Goal: Task Accomplishment & Management: Manage account settings

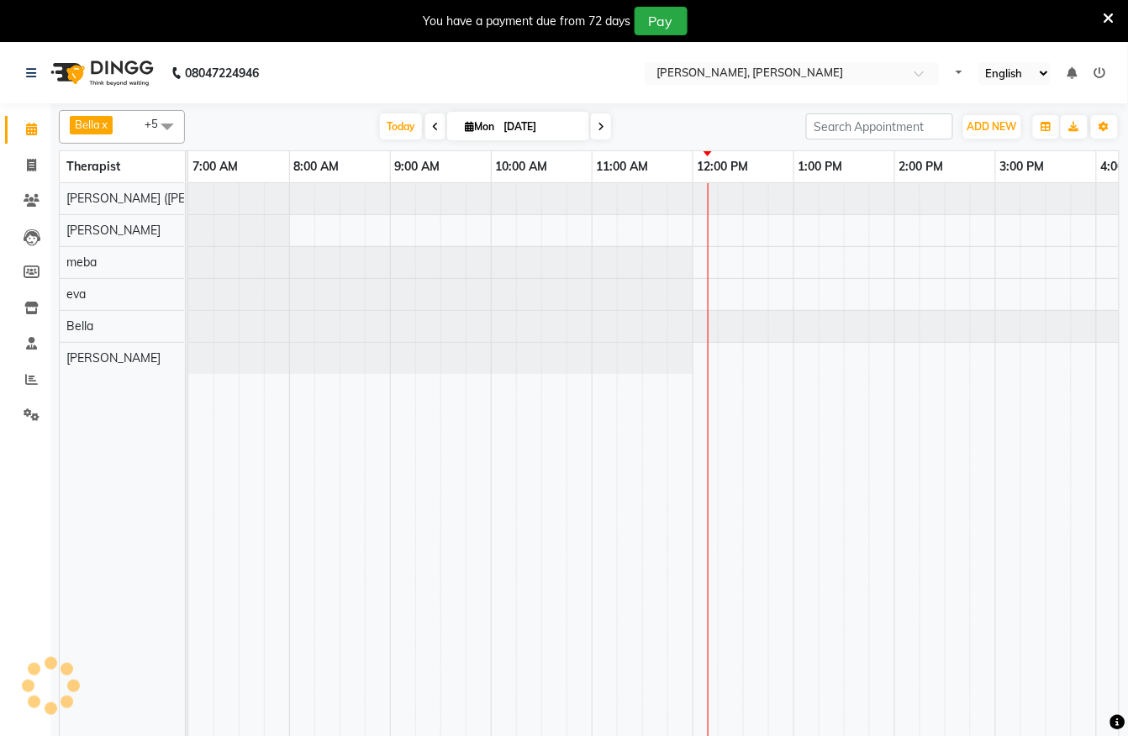
select select "en"
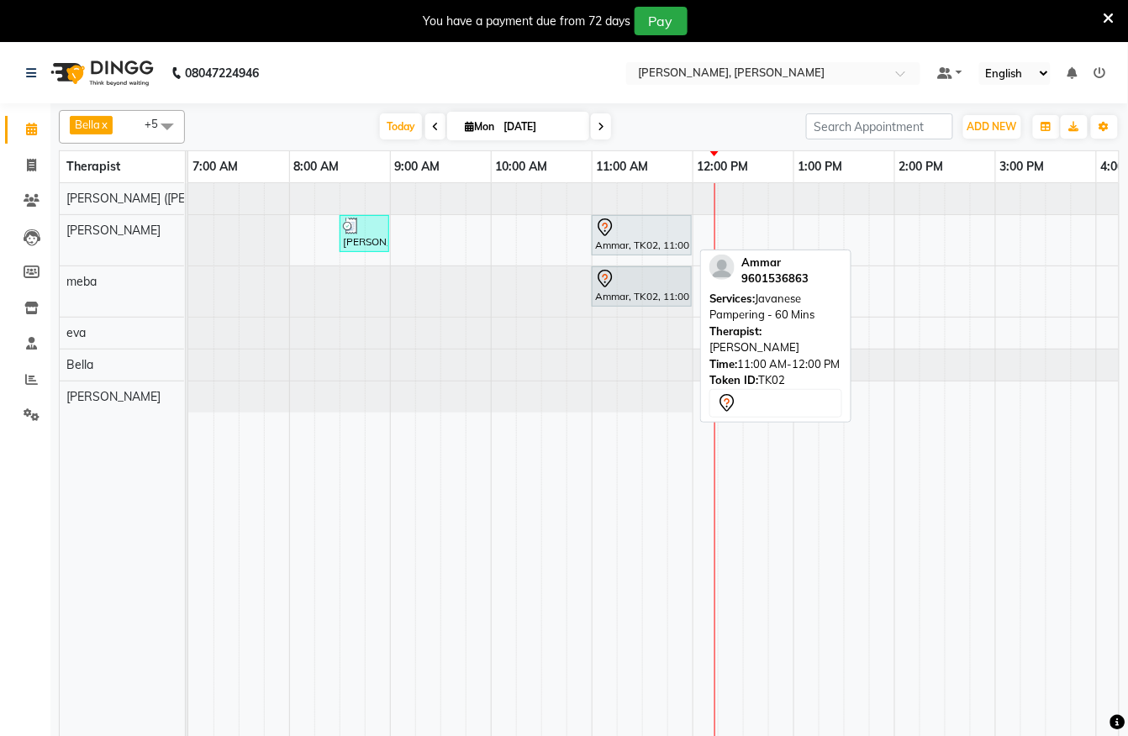
click at [630, 229] on div at bounding box center [641, 228] width 93 height 20
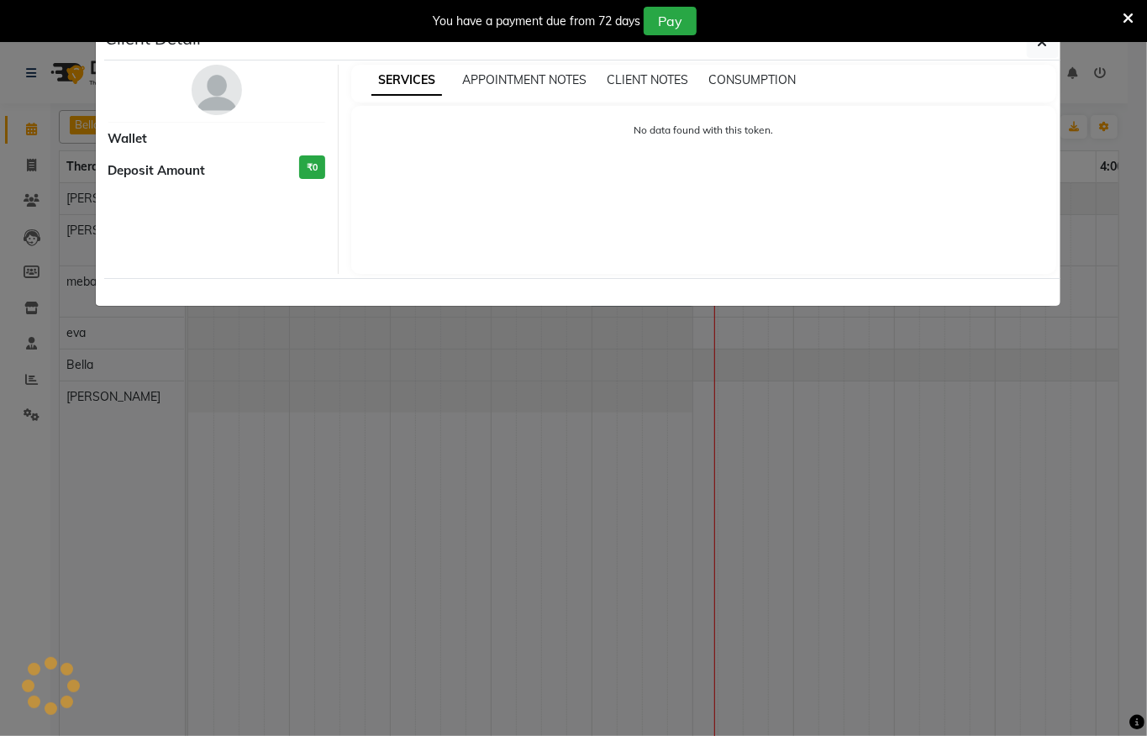
select select "7"
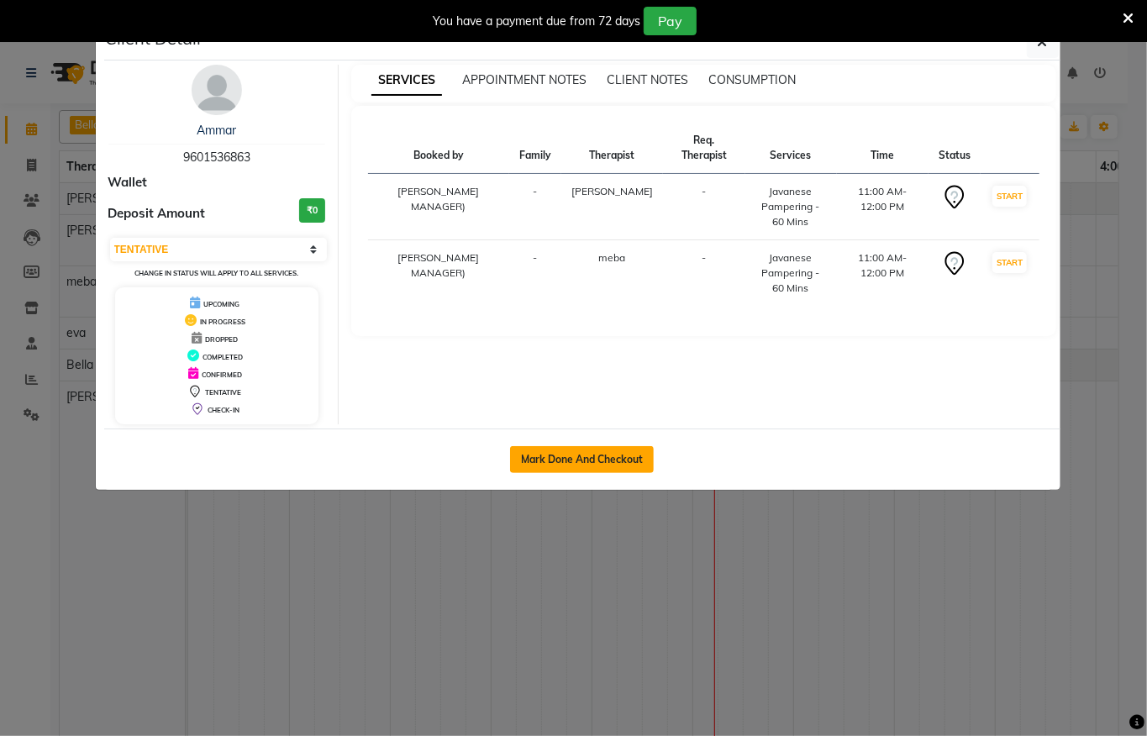
click at [640, 457] on button "Mark Done And Checkout" at bounding box center [582, 459] width 144 height 27
select select "service"
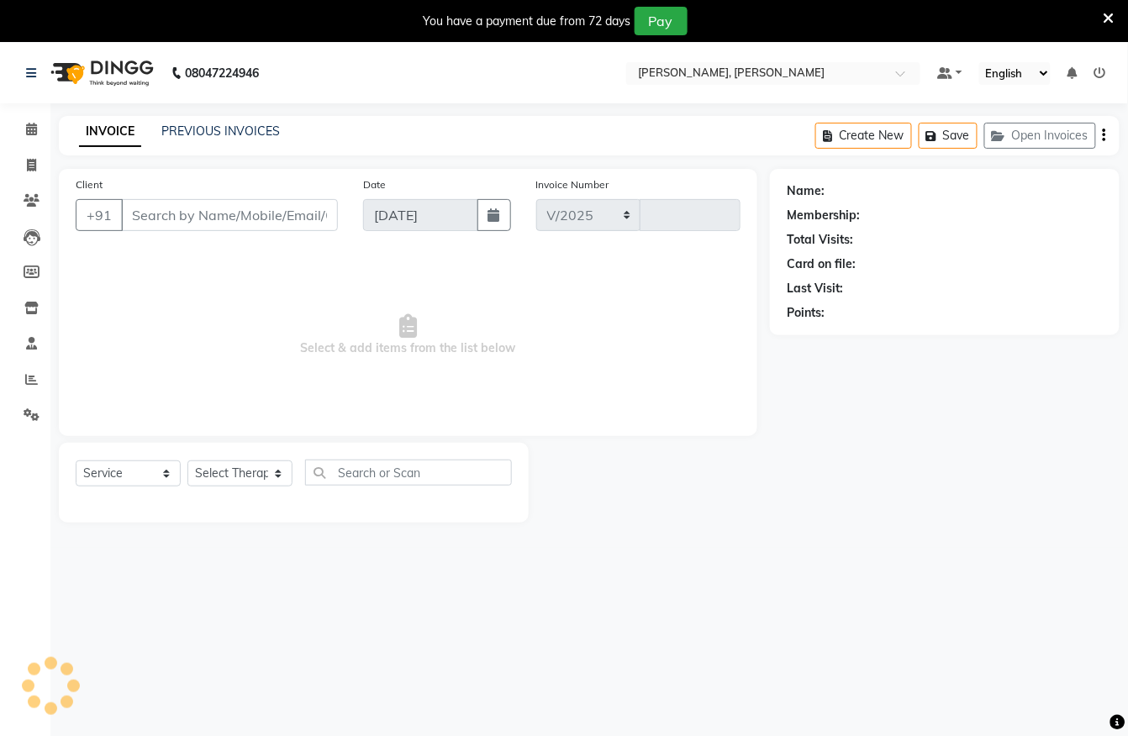
select select "6399"
type input "1284"
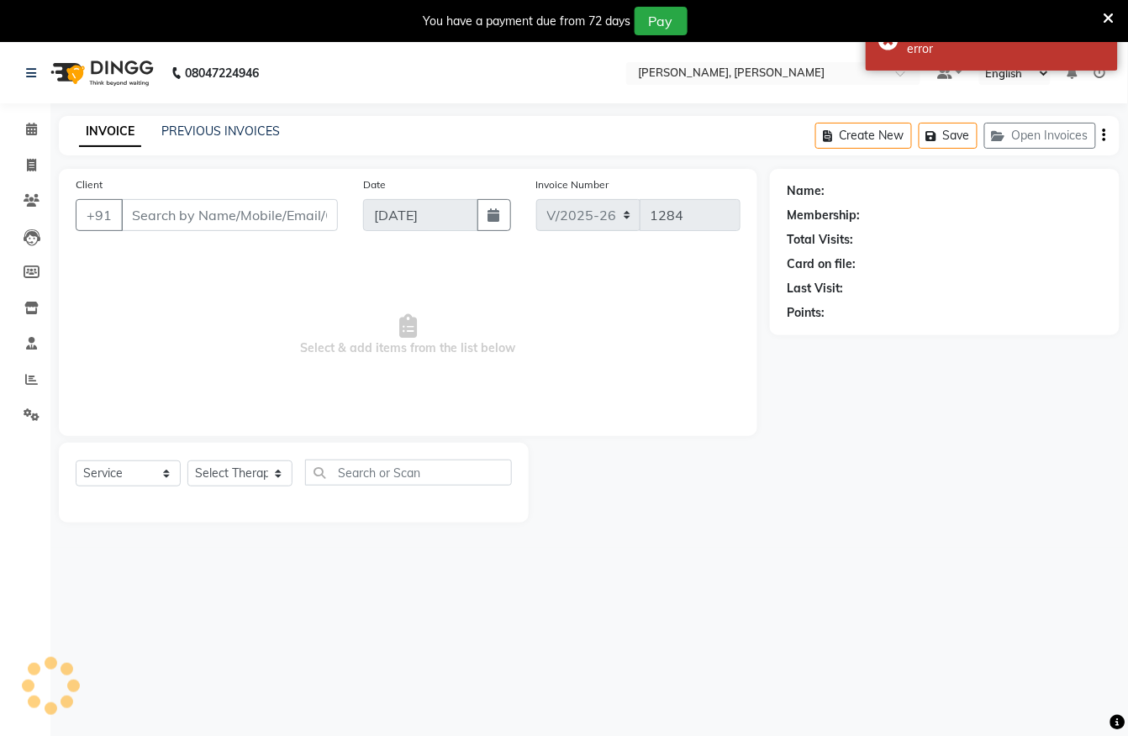
type input "9601536863"
select select "62270"
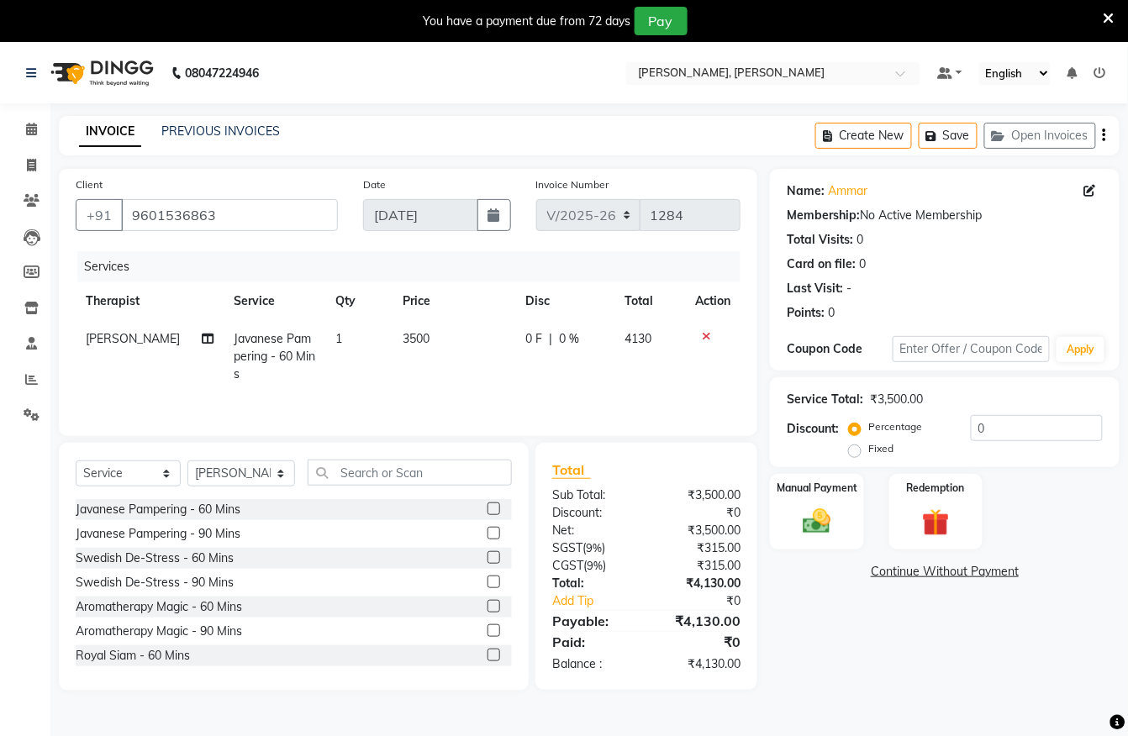
click at [487, 509] on label at bounding box center [493, 509] width 13 height 13
click at [487, 509] on input "checkbox" at bounding box center [492, 509] width 11 height 11
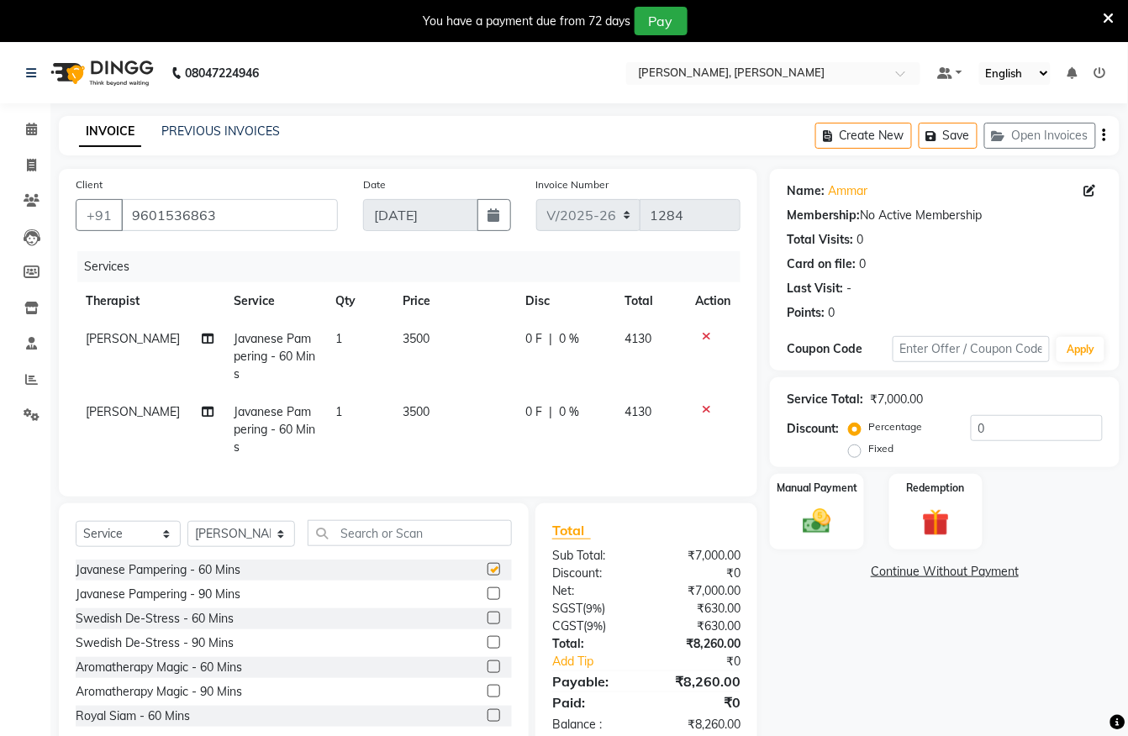
checkbox input "false"
click at [135, 398] on td "[PERSON_NAME]" at bounding box center [150, 429] width 148 height 73
select select "62270"
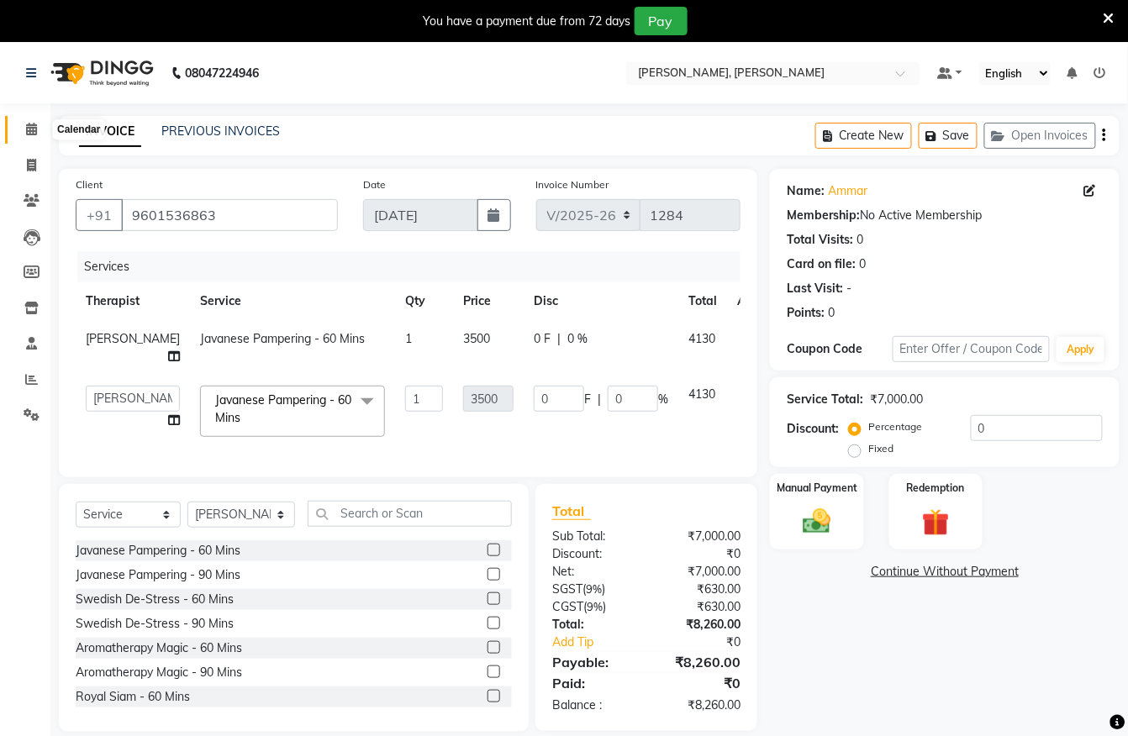
click at [34, 134] on icon at bounding box center [31, 129] width 11 height 13
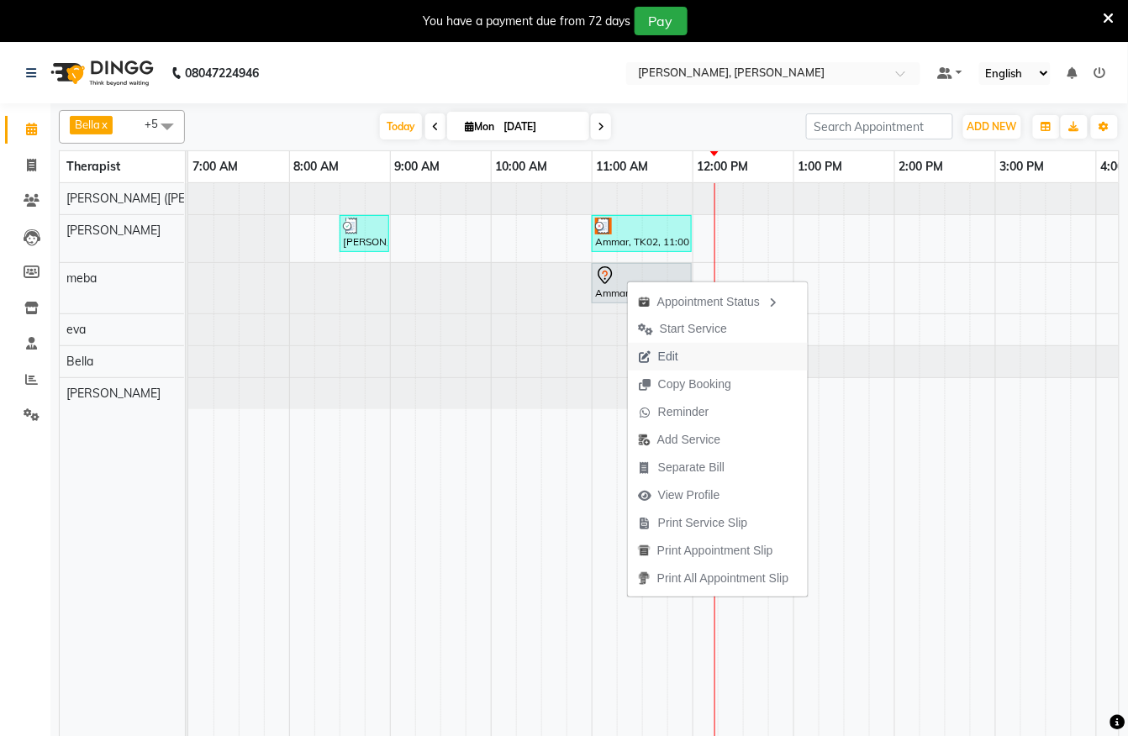
click at [684, 356] on span "Edit" at bounding box center [658, 357] width 61 height 28
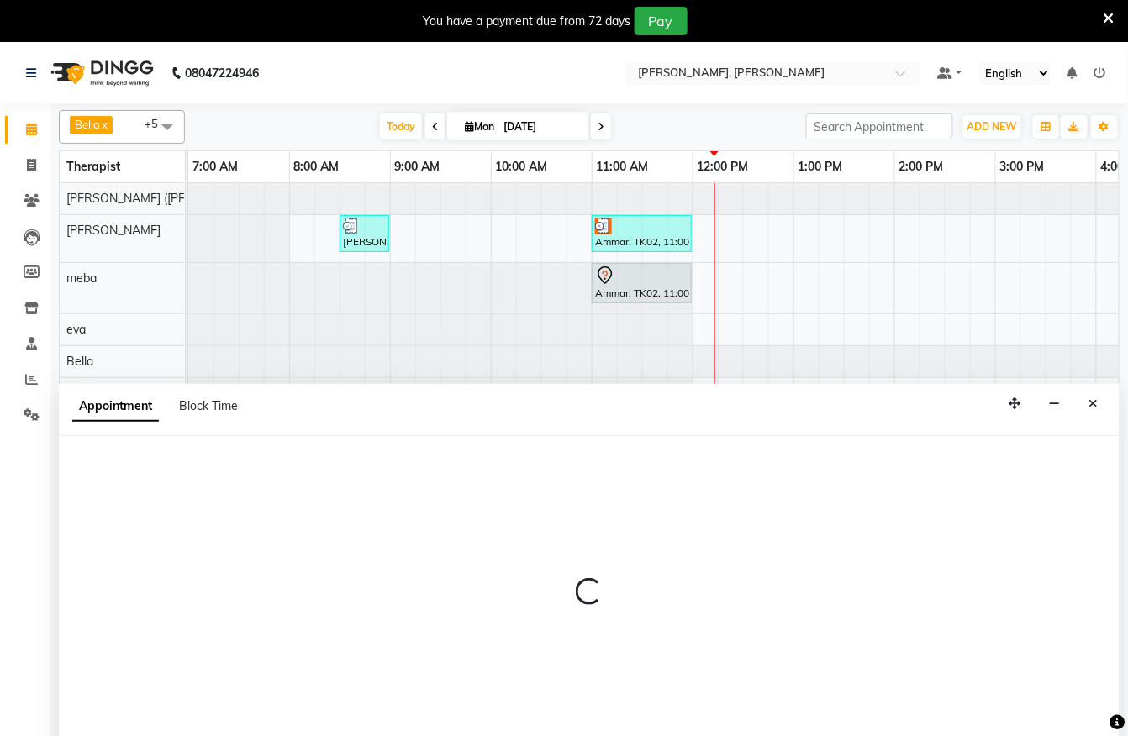
select select "tentative"
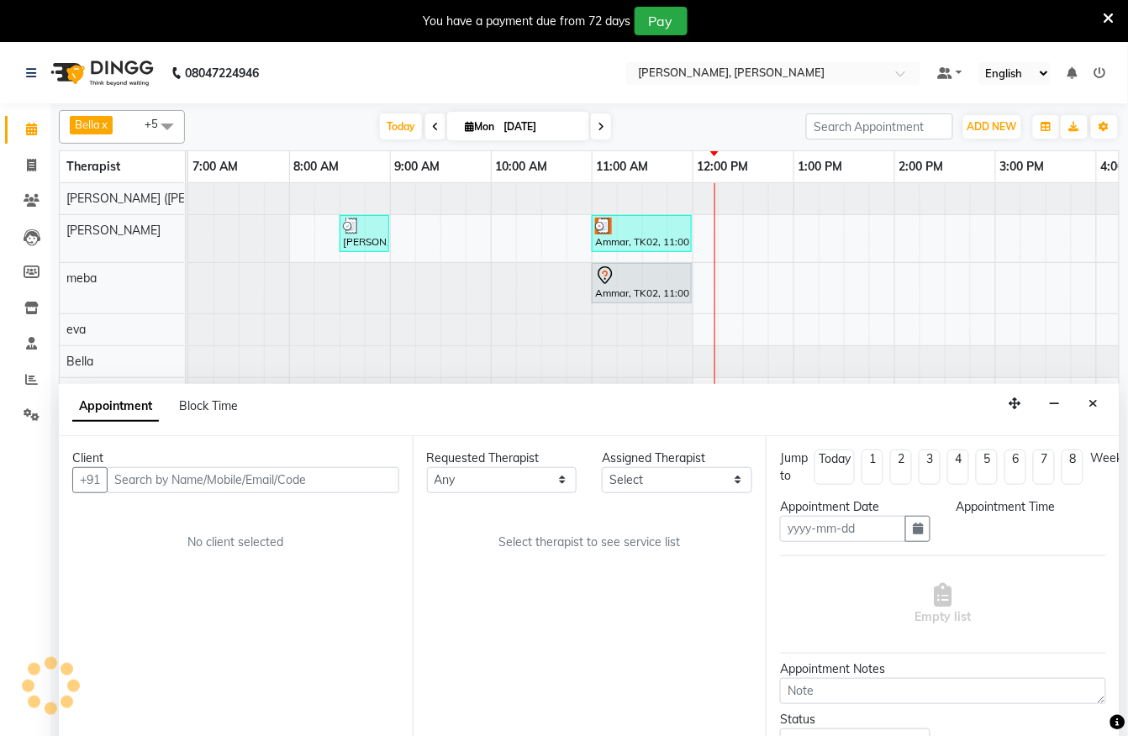
type input "[DATE]"
select select
select select "660"
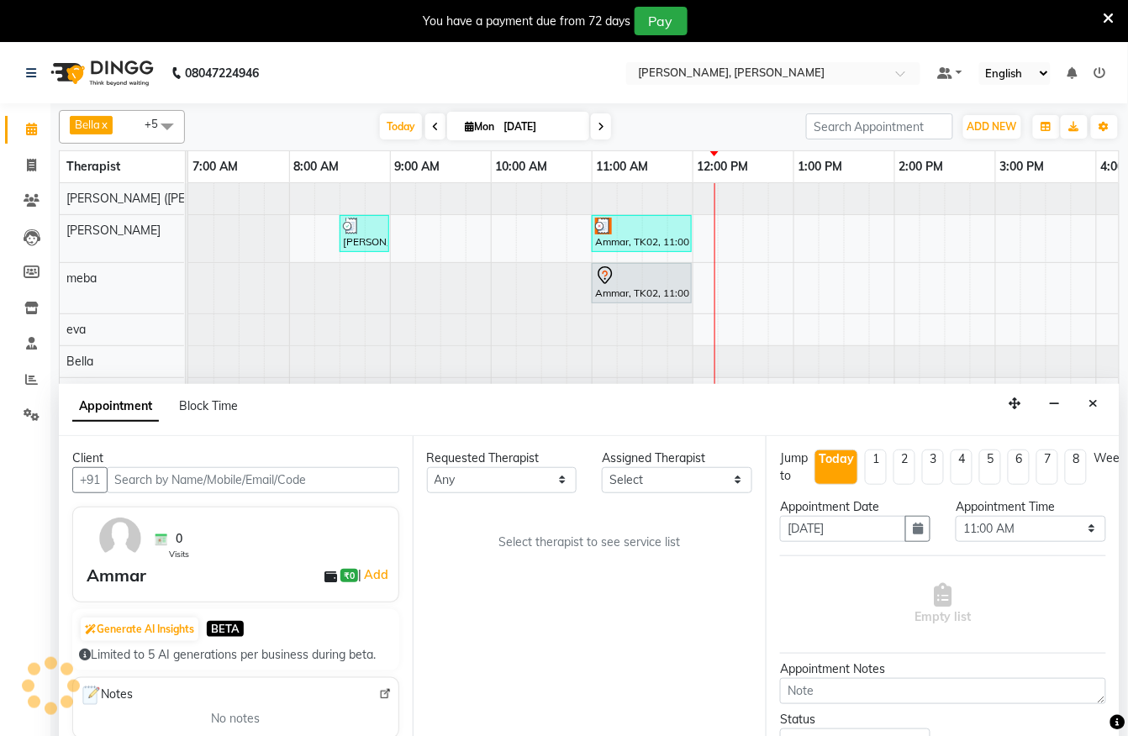
scroll to position [42, 0]
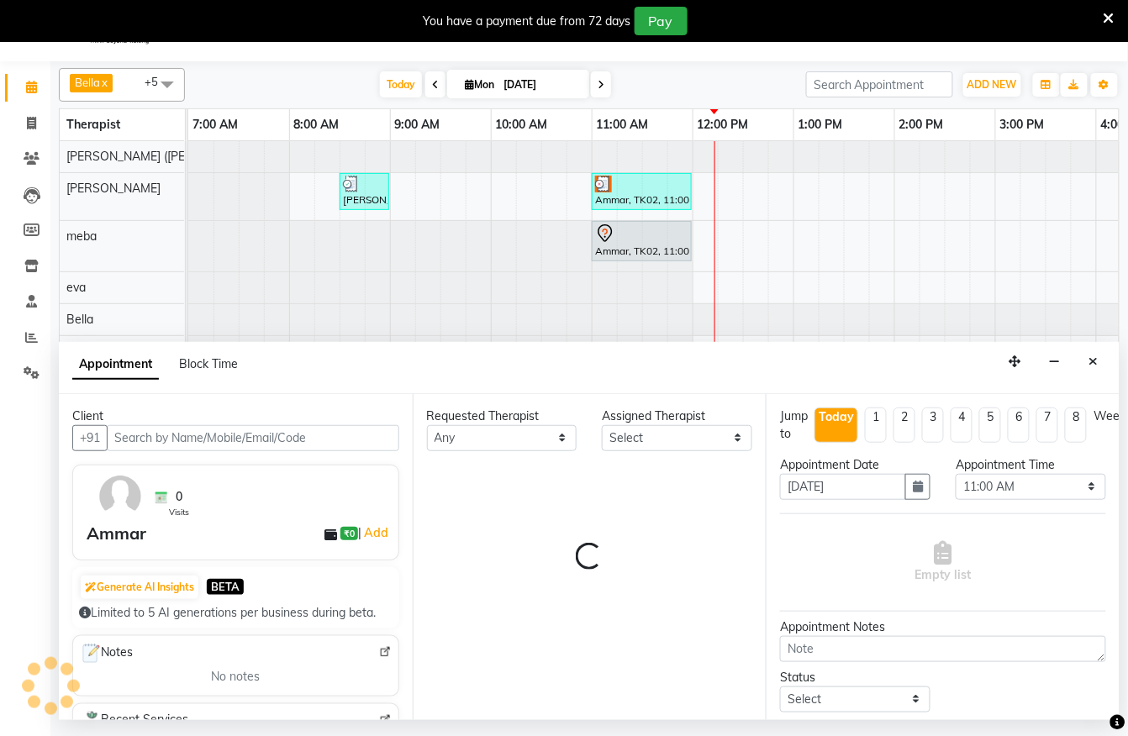
select select "62270"
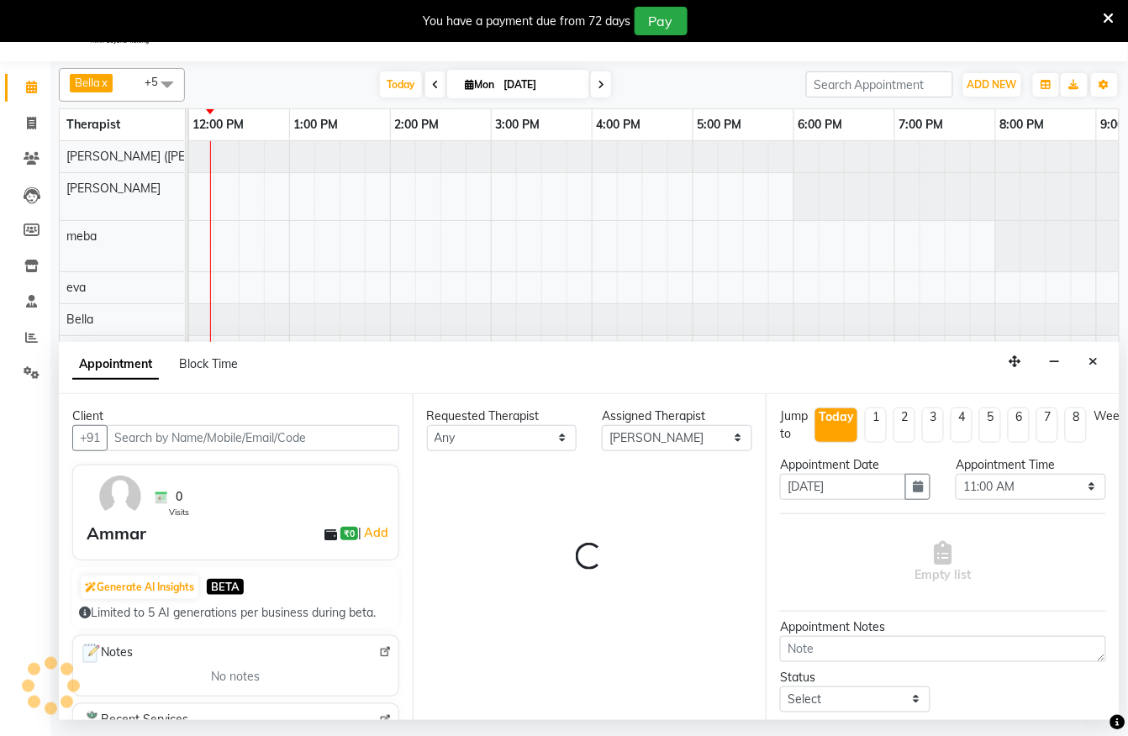
select select "3172"
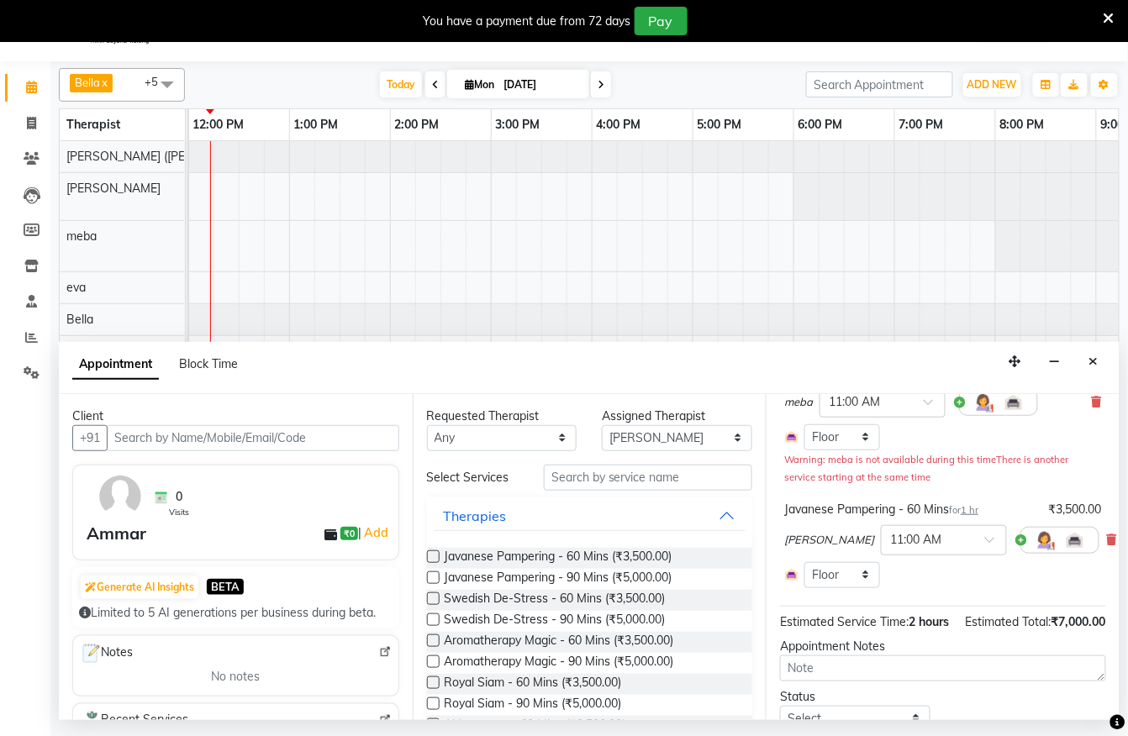
scroll to position [45, 0]
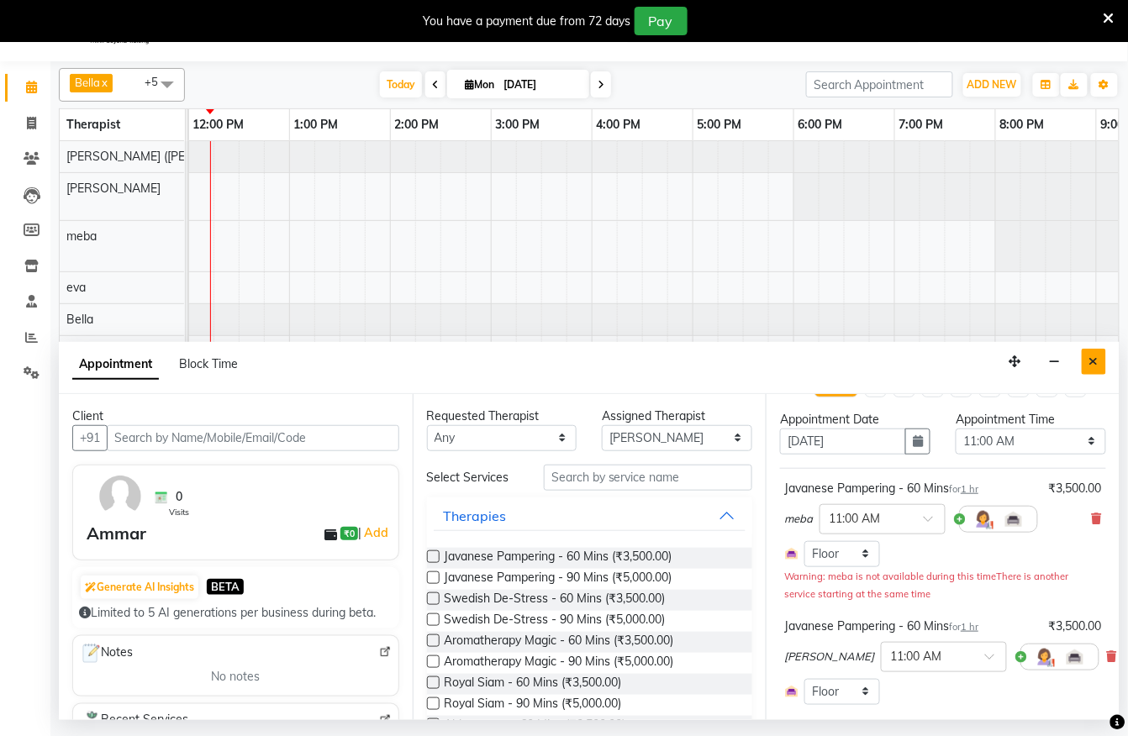
click at [1093, 370] on button "Close" at bounding box center [1094, 362] width 24 height 26
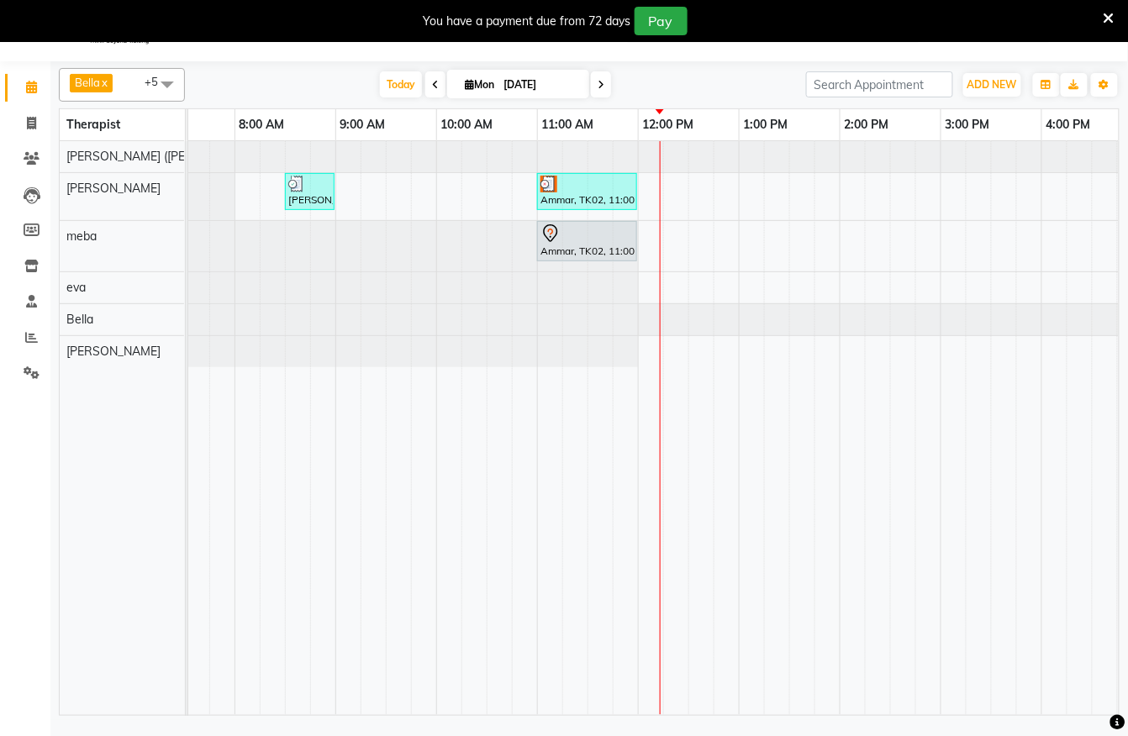
scroll to position [0, 0]
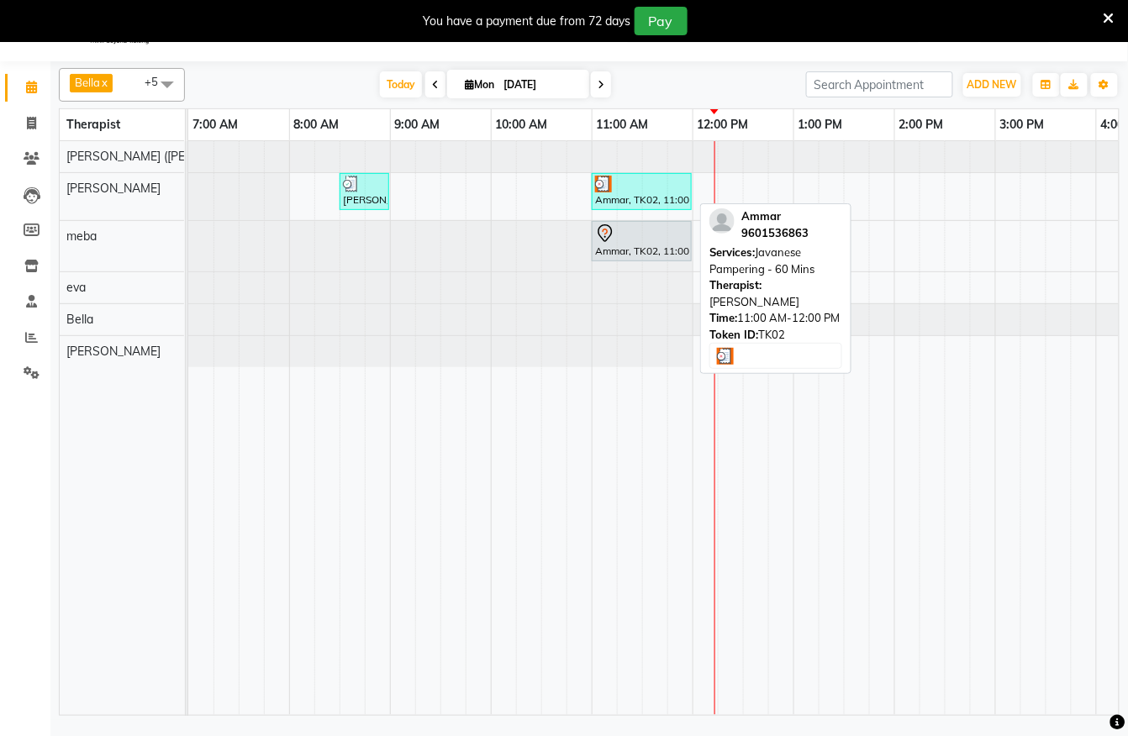
click at [629, 195] on div "Ammar, TK02, 11:00 AM-12:00 PM, Javanese Pampering - 60 Mins" at bounding box center [641, 192] width 97 height 32
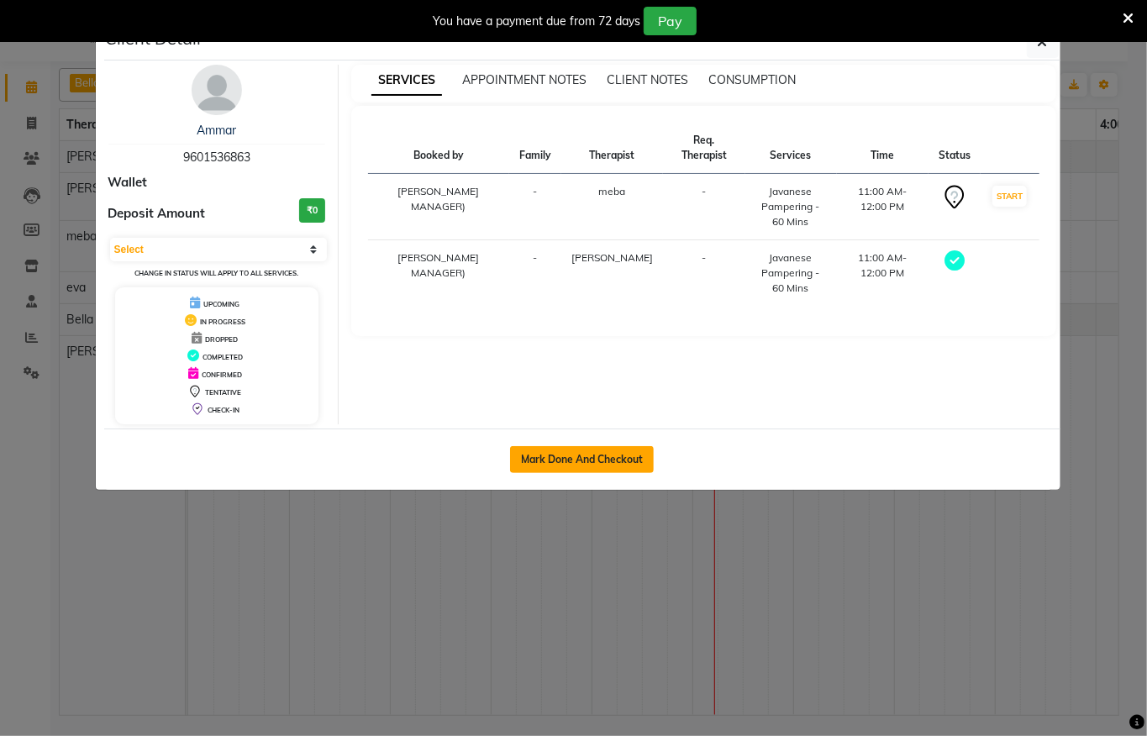
click at [635, 461] on button "Mark Done And Checkout" at bounding box center [582, 459] width 144 height 27
select select "6399"
select select "service"
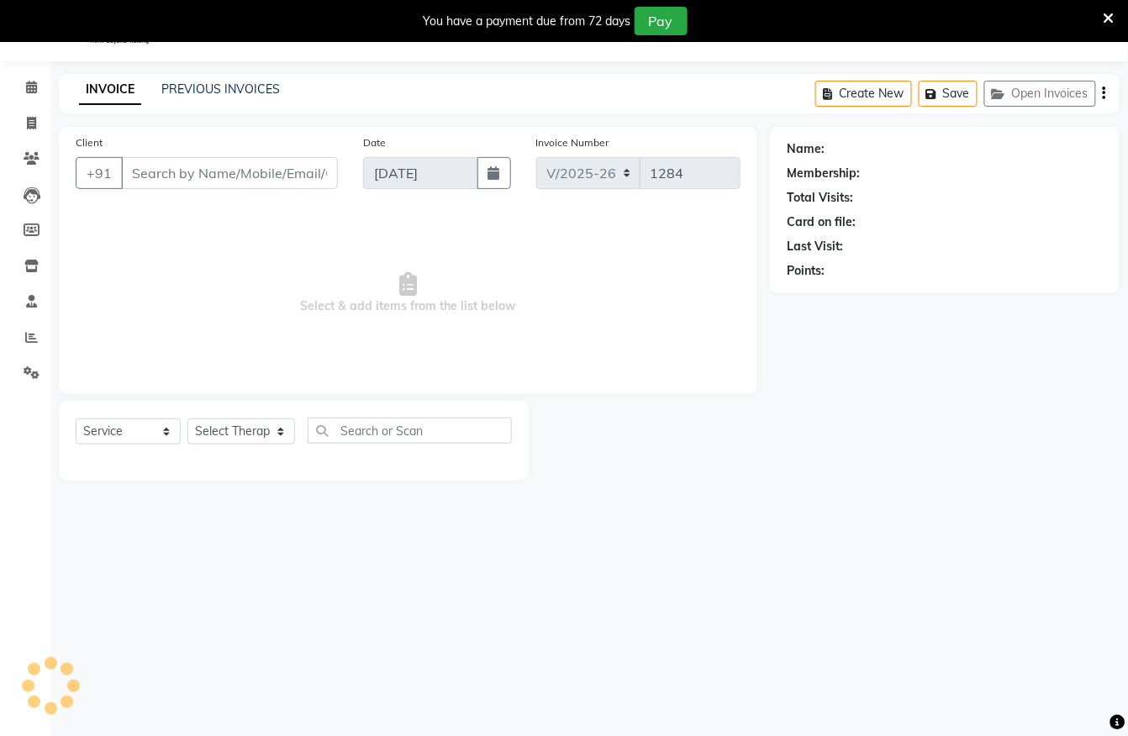
type input "9601536863"
select select "62270"
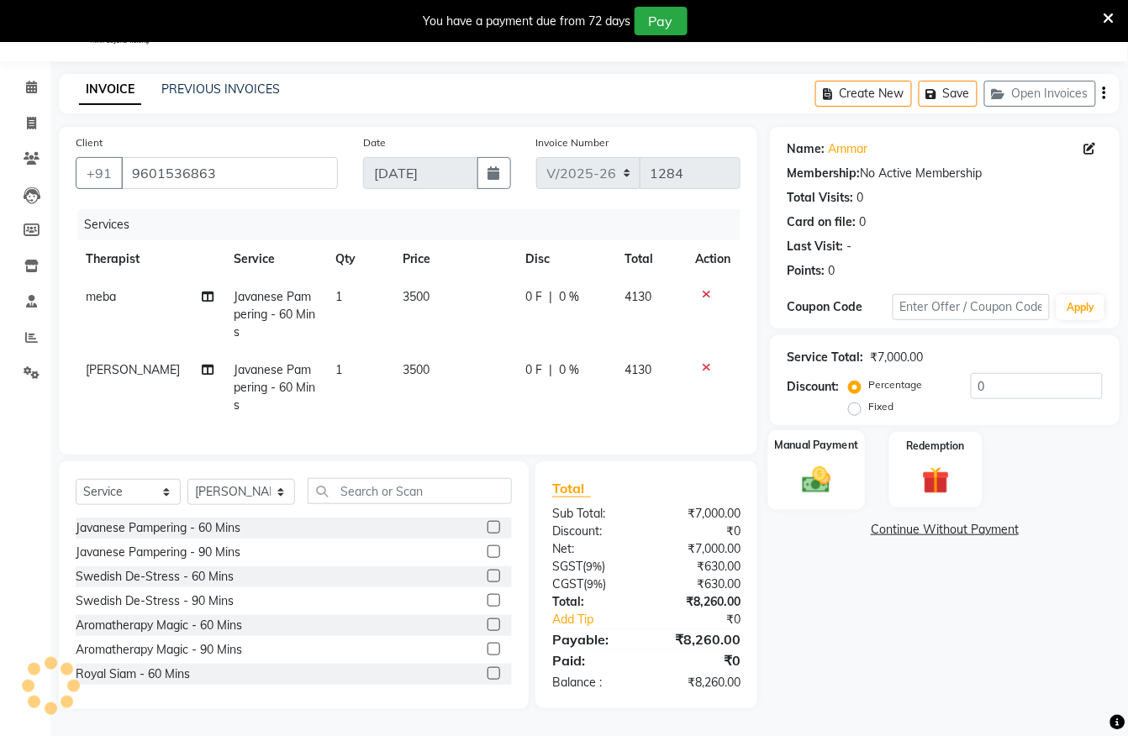
click at [838, 466] on img at bounding box center [816, 479] width 47 height 33
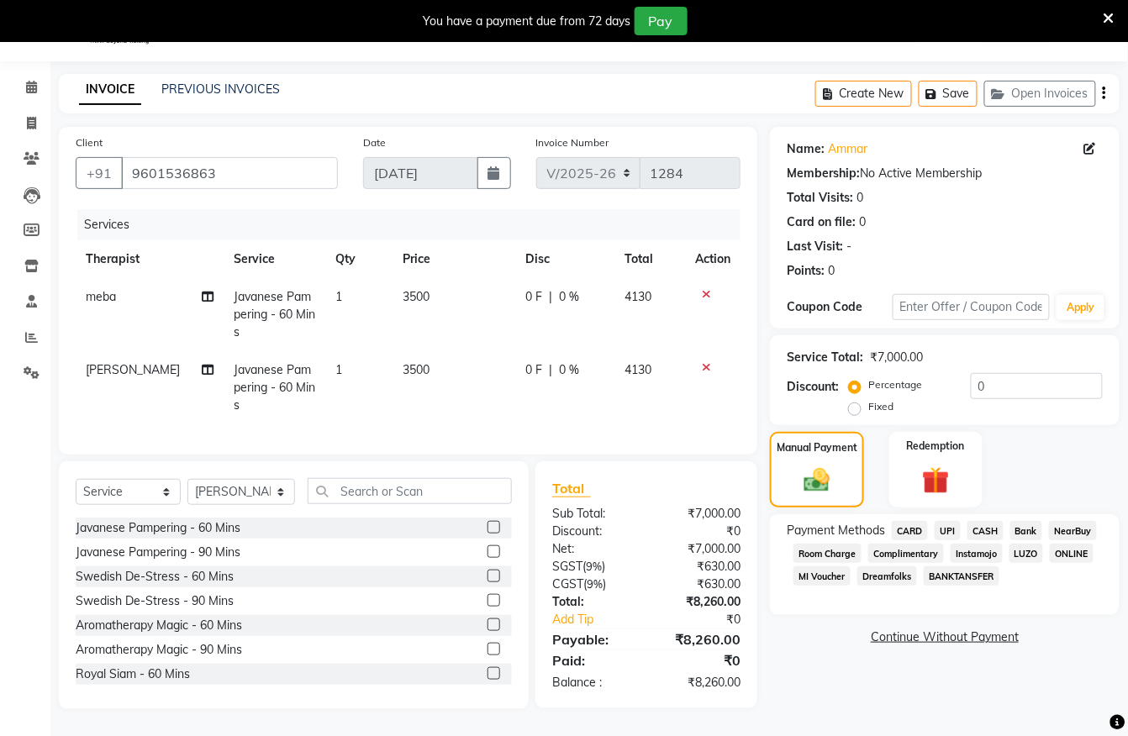
click at [844, 407] on div "Discount: Percentage Fixed 0" at bounding box center [945, 395] width 316 height 45
click at [868, 407] on label "Fixed" at bounding box center [880, 406] width 25 height 15
click at [859, 407] on input "Fixed" at bounding box center [858, 407] width 12 height 12
radio input "true"
click at [1013, 390] on input "0" at bounding box center [1037, 386] width 132 height 26
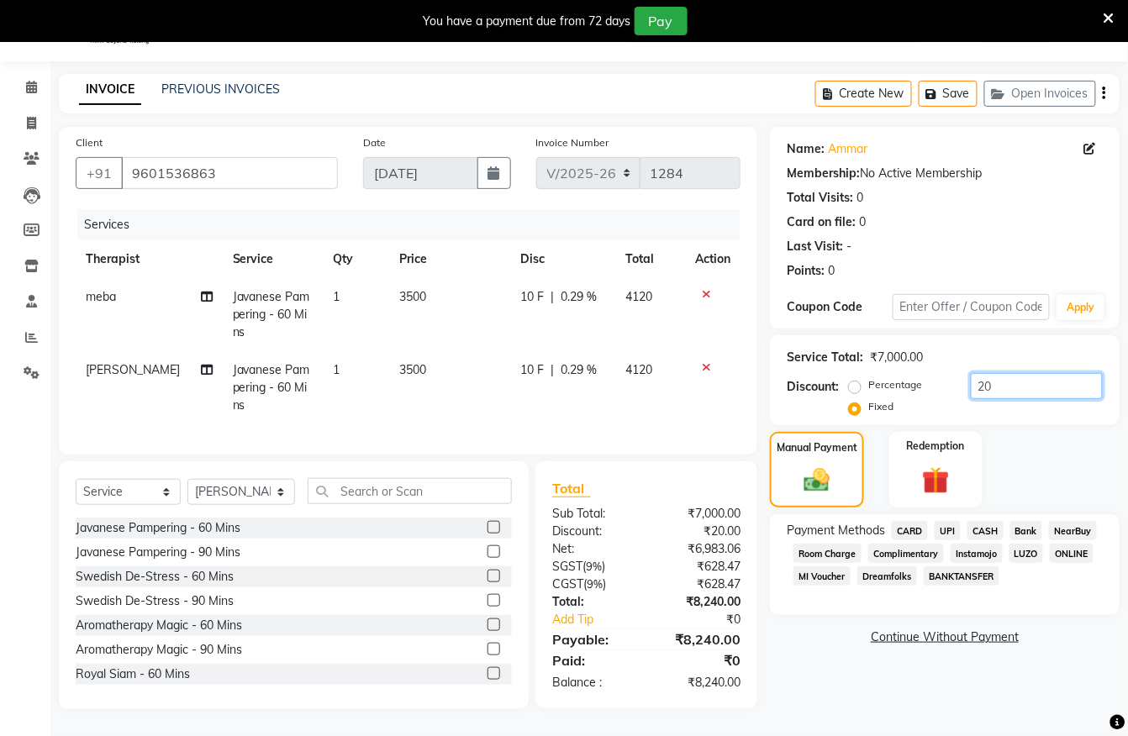
type input "20"
click at [868, 390] on label "Percentage" at bounding box center [895, 384] width 54 height 15
click at [852, 390] on input "Percentage" at bounding box center [858, 385] width 12 height 12
radio input "true"
click at [1032, 380] on input "20" at bounding box center [1037, 386] width 132 height 26
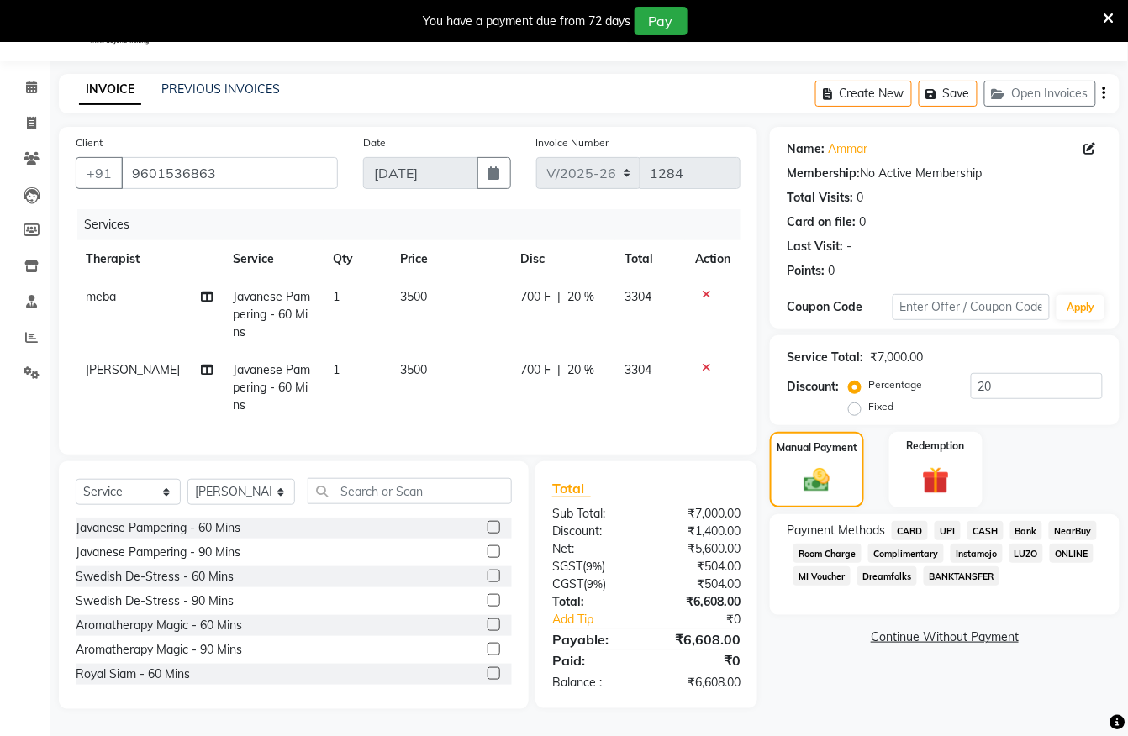
drag, startPoint x: 857, startPoint y: 410, endPoint x: 874, endPoint y: 401, distance: 19.2
click at [868, 408] on label "Fixed" at bounding box center [880, 406] width 25 height 15
click at [859, 408] on input "Fixed" at bounding box center [858, 407] width 12 height 12
radio input "true"
drag, startPoint x: 1007, startPoint y: 392, endPoint x: 965, endPoint y: 394, distance: 42.1
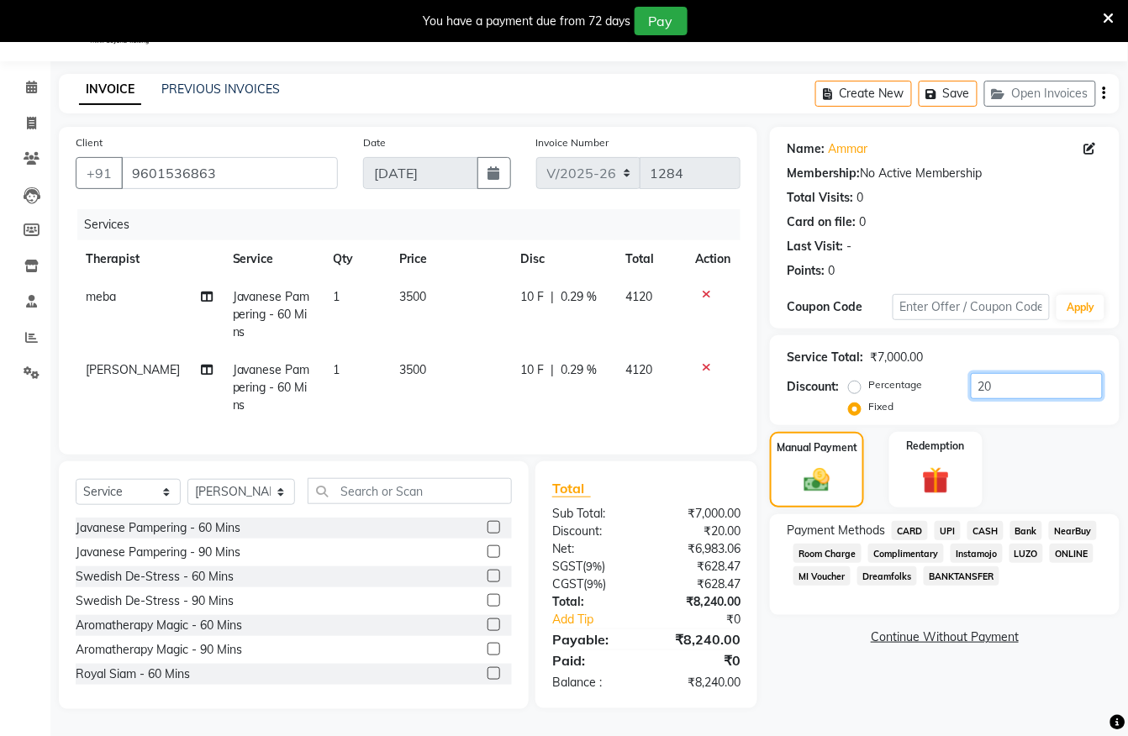
click at [971, 393] on input "20" at bounding box center [1037, 386] width 132 height 26
type input "6"
type input "1760"
click at [950, 532] on span "UPI" at bounding box center [948, 530] width 26 height 19
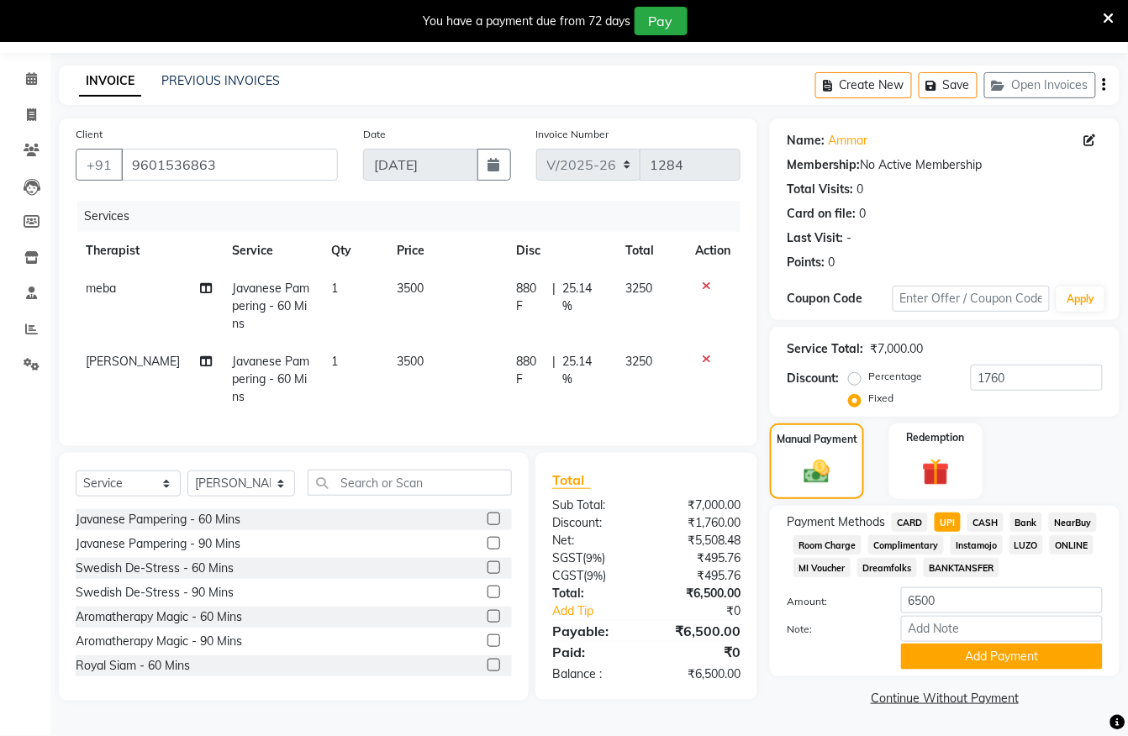
scroll to position [59, 0]
click at [1004, 644] on button "Add Payment" at bounding box center [1002, 657] width 202 height 26
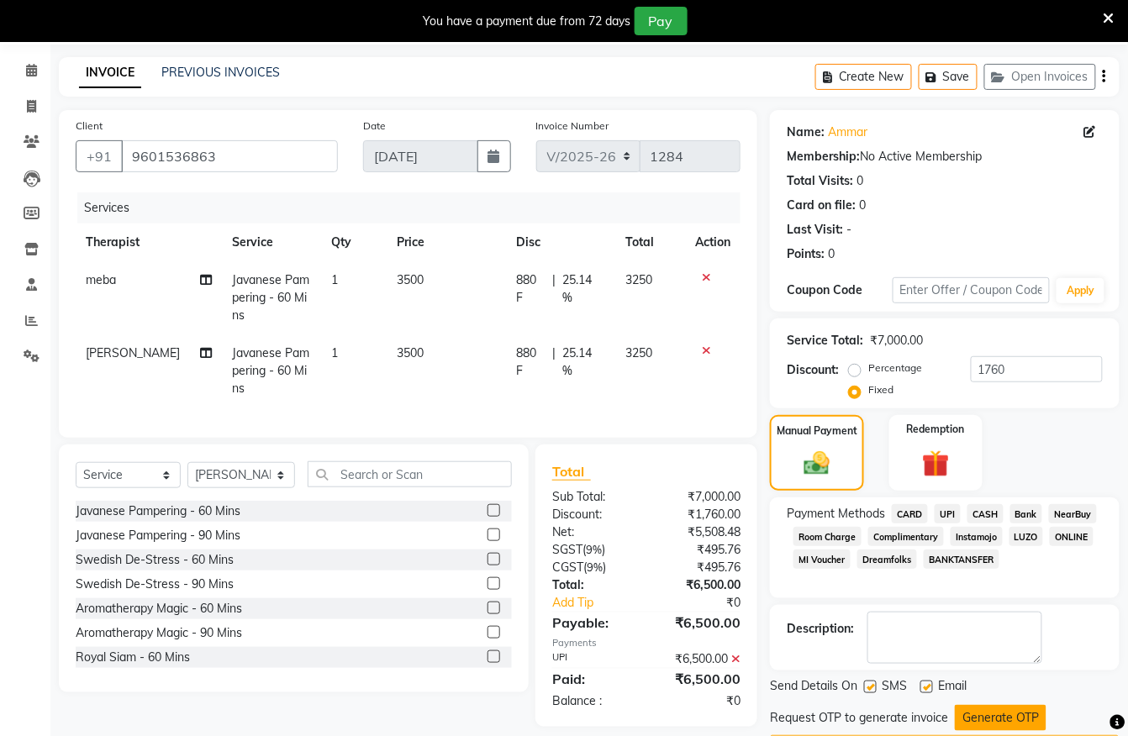
click at [996, 718] on button "Generate OTP" at bounding box center [1001, 718] width 92 height 26
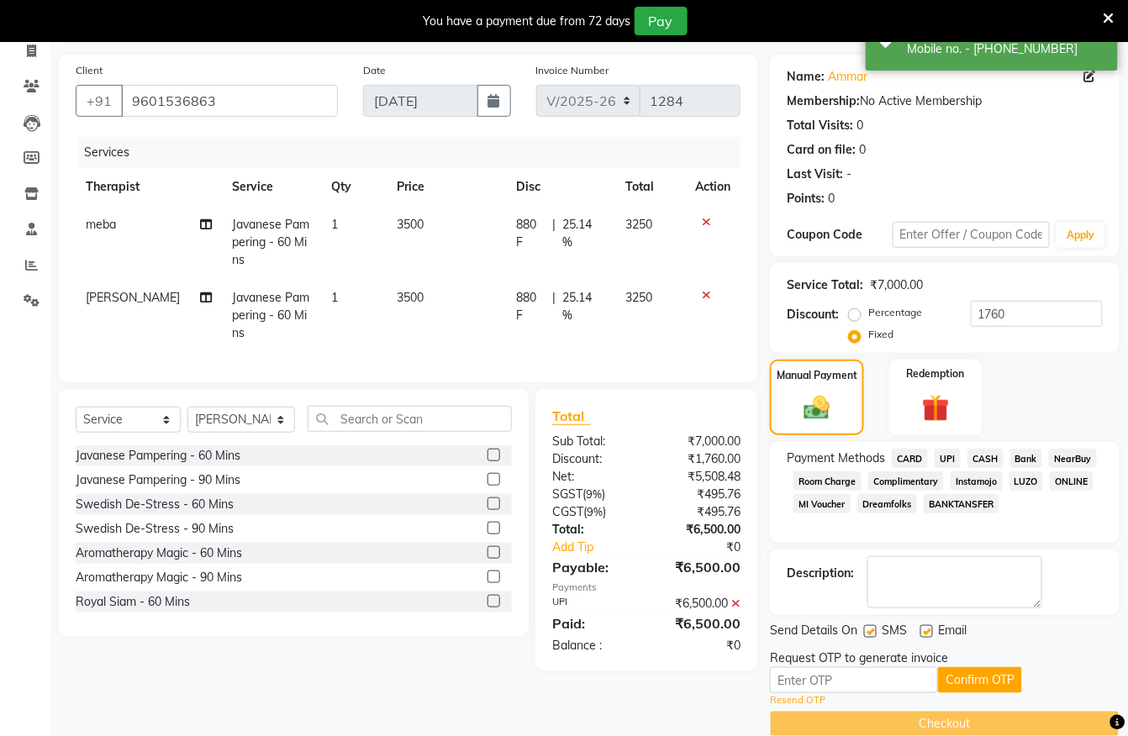
scroll to position [143, 0]
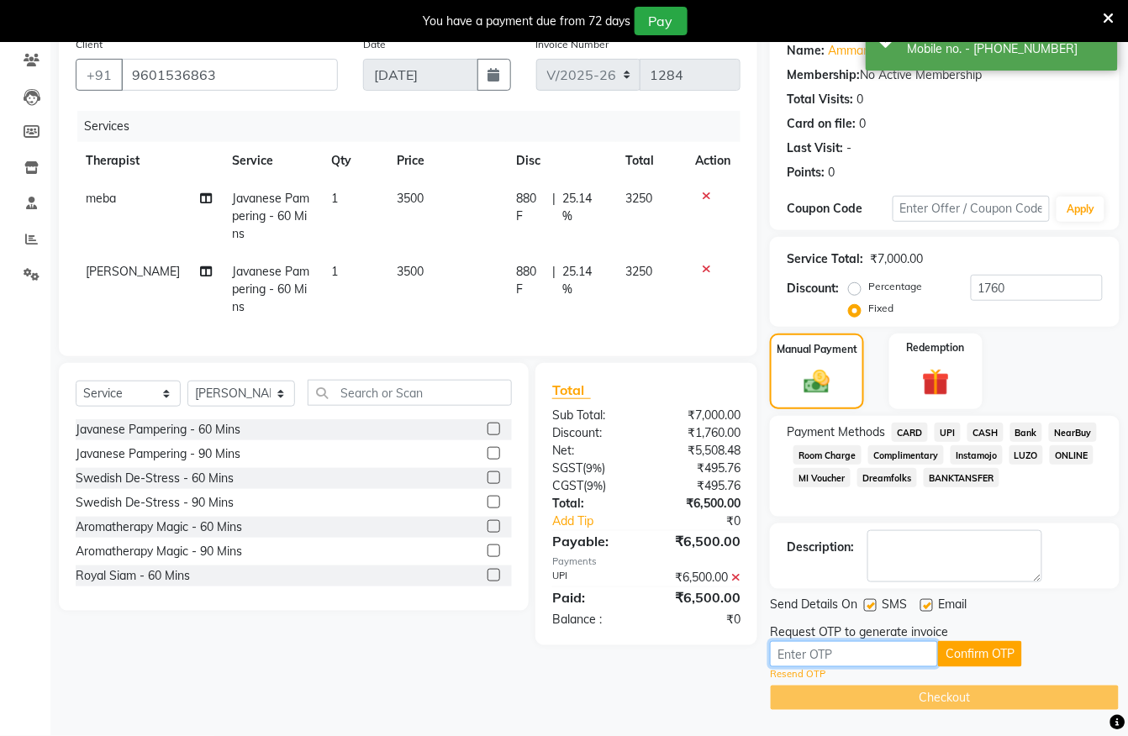
click at [915, 644] on input "text" at bounding box center [854, 654] width 168 height 26
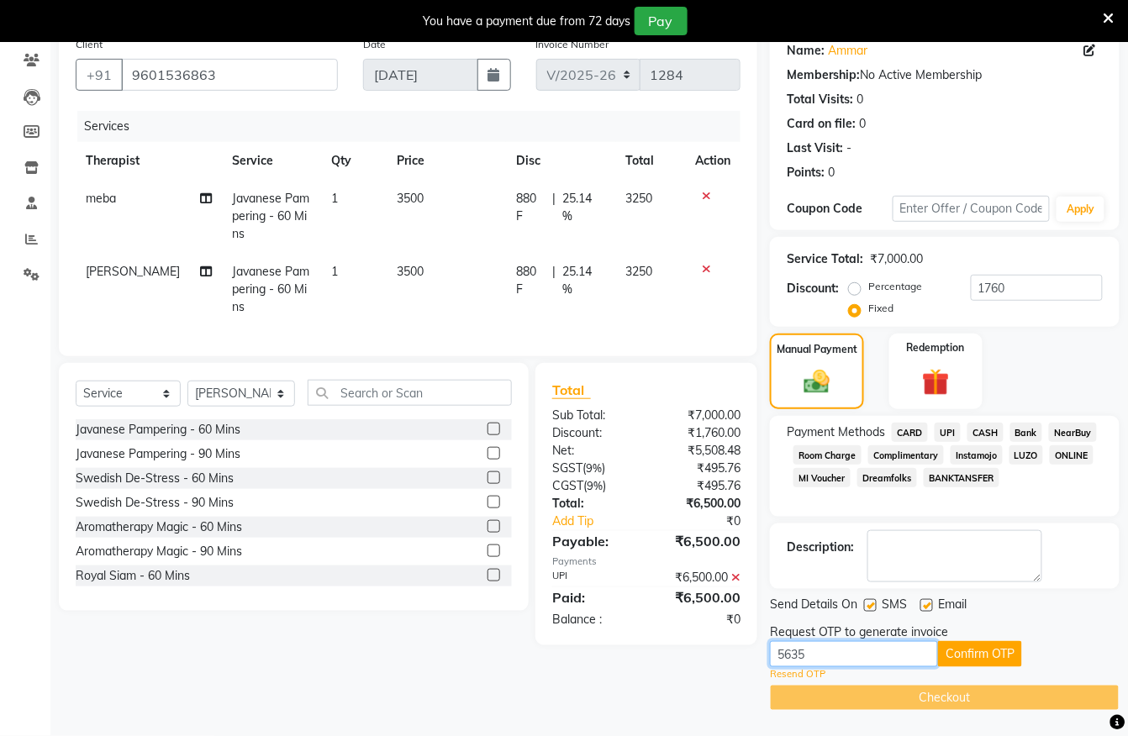
type input "5635"
click at [993, 634] on div "Request OTP to generate invoice" at bounding box center [945, 633] width 350 height 18
click at [1004, 653] on button "Confirm OTP" at bounding box center [980, 654] width 84 height 26
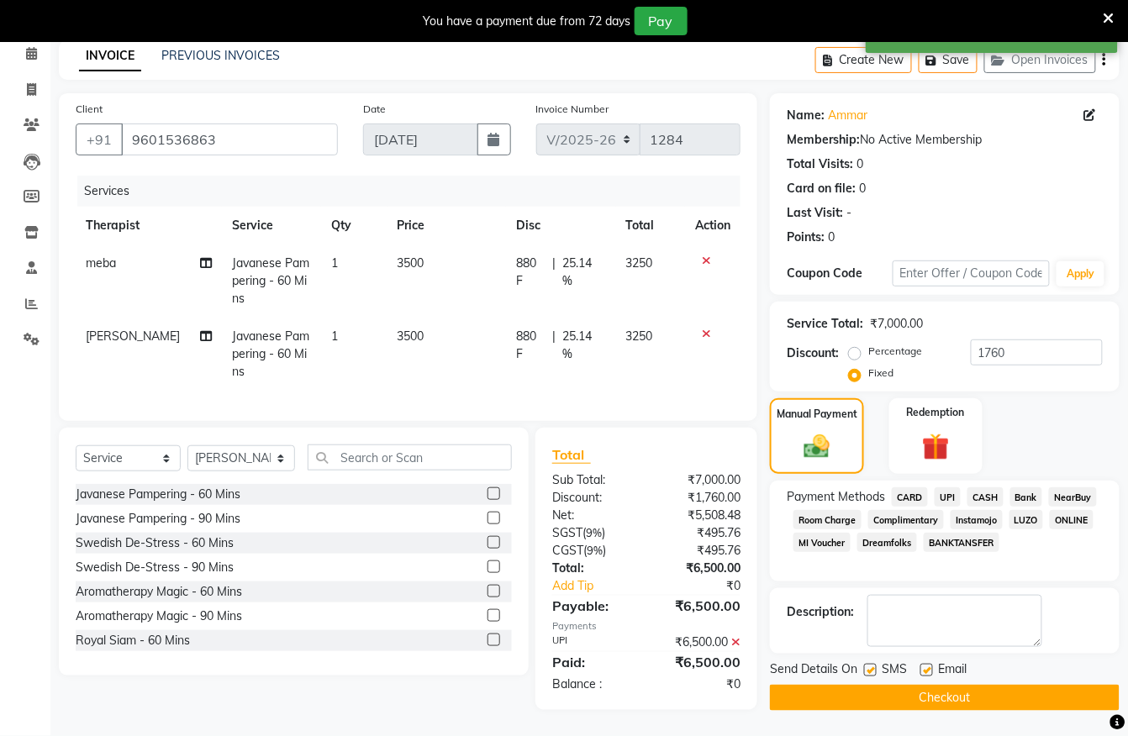
click at [999, 690] on button "Checkout" at bounding box center [945, 698] width 350 height 26
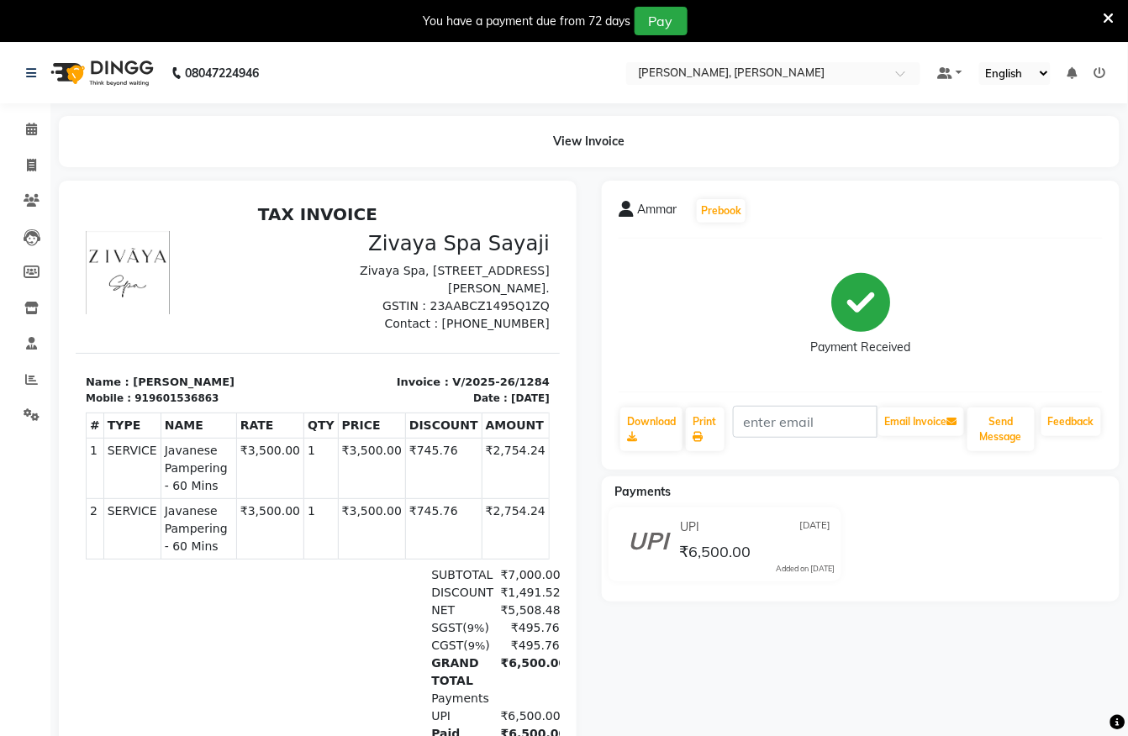
click at [52, 119] on div "View Invoice" at bounding box center [589, 141] width 1086 height 51
click at [34, 129] on icon at bounding box center [31, 129] width 11 height 13
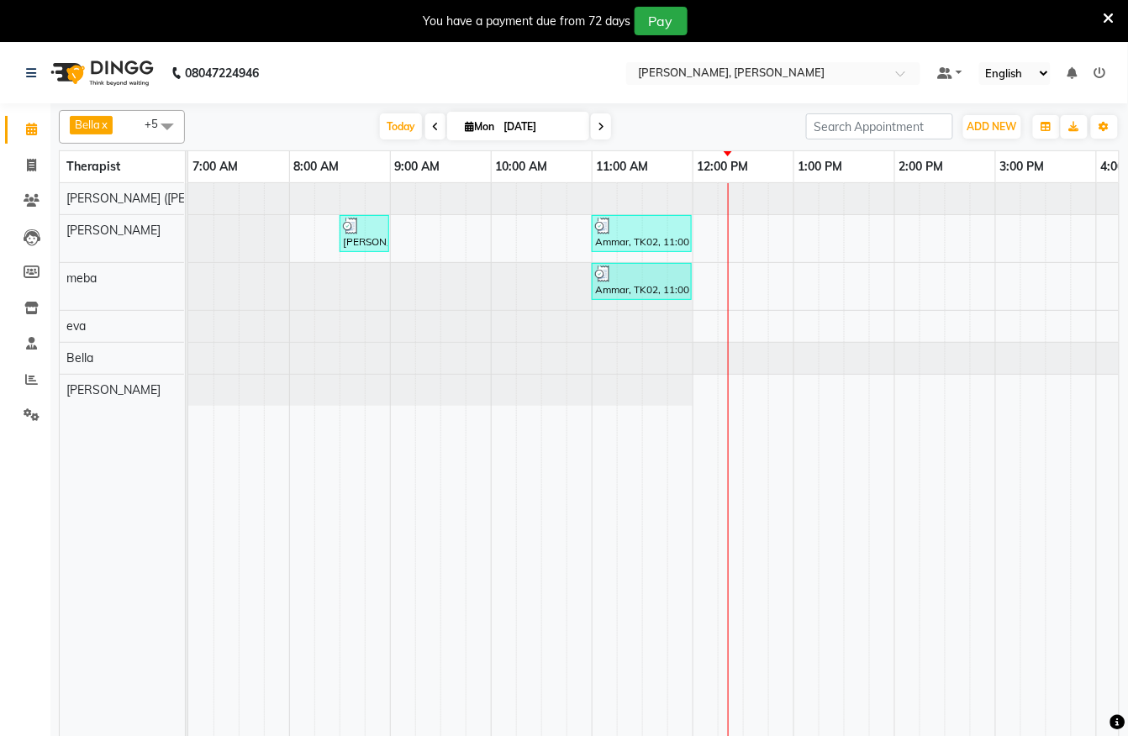
click at [24, 72] on div "08047224946" at bounding box center [142, 73] width 258 height 47
click at [29, 69] on icon at bounding box center [31, 73] width 10 height 12
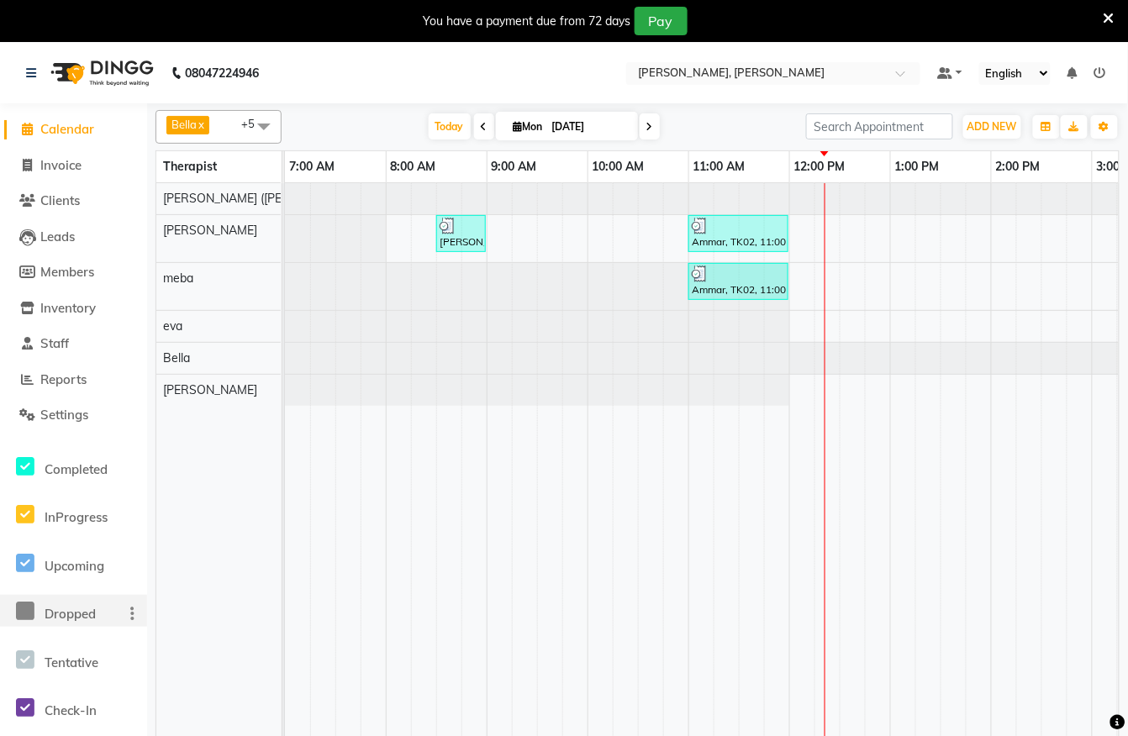
click at [32, 610] on icon at bounding box center [25, 611] width 18 height 21
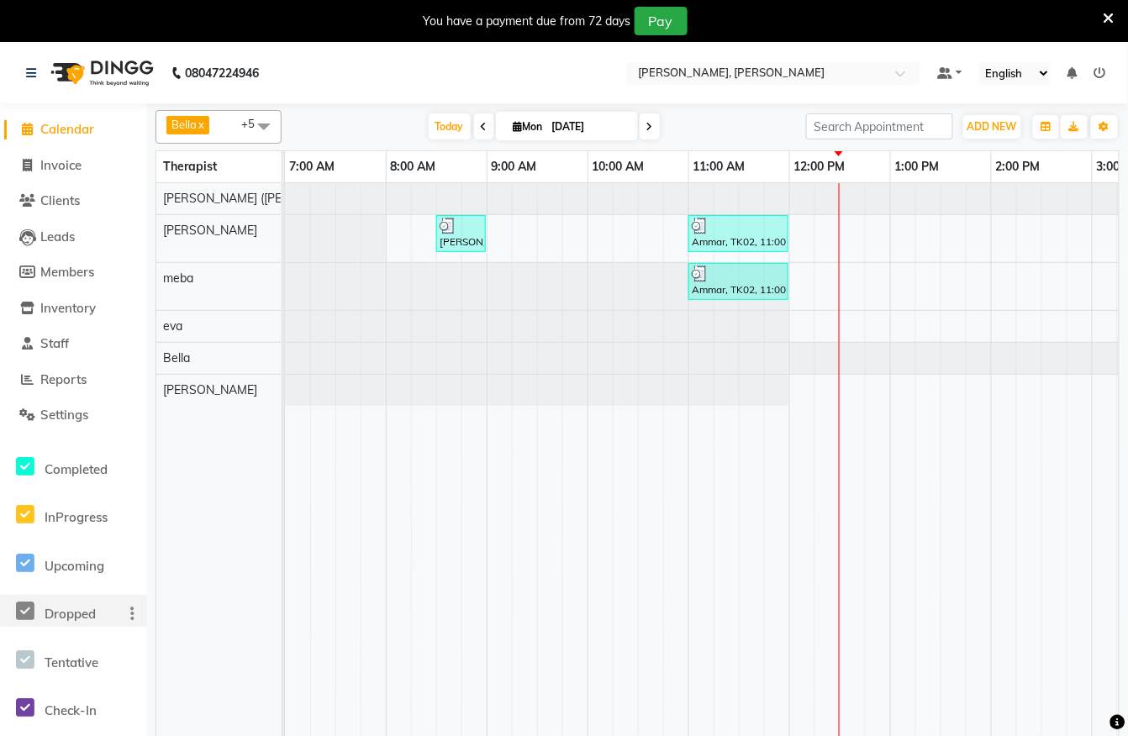
click at [49, 122] on span "Calendar" at bounding box center [67, 129] width 54 height 16
click at [20, 76] on div "08047224946" at bounding box center [142, 73] width 258 height 47
click at [29, 72] on icon at bounding box center [31, 73] width 10 height 12
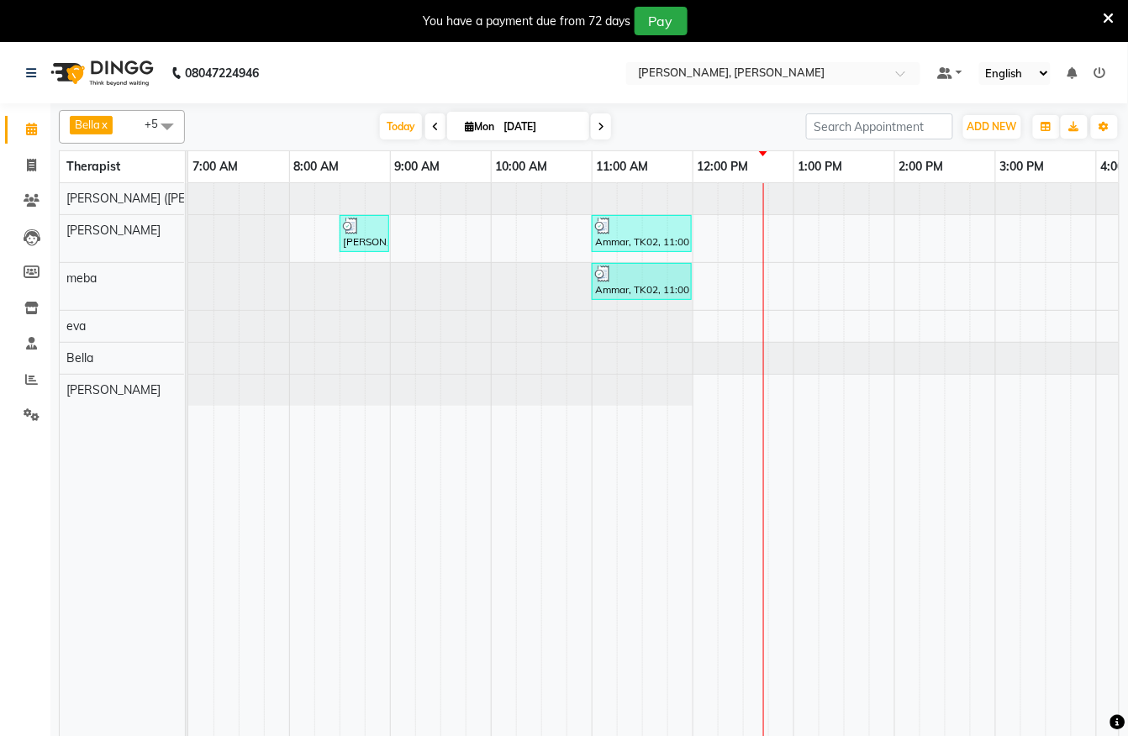
click at [1113, 17] on icon at bounding box center [1109, 18] width 11 height 15
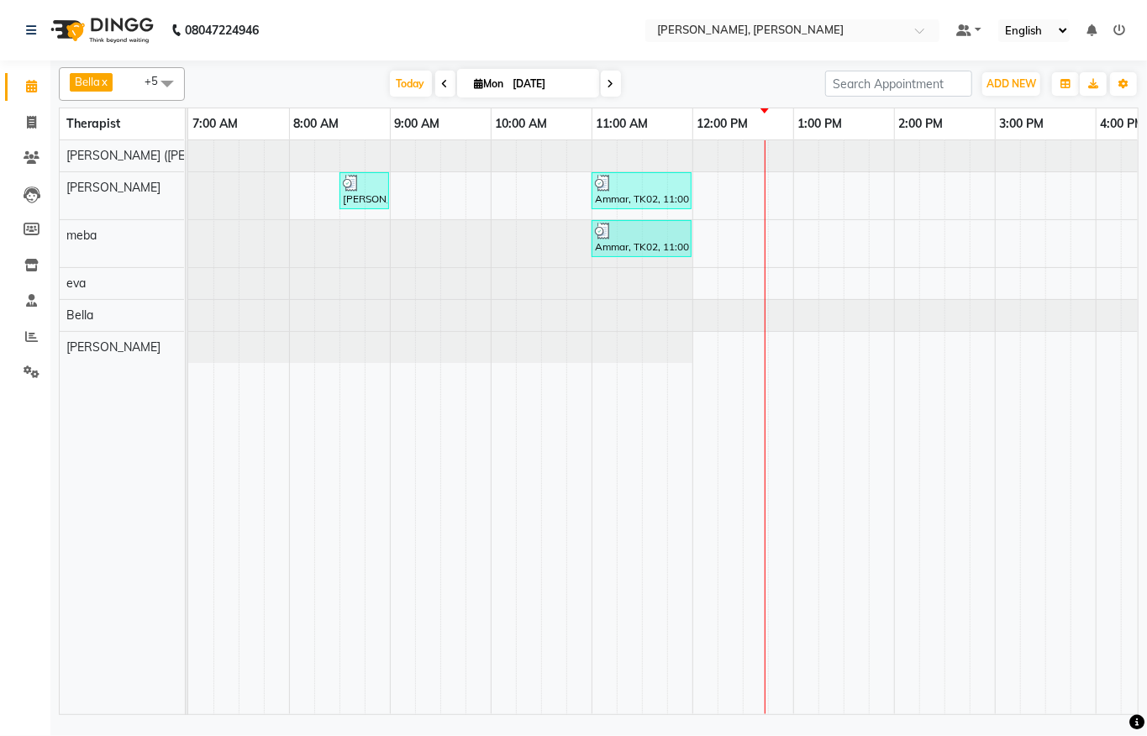
click at [373, 81] on div "[DATE] [DATE]" at bounding box center [505, 83] width 624 height 25
click at [408, 79] on span "Today" at bounding box center [411, 84] width 42 height 26
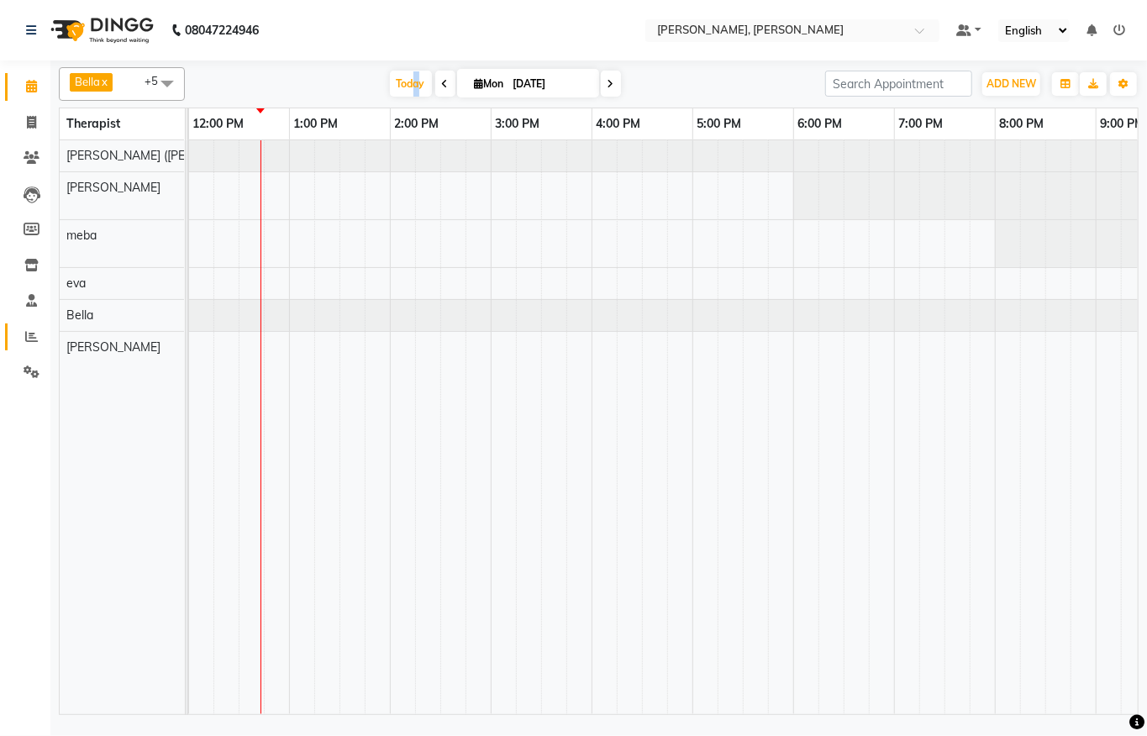
click at [27, 347] on link "Reports" at bounding box center [25, 338] width 40 height 28
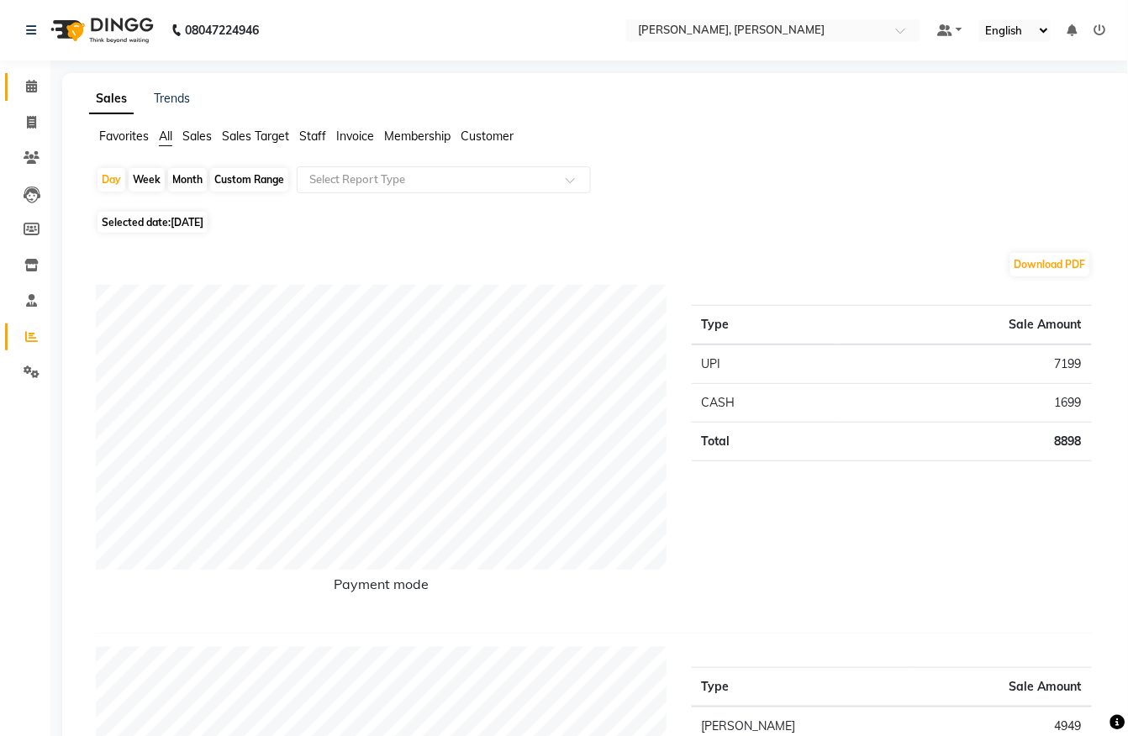
click at [15, 73] on link "Calendar" at bounding box center [25, 87] width 40 height 28
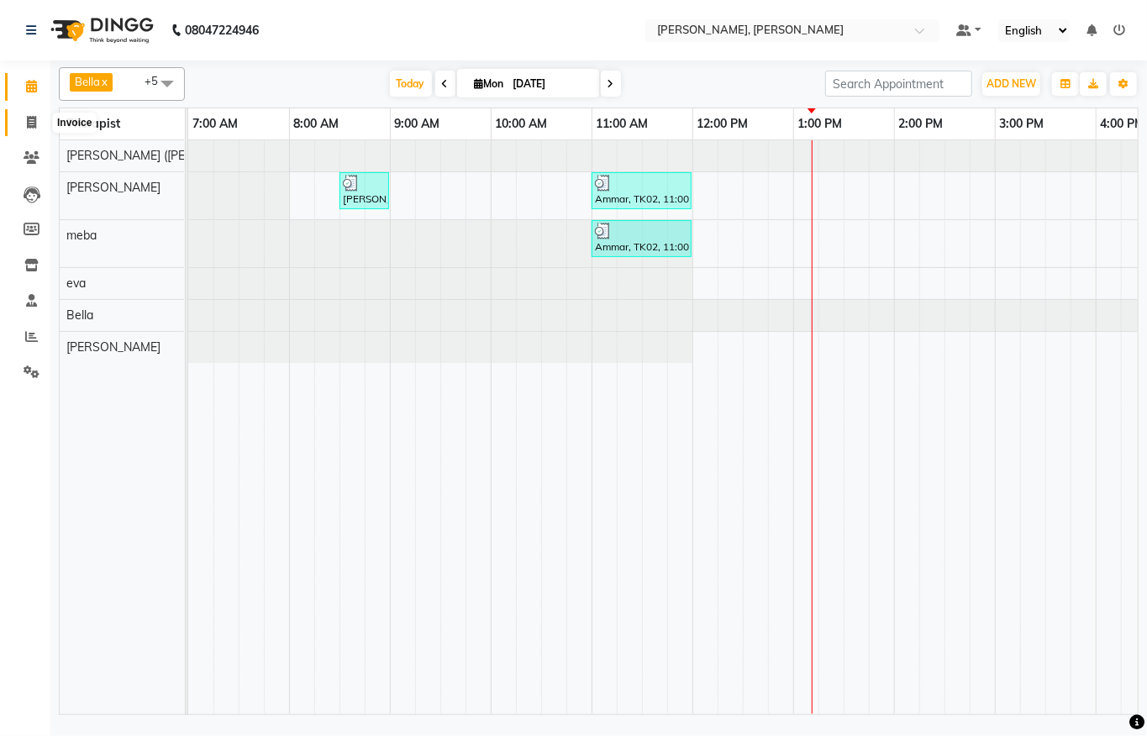
click at [31, 126] on icon at bounding box center [31, 122] width 9 height 13
select select "service"
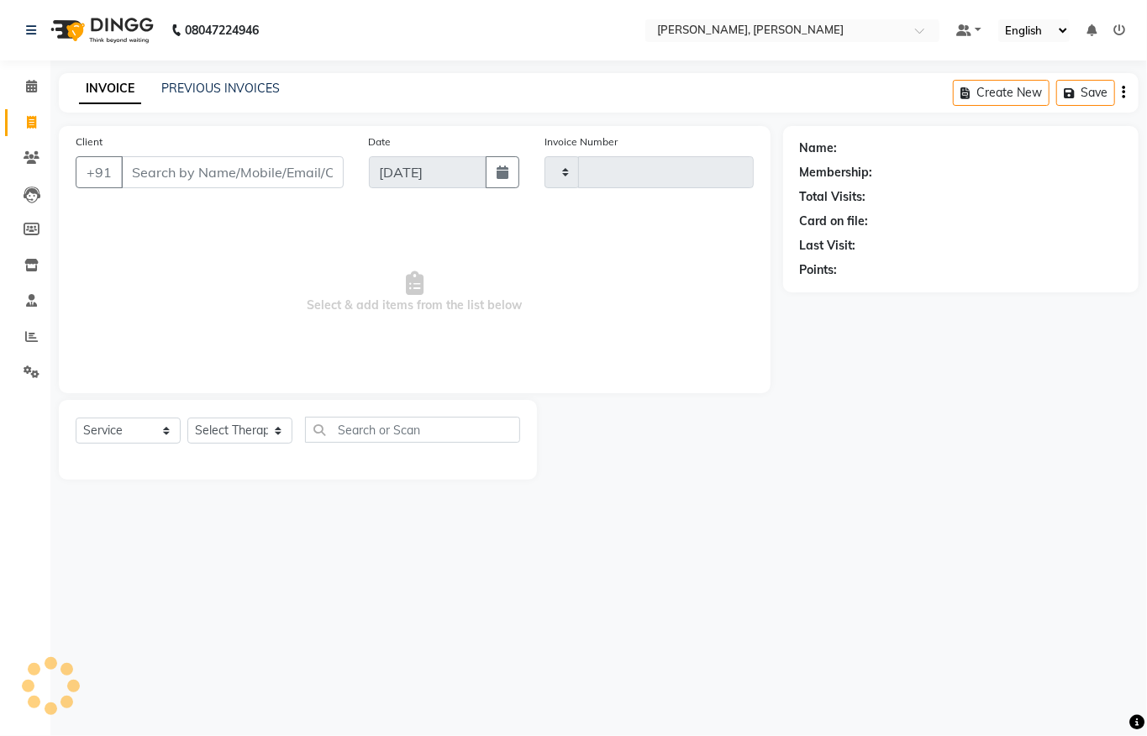
type input "1285"
select select "6399"
click at [26, 303] on icon at bounding box center [31, 300] width 11 height 13
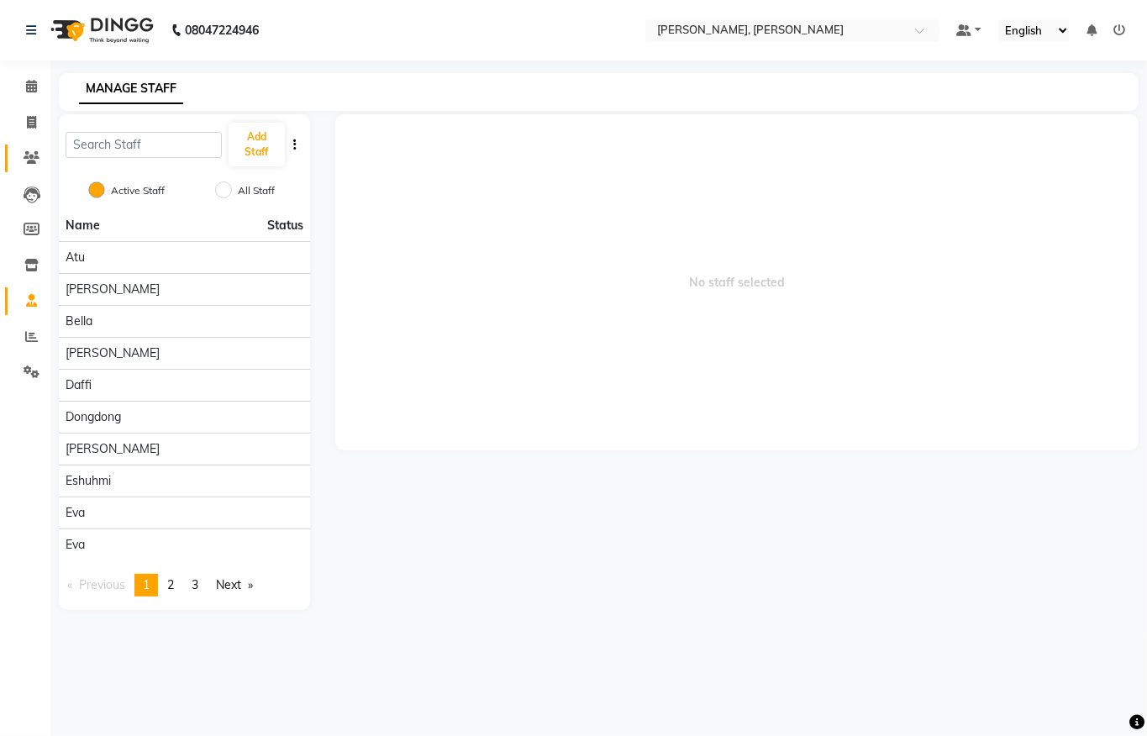
click at [14, 159] on link "Clients" at bounding box center [25, 159] width 40 height 28
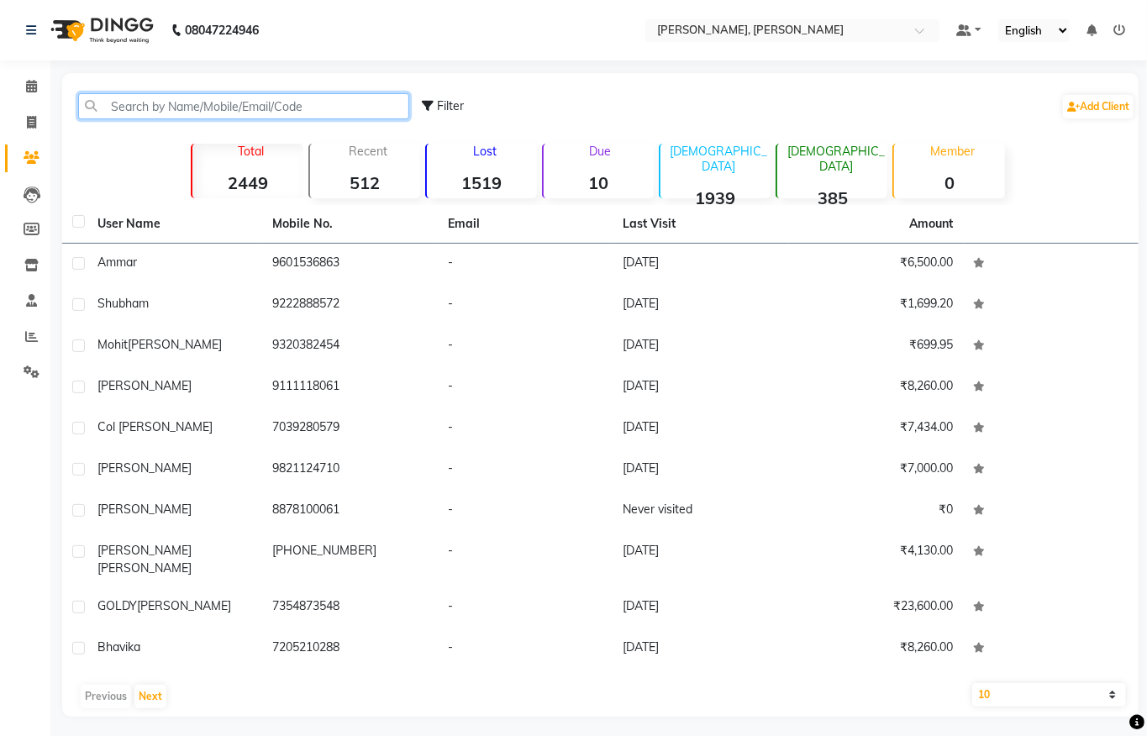
click at [166, 94] on input "text" at bounding box center [243, 106] width 331 height 26
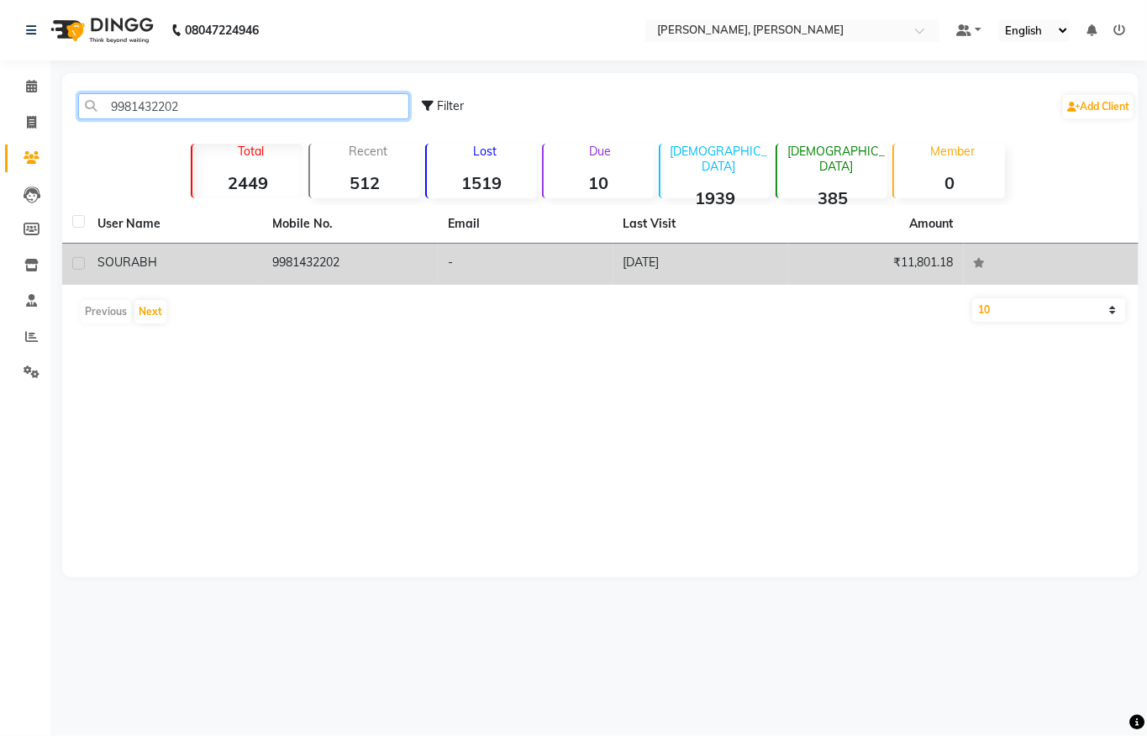
type input "9981432202"
click at [341, 256] on td "9981432202" at bounding box center [351, 264] width 176 height 41
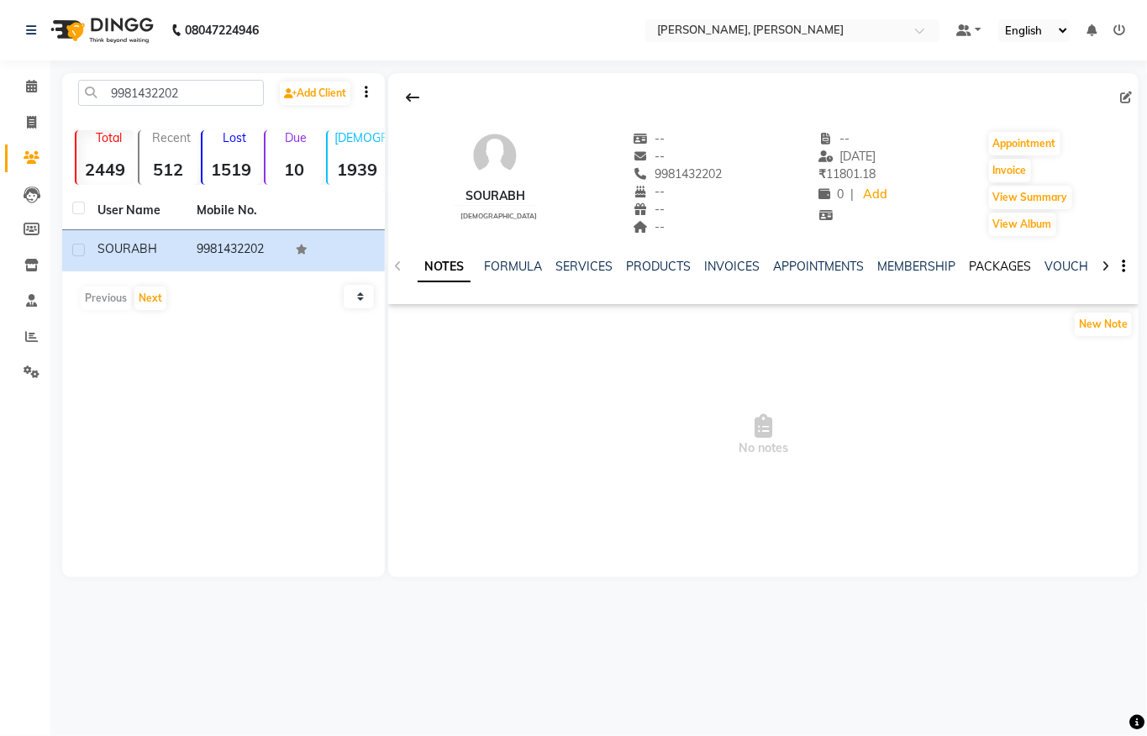
click at [976, 260] on link "PACKAGES" at bounding box center [1000, 266] width 62 height 15
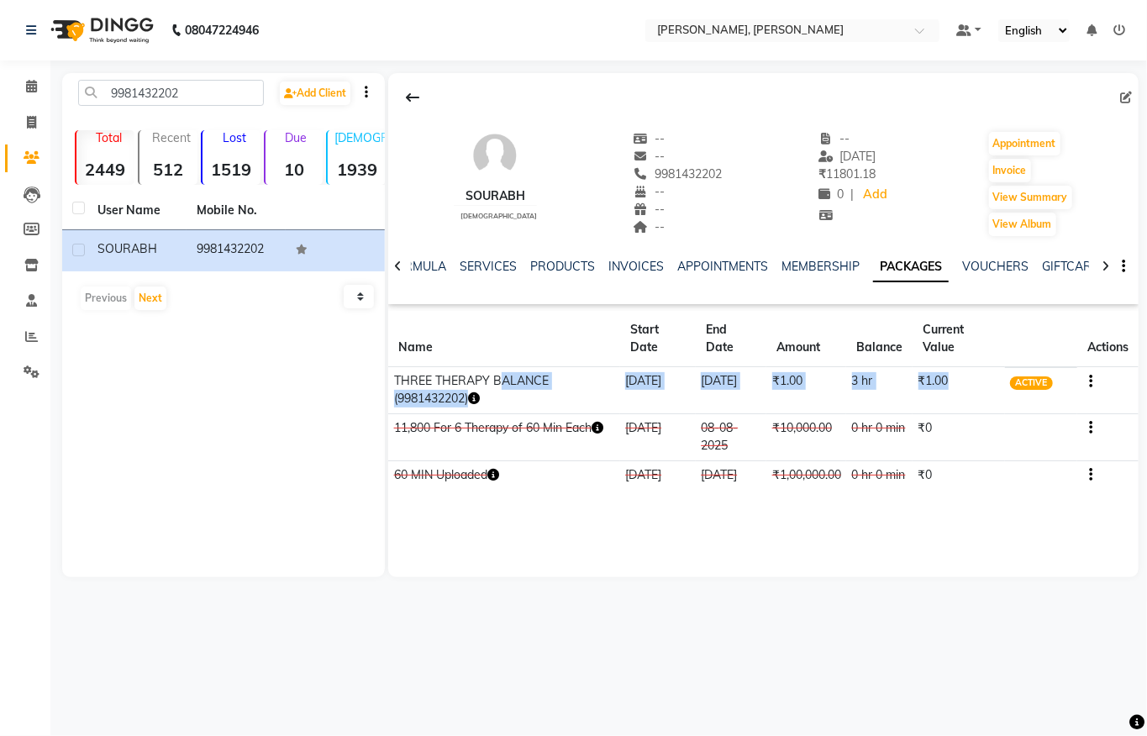
drag, startPoint x: 492, startPoint y: 377, endPoint x: 982, endPoint y: 408, distance: 491.0
click at [982, 408] on tr "THREE THERAPY BALANCE (9981432202) [DATE] [DATE] ₹1.00 3 hr ₹1.00 ACTIVE" at bounding box center [763, 390] width 751 height 47
click at [987, 414] on td "₹0" at bounding box center [959, 437] width 92 height 47
click at [13, 76] on link "Calendar" at bounding box center [25, 87] width 40 height 28
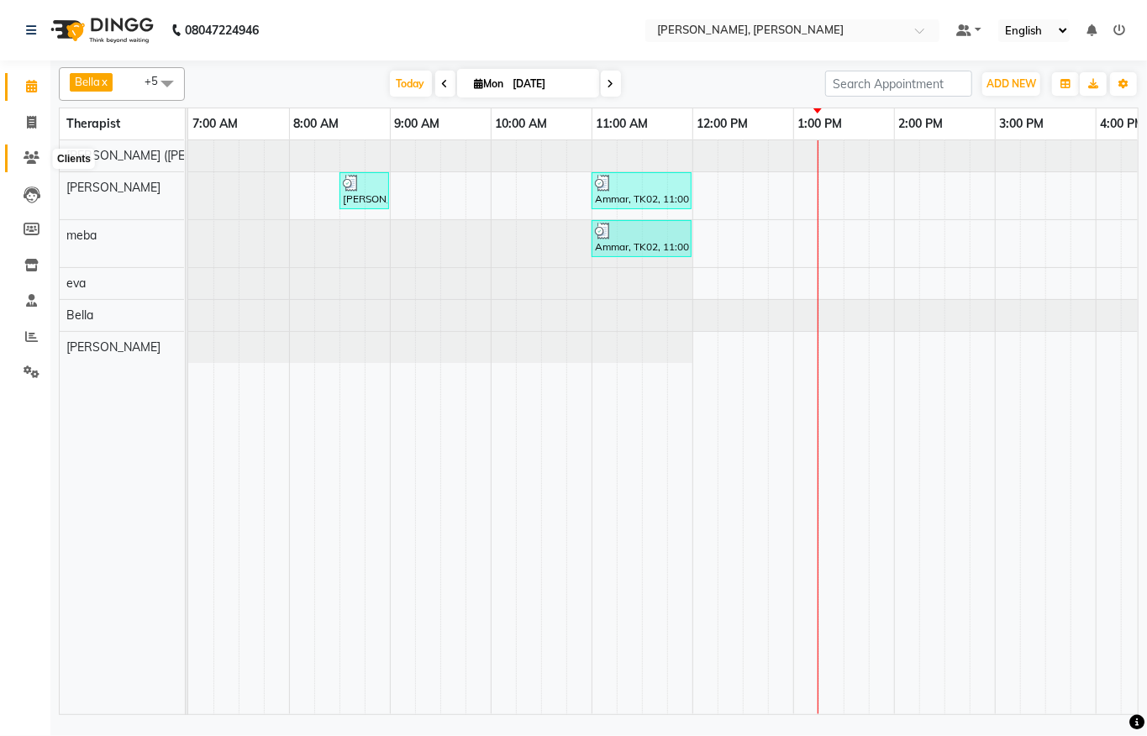
click at [31, 160] on icon at bounding box center [32, 157] width 16 height 13
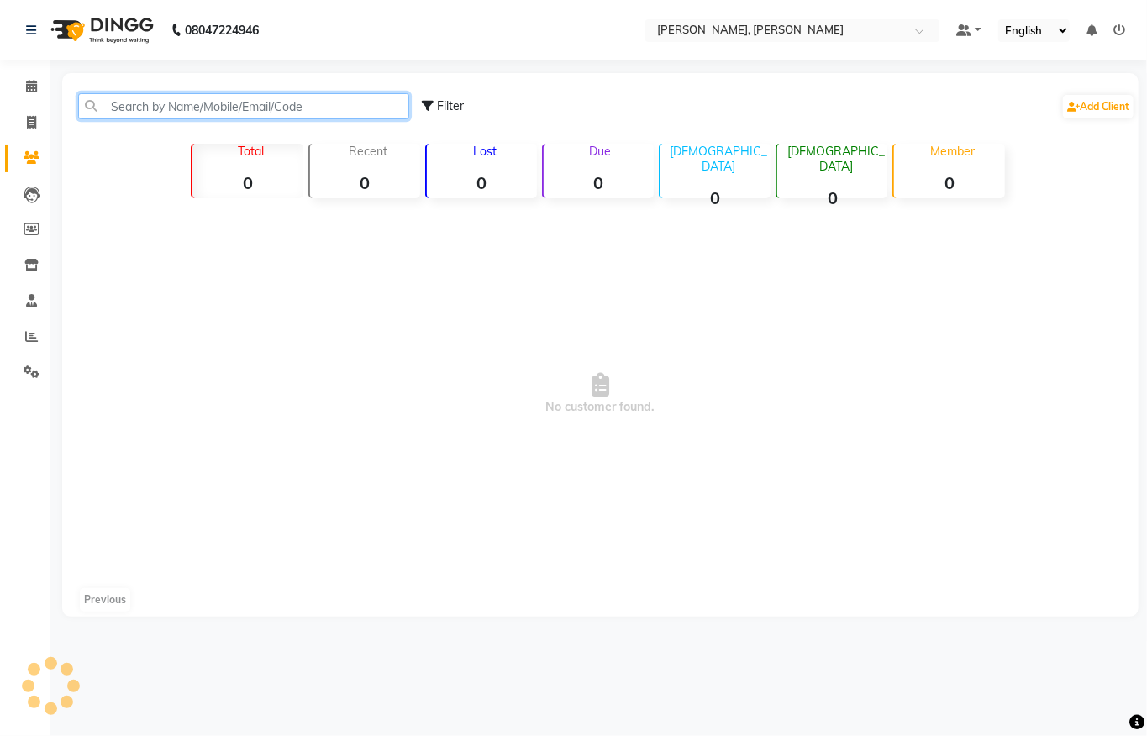
click at [146, 109] on input "text" at bounding box center [243, 106] width 331 height 26
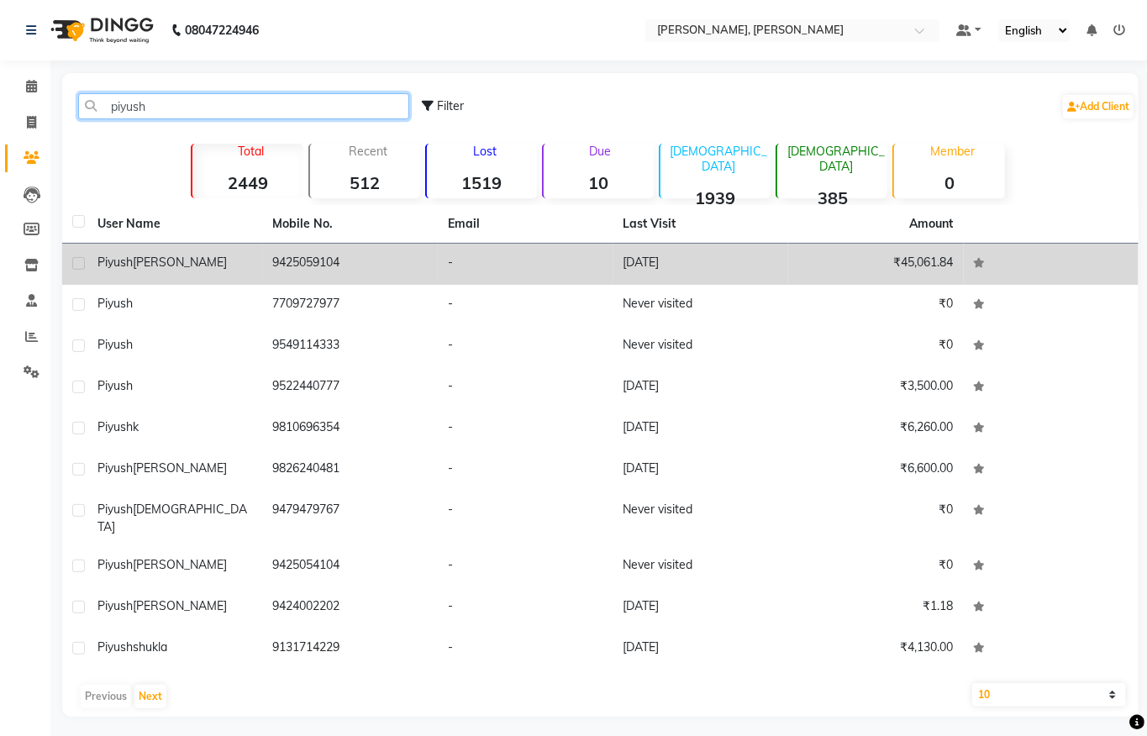
type input "piyush"
click at [670, 274] on td "[DATE]" at bounding box center [702, 264] width 176 height 41
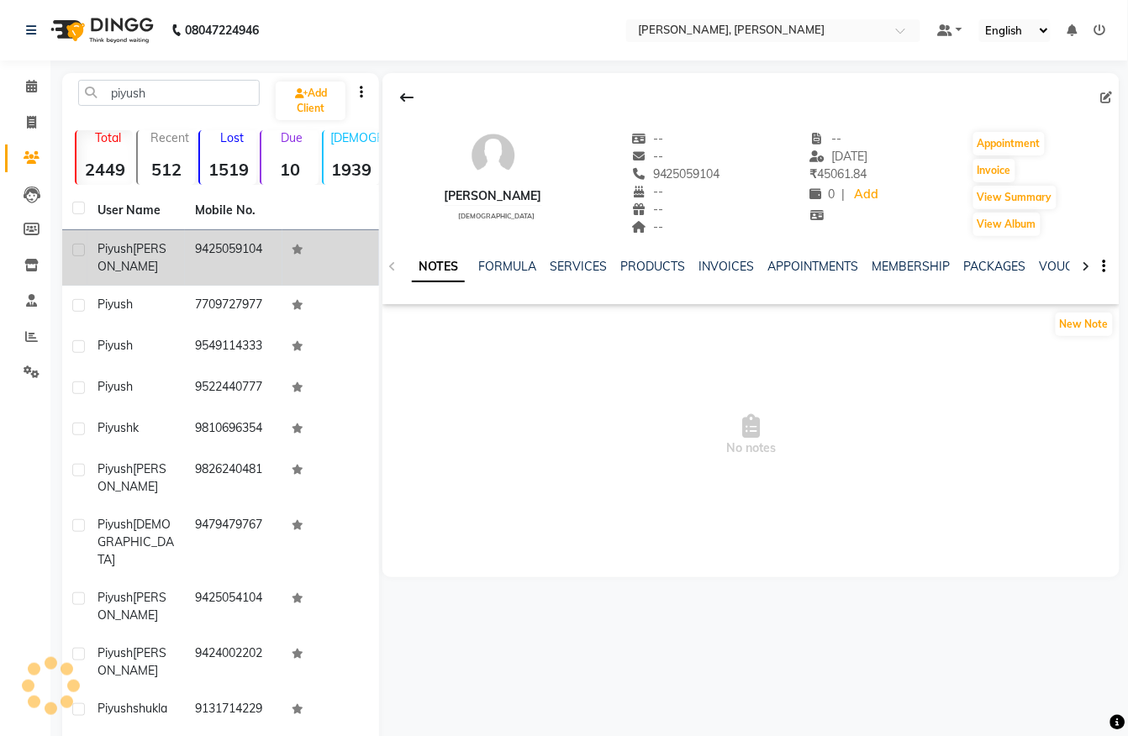
click at [1058, 185] on div "View Summary" at bounding box center [1015, 197] width 87 height 27
click at [1056, 205] on button "View Summary" at bounding box center [1014, 198] width 83 height 24
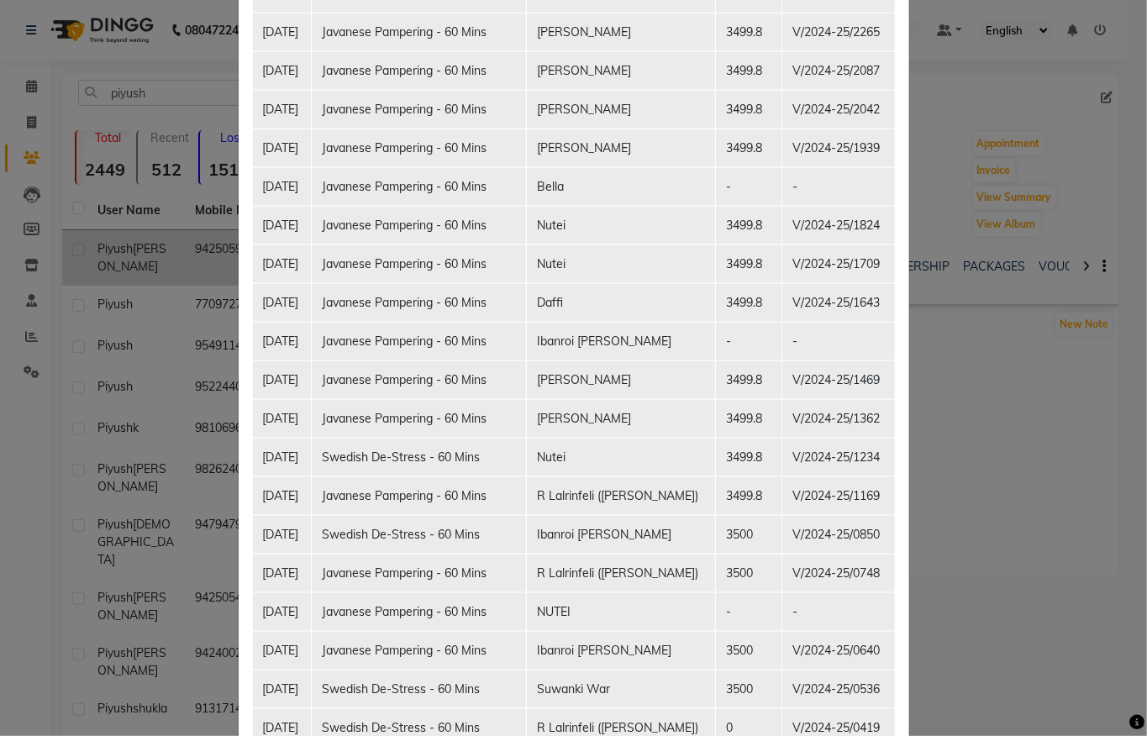
scroll to position [1298, 0]
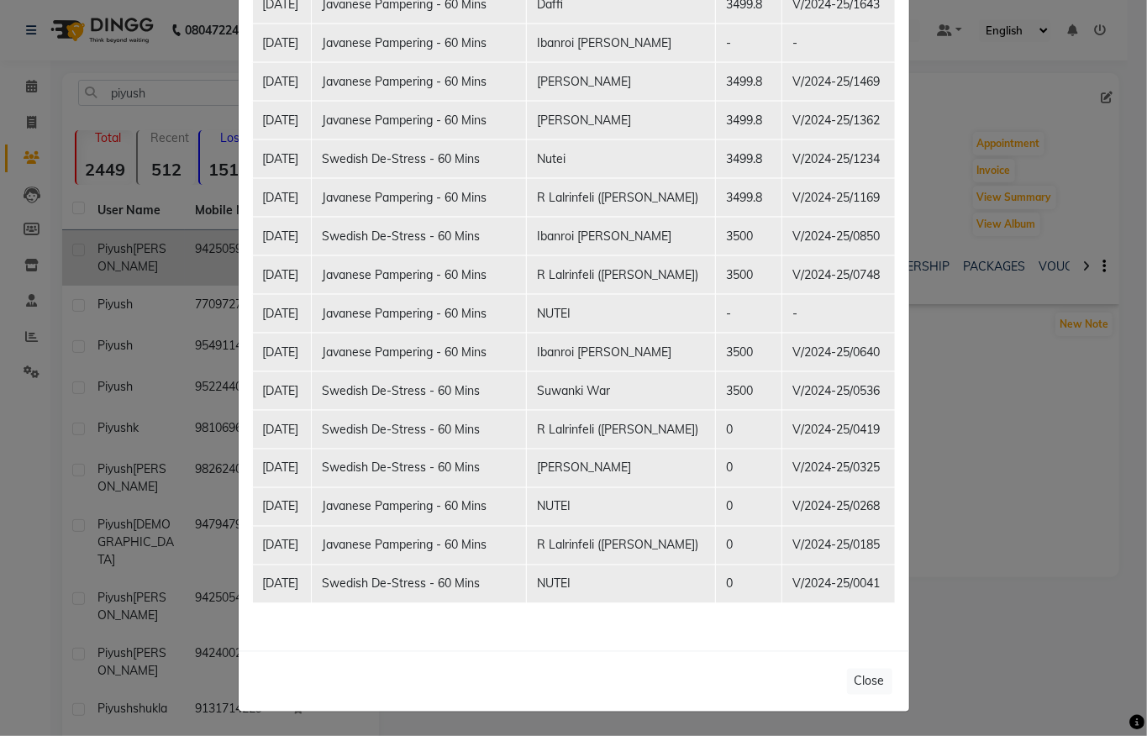
click at [1047, 387] on ngb-modal-window "Client Summary Print [PERSON_NAME] 9425059104 [DATE] Membership Packages Servic…" at bounding box center [573, 368] width 1147 height 736
click at [952, 277] on ngb-modal-window "Client Summary Print [PERSON_NAME] 9425059104 [DATE] Membership Packages Servic…" at bounding box center [573, 368] width 1147 height 736
click at [972, 146] on ngb-modal-window "Client Summary Print [PERSON_NAME] 9425059104 [DATE] Membership Packages Servic…" at bounding box center [573, 368] width 1147 height 736
click at [864, 666] on div "Close" at bounding box center [574, 681] width 671 height 61
click at [864, 681] on button "Close" at bounding box center [869, 682] width 45 height 26
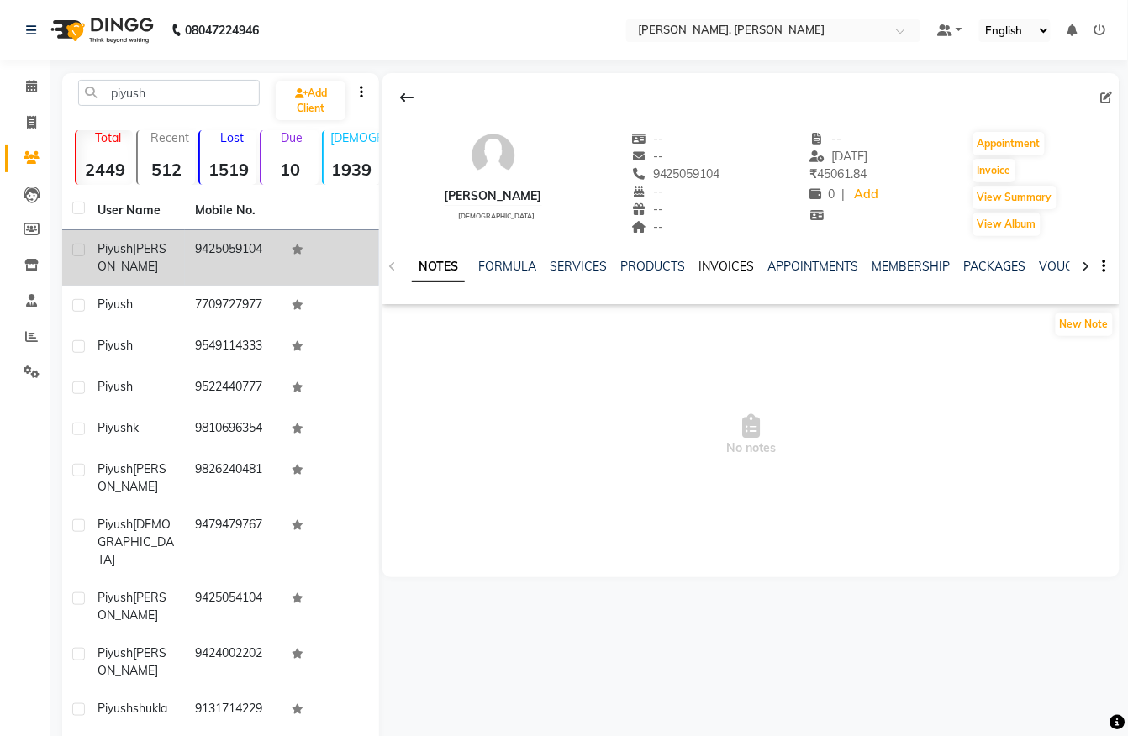
click at [701, 259] on link "INVOICES" at bounding box center [725, 266] width 55 height 15
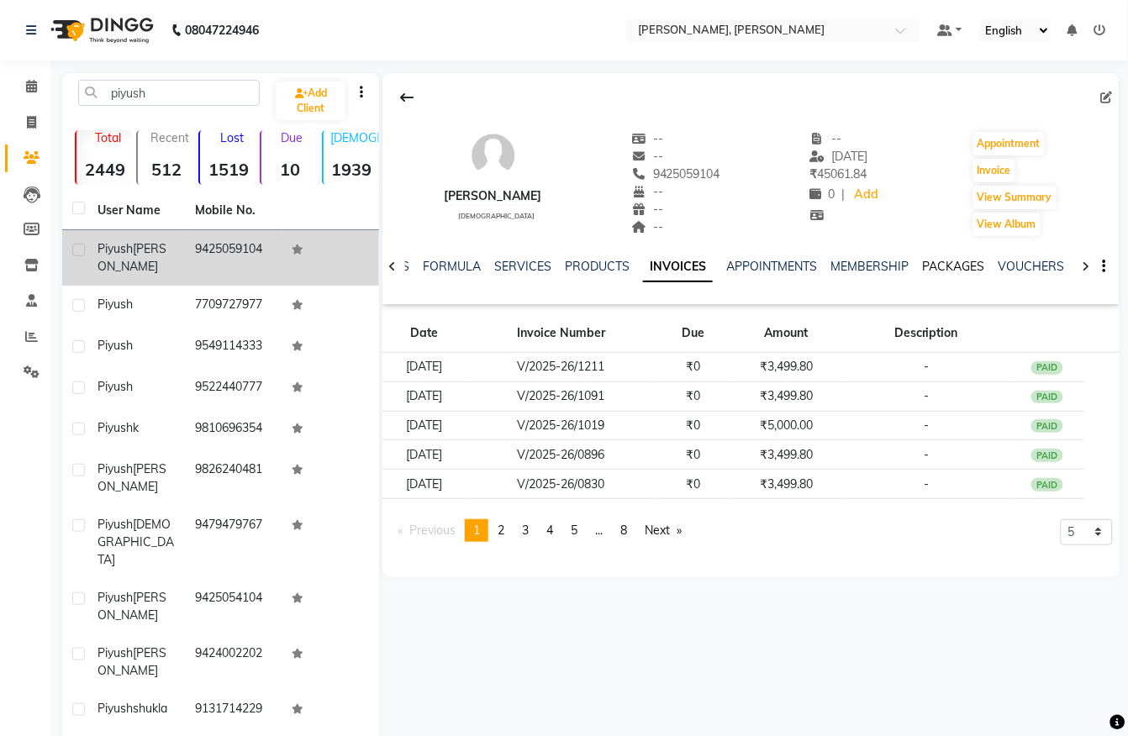
click at [955, 262] on link "PACKAGES" at bounding box center [953, 266] width 62 height 15
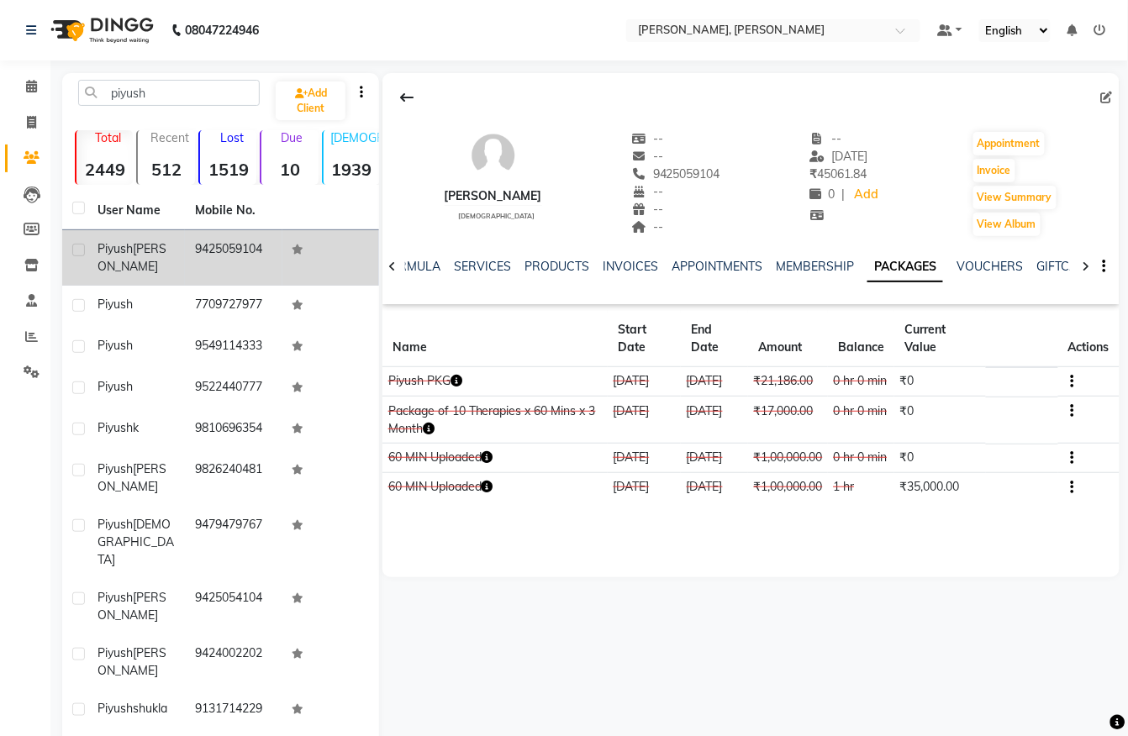
click at [15, 355] on li "Settings" at bounding box center [25, 373] width 50 height 36
click at [3, 319] on li "Reports" at bounding box center [25, 337] width 50 height 36
click at [25, 337] on icon at bounding box center [31, 336] width 13 height 13
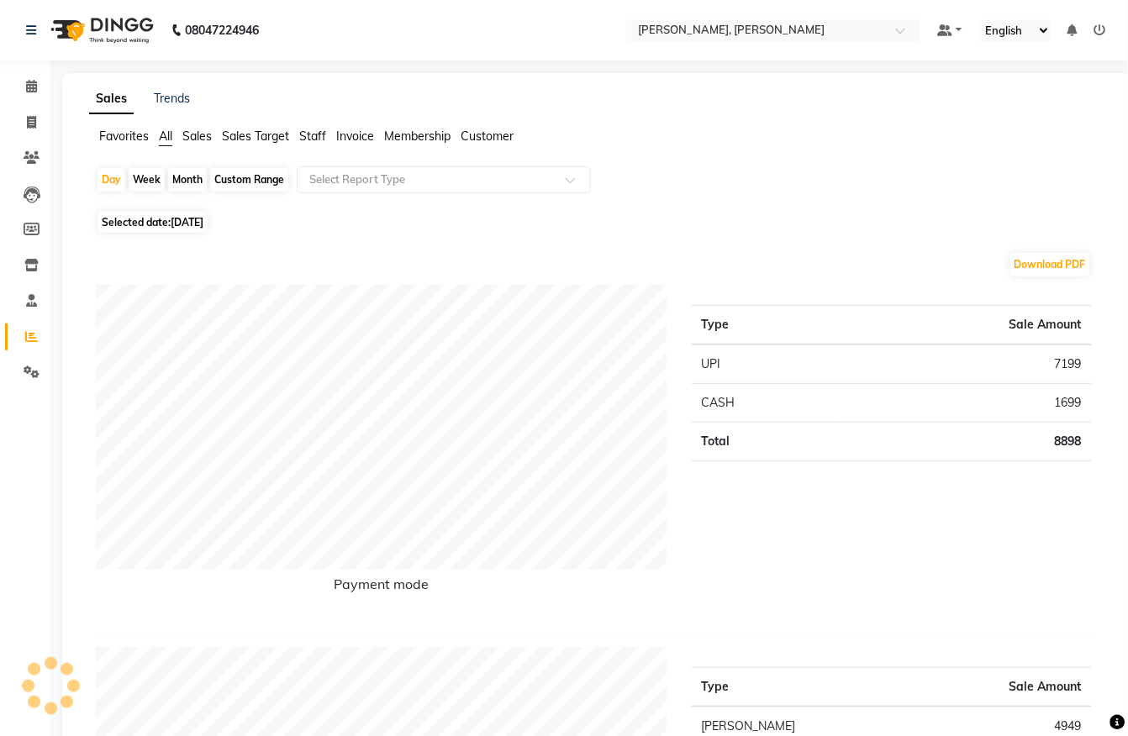
click at [29, 159] on icon at bounding box center [32, 157] width 16 height 13
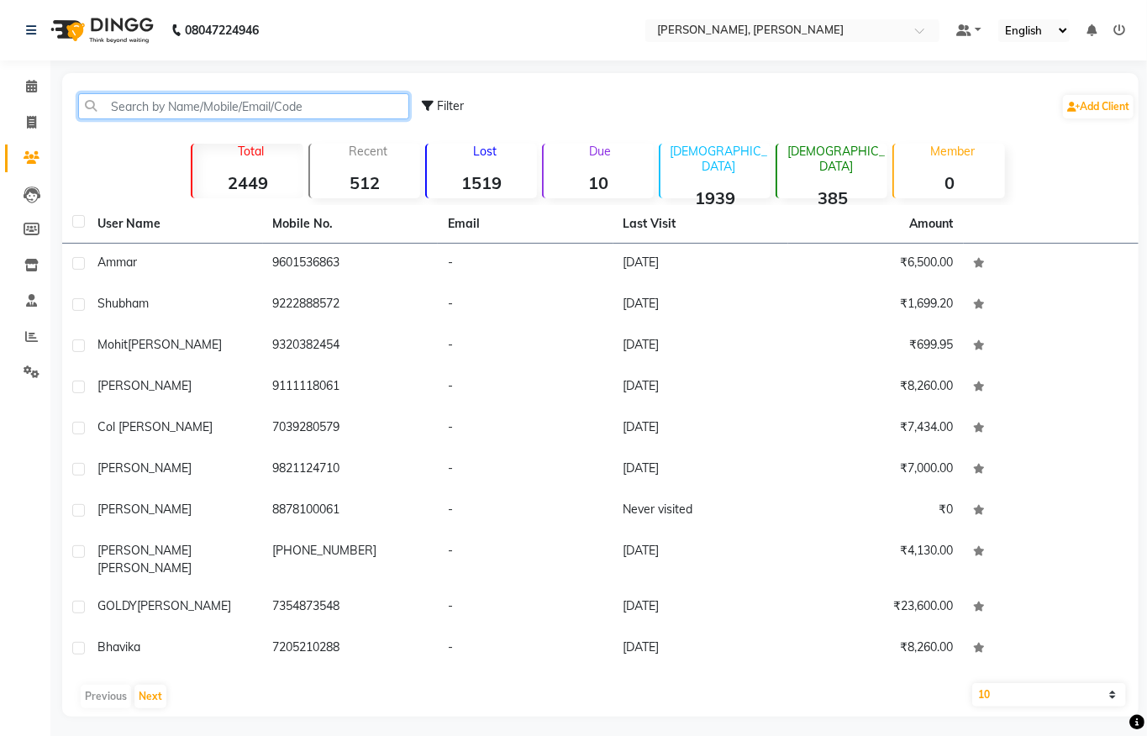
click at [199, 98] on input "text" at bounding box center [243, 106] width 331 height 26
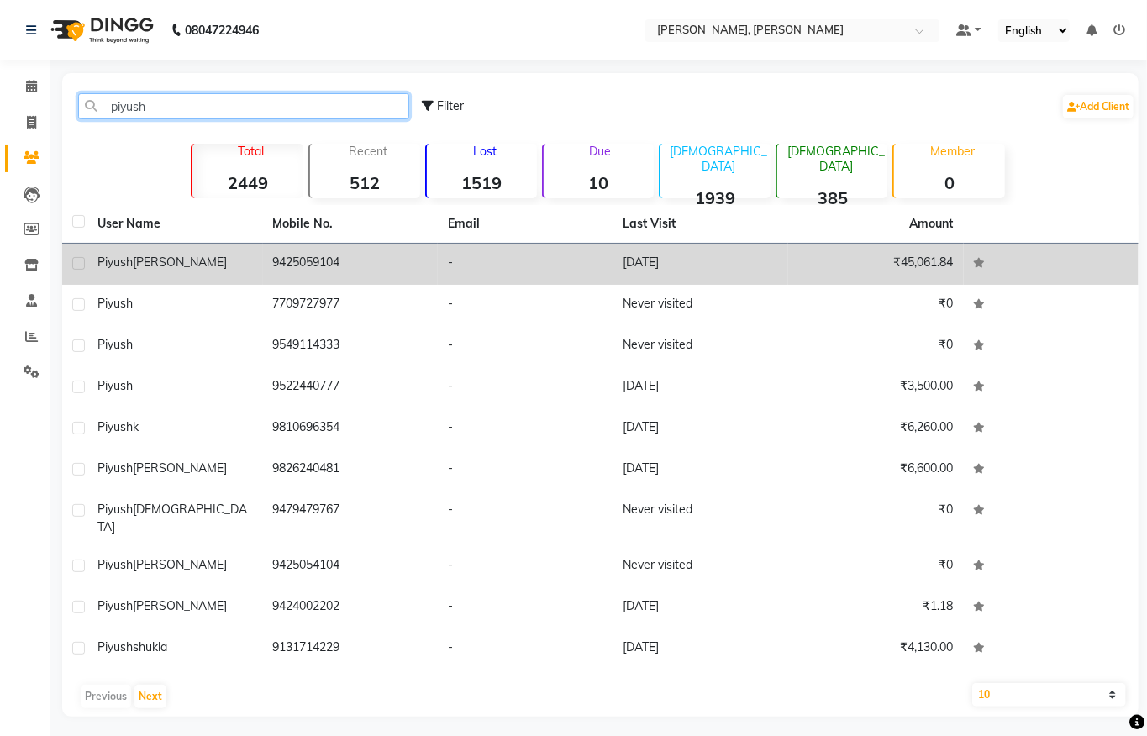
type input "piyush"
click at [213, 277] on td "[PERSON_NAME]" at bounding box center [175, 264] width 176 height 41
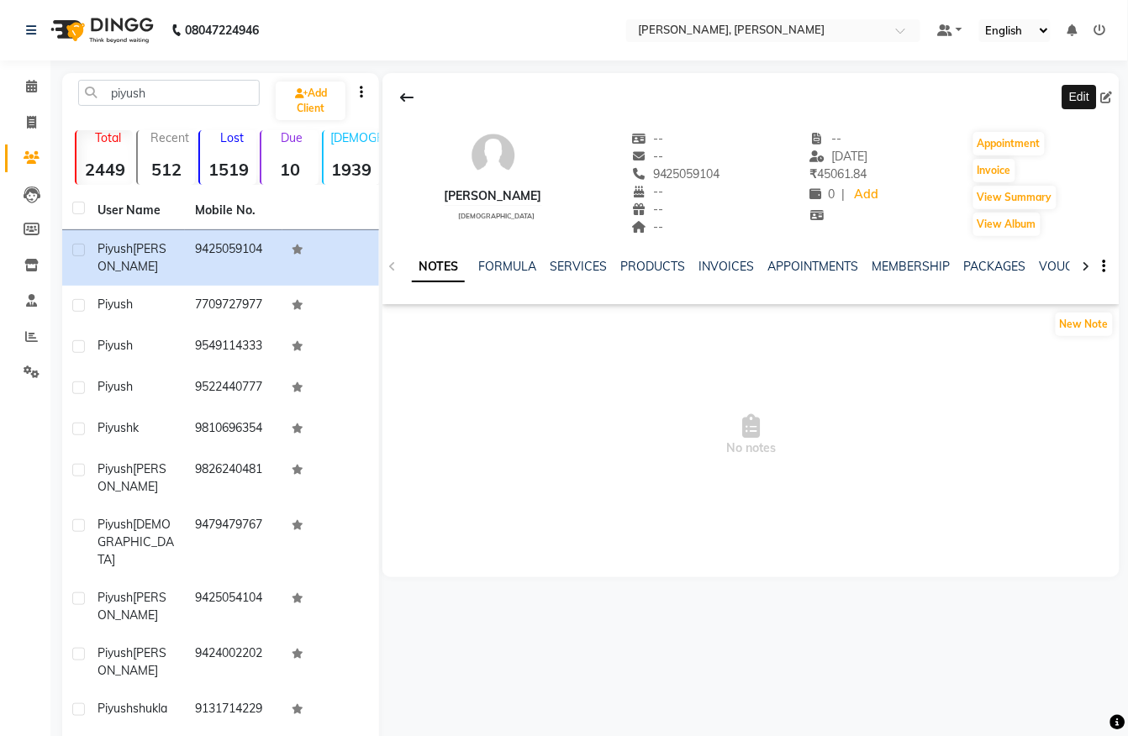
click at [1108, 92] on icon at bounding box center [1107, 98] width 12 height 12
select select "[DEMOGRAPHIC_DATA]"
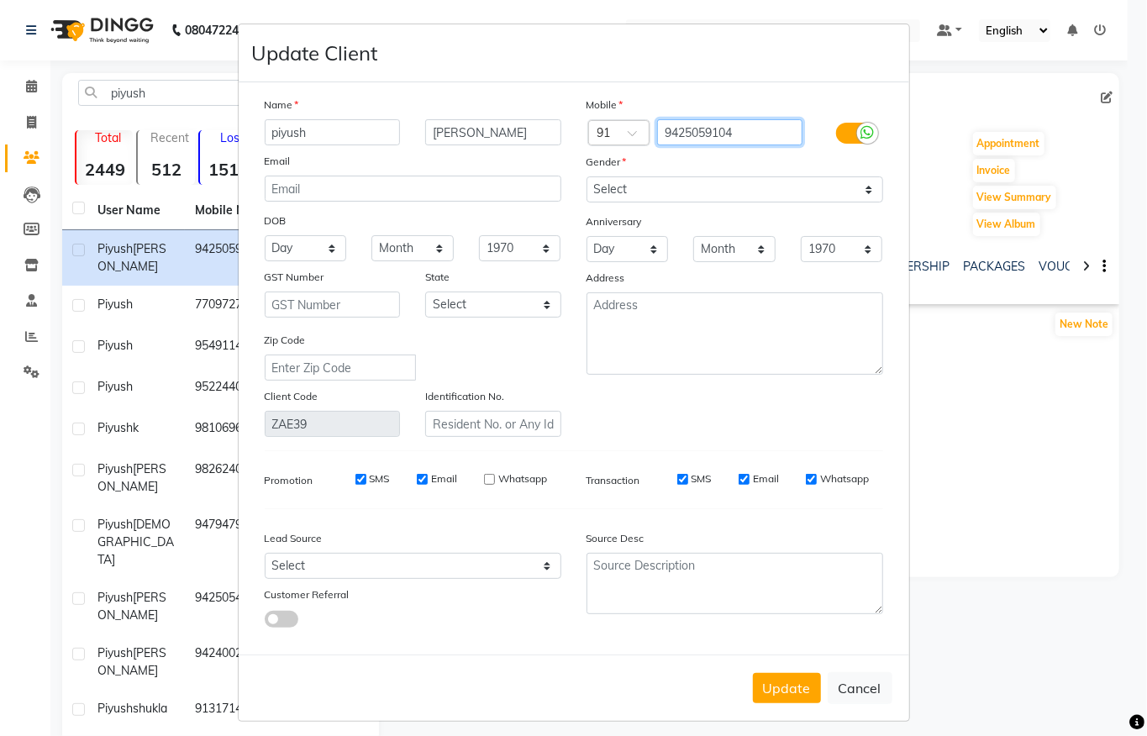
click at [697, 132] on input "9425059104" at bounding box center [729, 132] width 145 height 26
click at [858, 677] on button "Cancel" at bounding box center [860, 688] width 65 height 32
select select
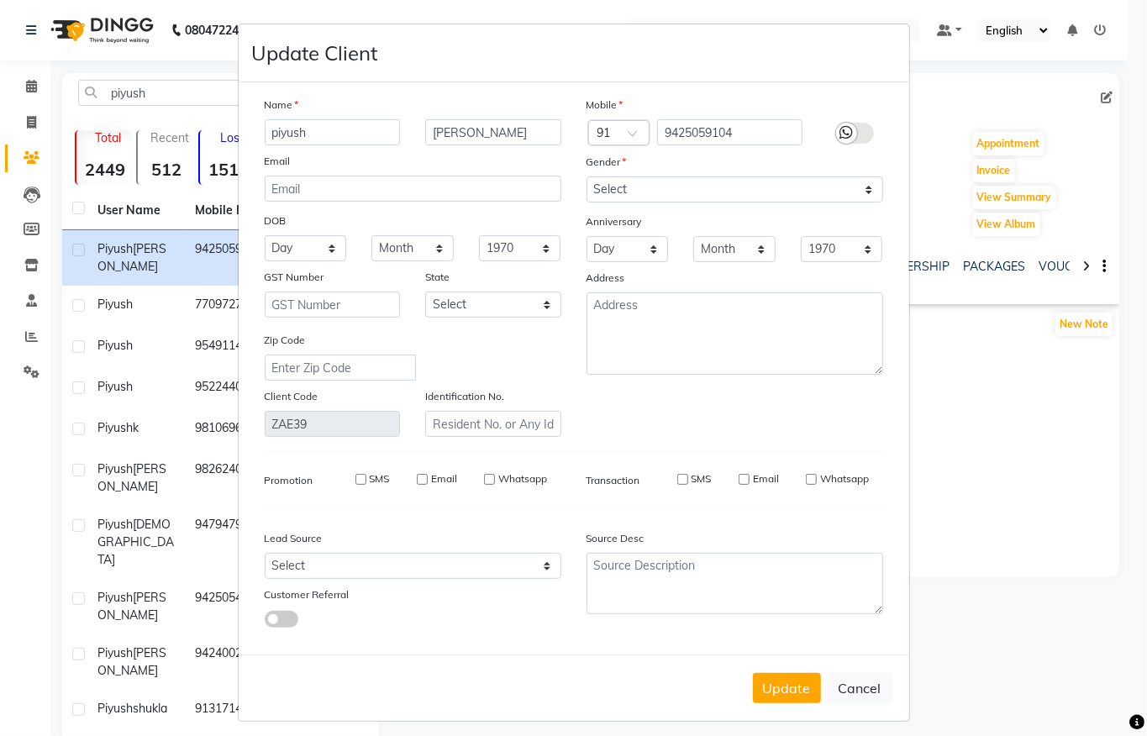
select select
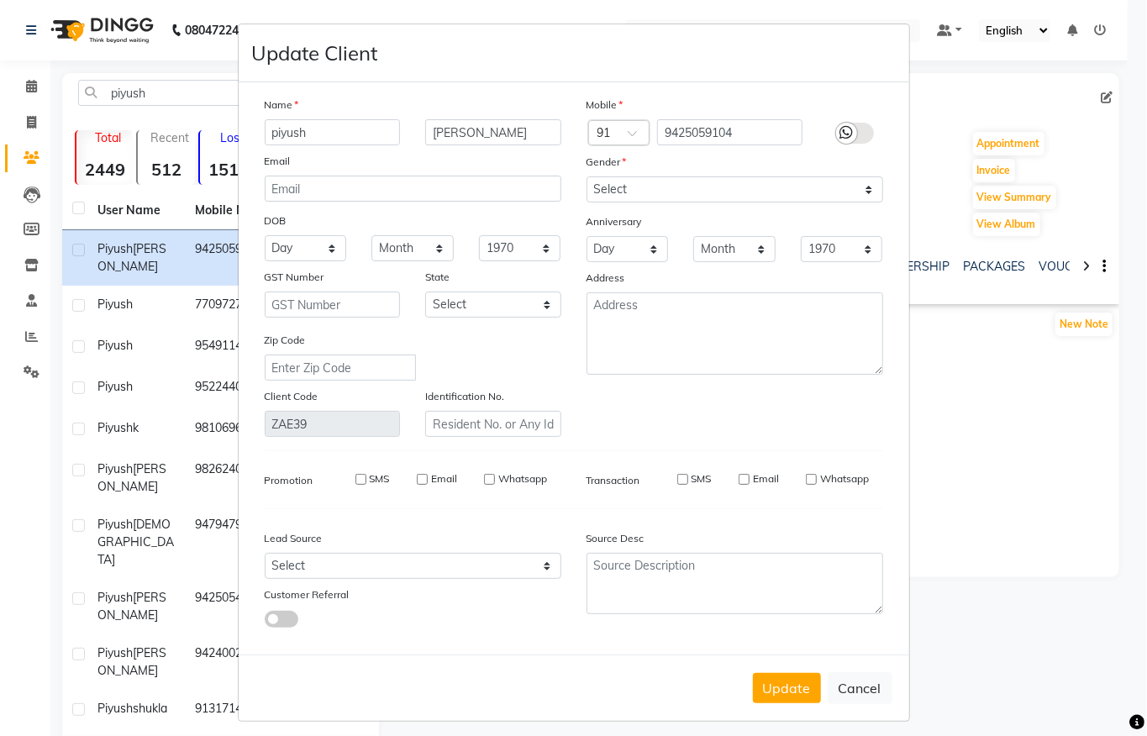
select select
checkbox input "false"
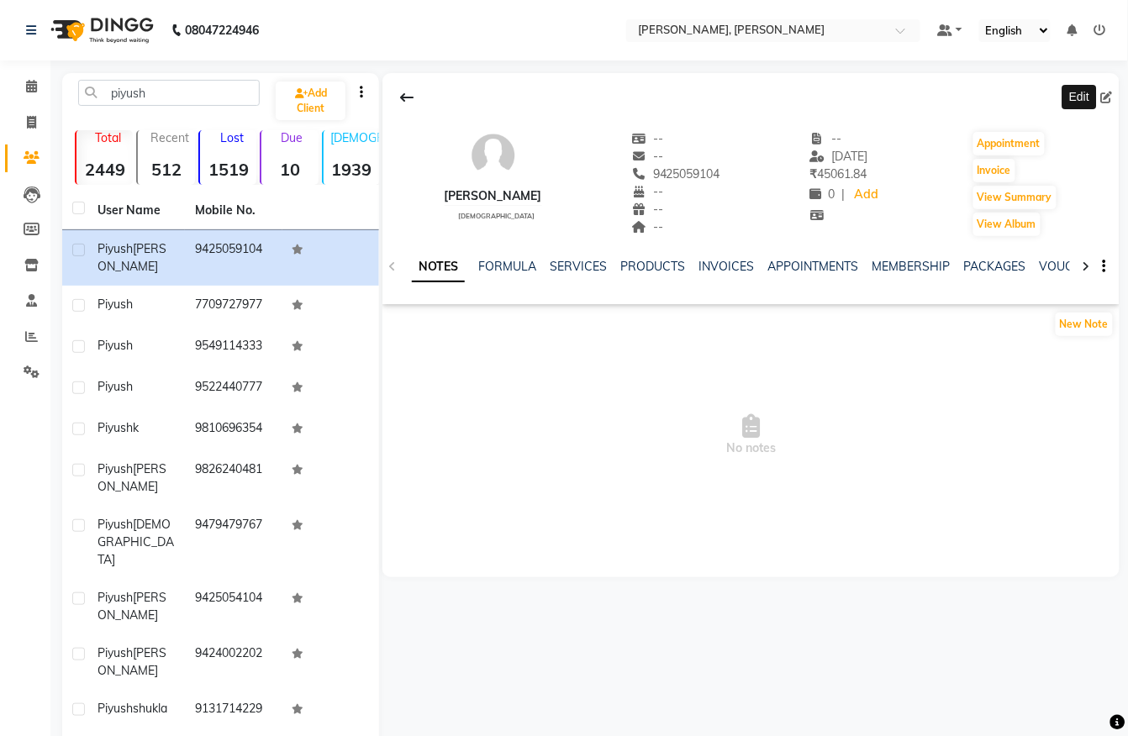
click at [30, 102] on li "Calendar" at bounding box center [25, 87] width 50 height 36
click at [35, 102] on li "Calendar" at bounding box center [25, 87] width 50 height 36
click at [37, 89] on span at bounding box center [31, 86] width 29 height 19
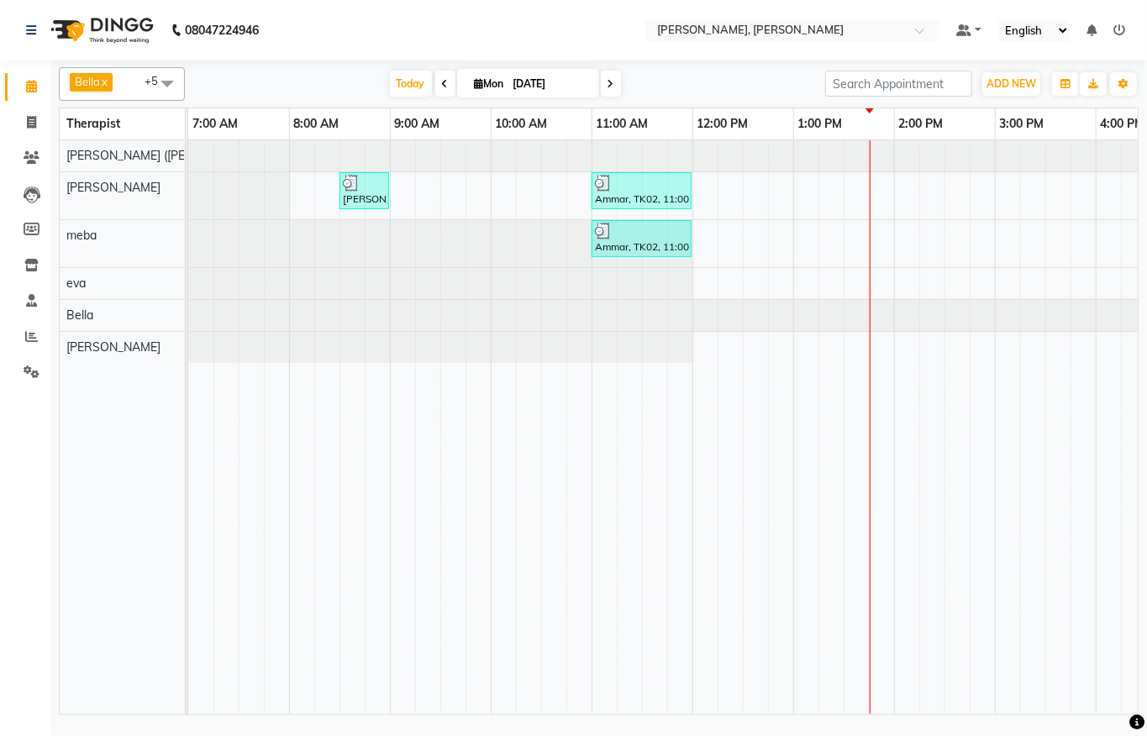
click at [911, 202] on div "[PERSON_NAME], TK01, 08:30 AM-09:00 AM, De-Stress Back & Shoulder Massage - 30 …" at bounding box center [995, 427] width 1614 height 574
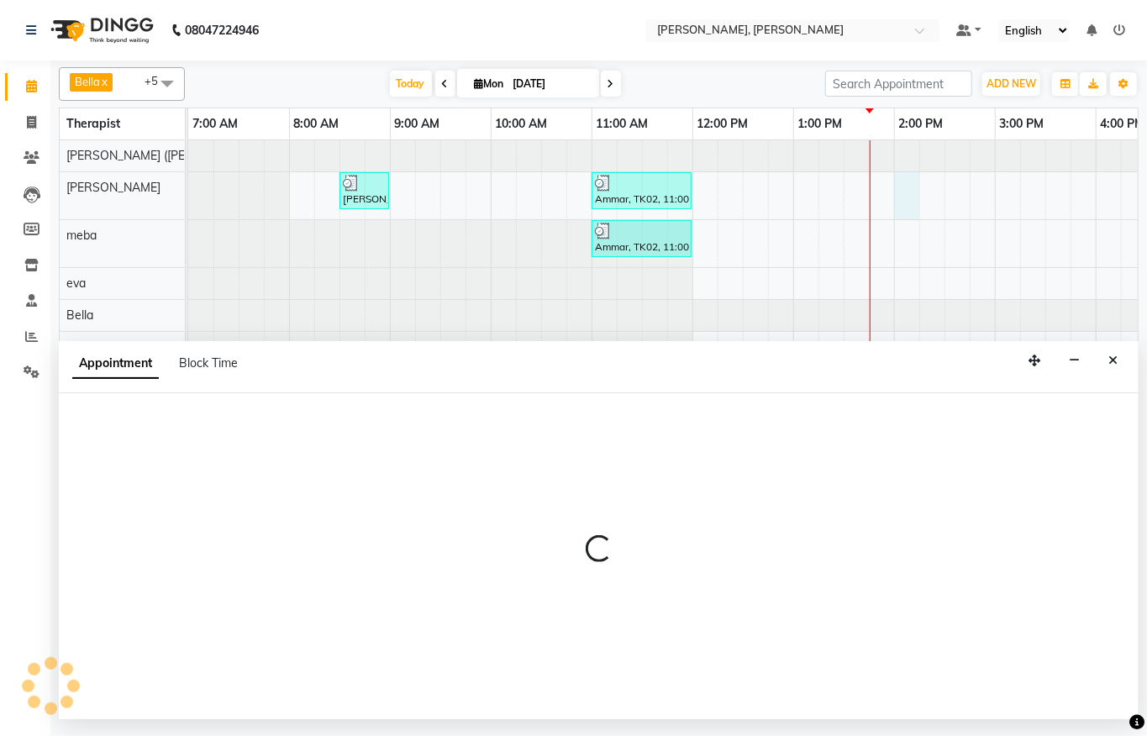
select select "62270"
select select "840"
select select "tentative"
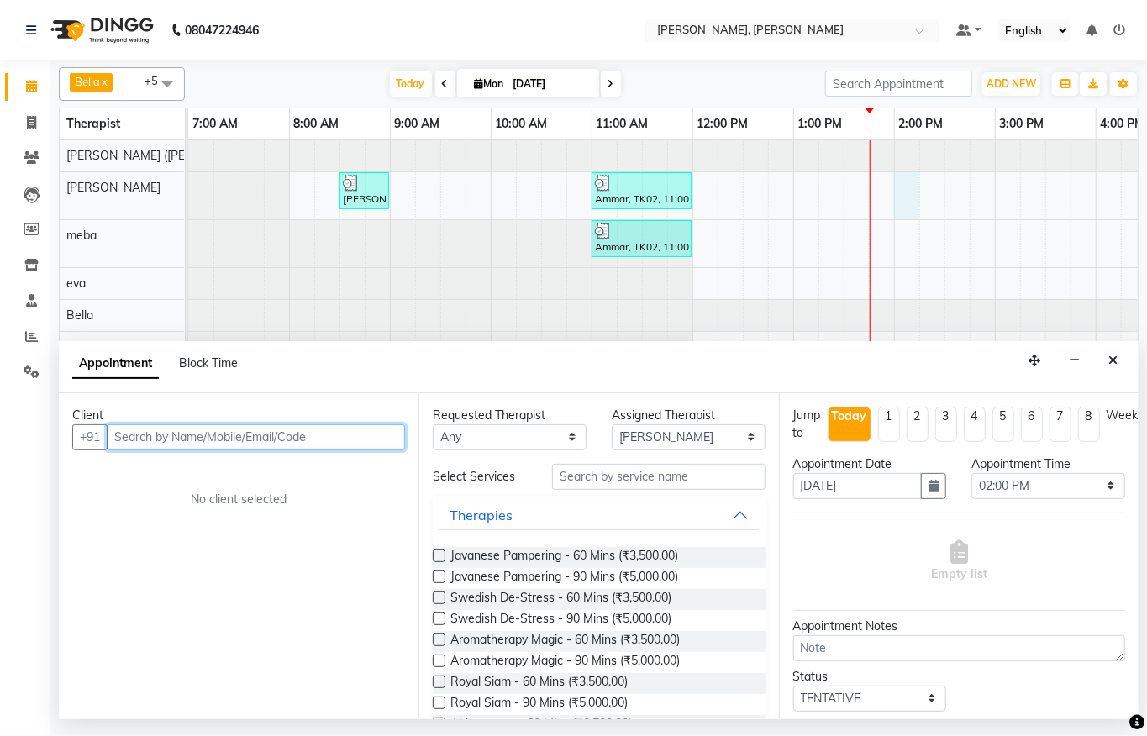
click at [299, 444] on input "text" at bounding box center [256, 437] width 298 height 26
click at [142, 435] on input "7300385" at bounding box center [221, 437] width 229 height 26
click at [224, 438] on input "7300217385" at bounding box center [221, 437] width 229 height 26
type input "7300217385"
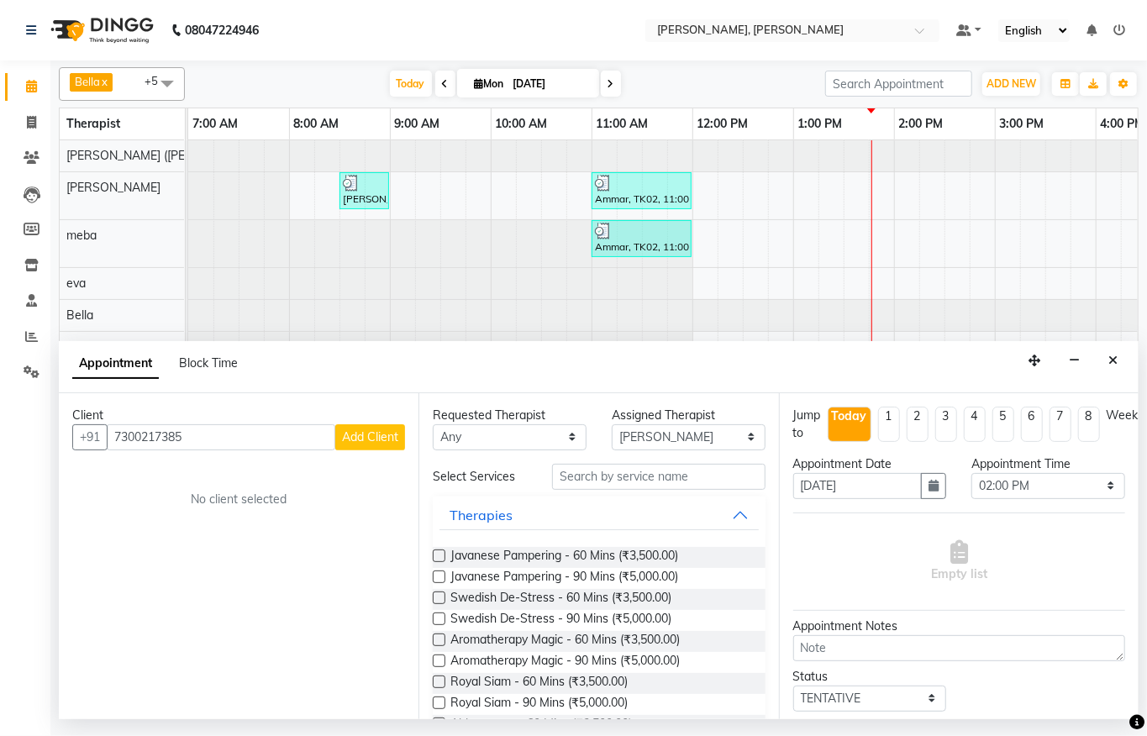
click at [378, 445] on button "Add Client" at bounding box center [370, 437] width 70 height 26
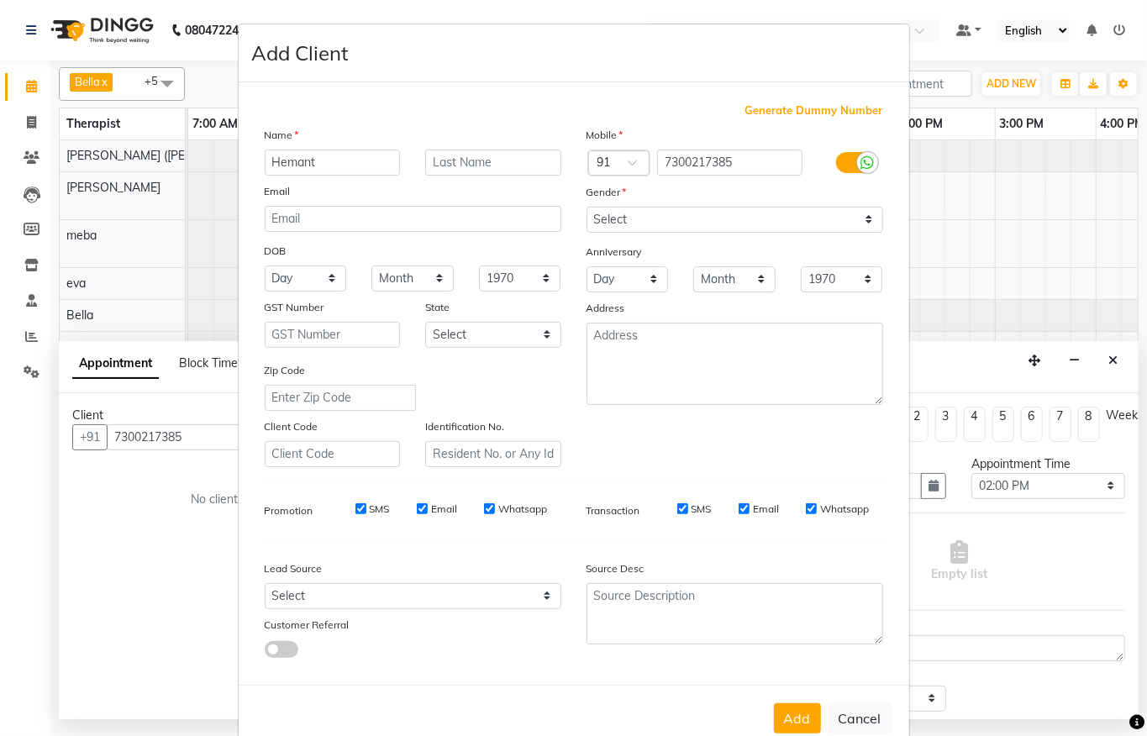
type input "Hemant"
click at [606, 198] on label "Gender" at bounding box center [607, 192] width 40 height 15
click at [606, 213] on select "Select [DEMOGRAPHIC_DATA] [DEMOGRAPHIC_DATA] Other Prefer Not To Say" at bounding box center [735, 220] width 297 height 26
click at [587, 207] on select "Select [DEMOGRAPHIC_DATA] [DEMOGRAPHIC_DATA] Other Prefer Not To Say" at bounding box center [735, 220] width 297 height 26
click at [625, 209] on select "Select [DEMOGRAPHIC_DATA] [DEMOGRAPHIC_DATA] Other Prefer Not To Say" at bounding box center [735, 220] width 297 height 26
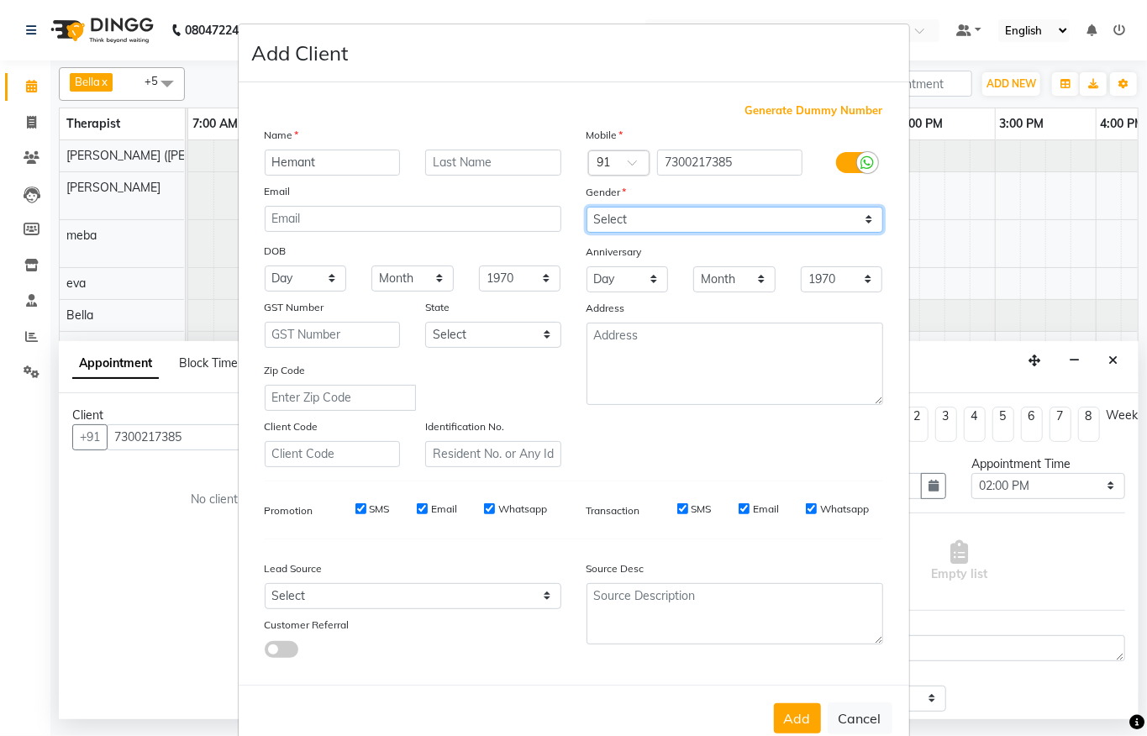
select select "[DEMOGRAPHIC_DATA]"
click at [587, 207] on select "Select [DEMOGRAPHIC_DATA] [DEMOGRAPHIC_DATA] Other Prefer Not To Say" at bounding box center [735, 220] width 297 height 26
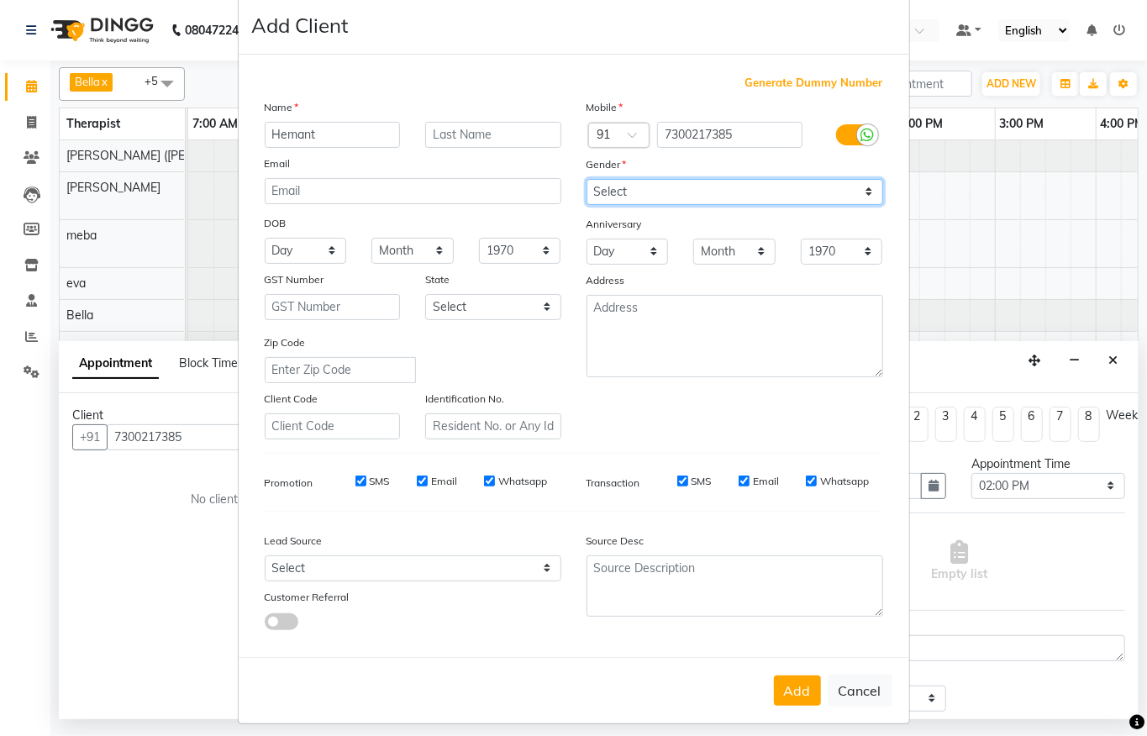
scroll to position [35, 0]
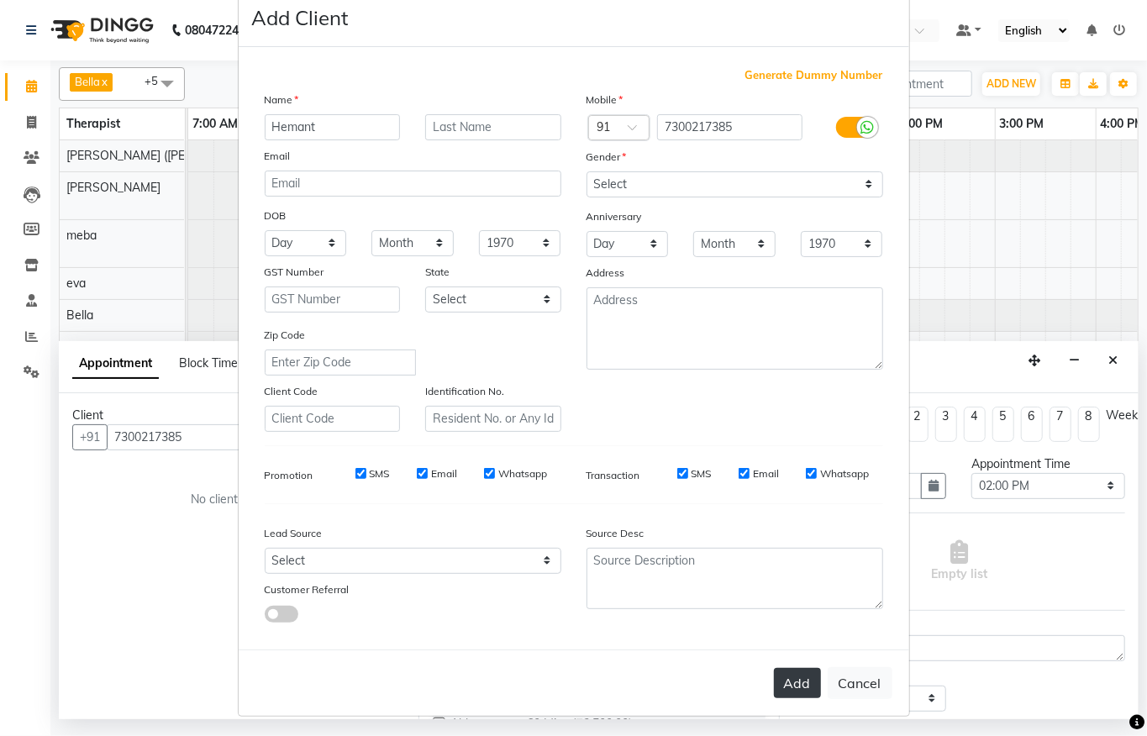
click at [774, 669] on button "Add" at bounding box center [797, 683] width 47 height 30
select select
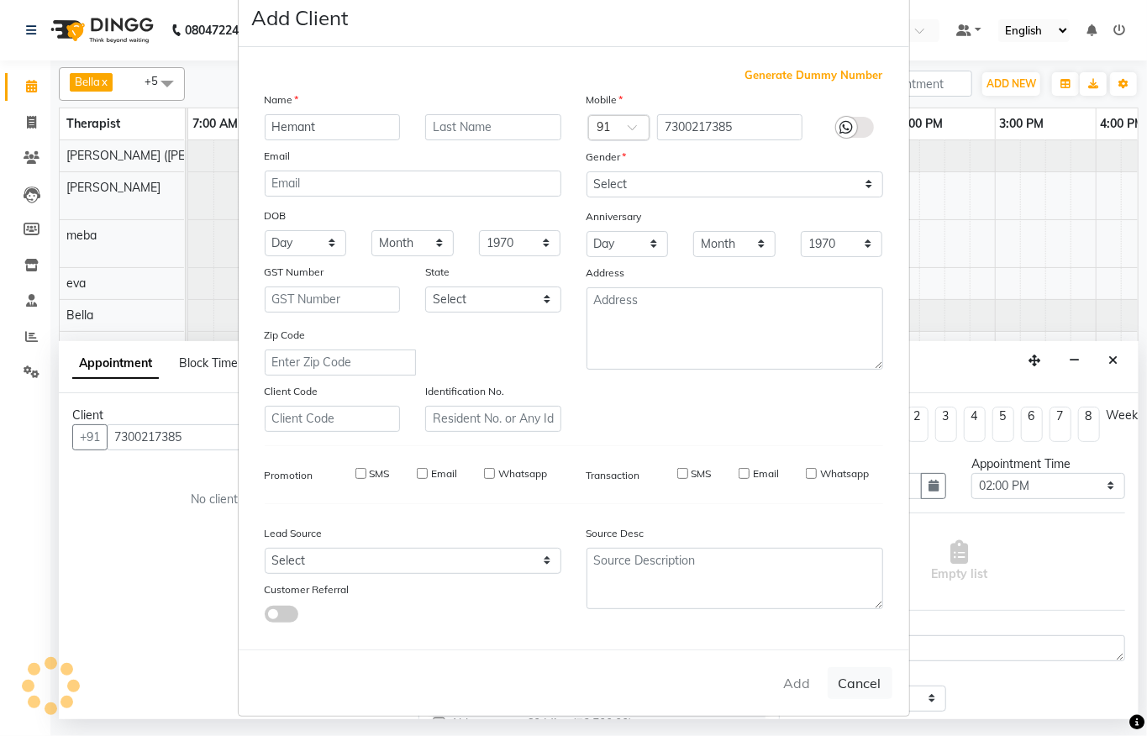
select select
checkbox input "false"
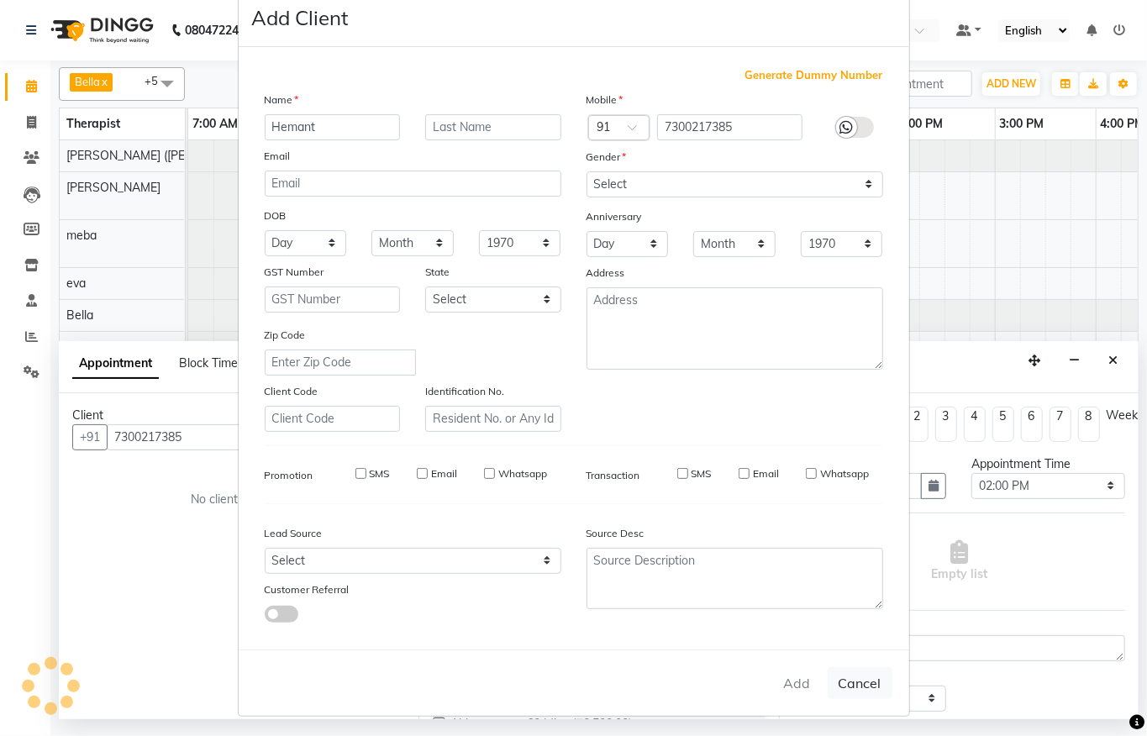
checkbox input "false"
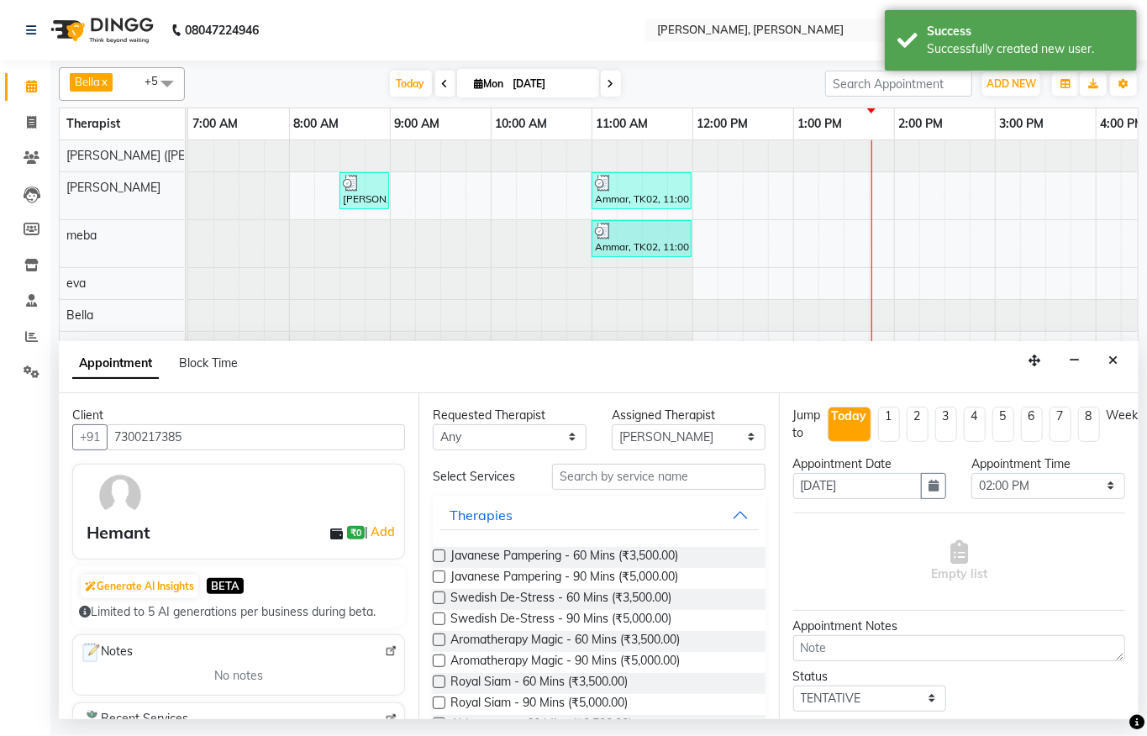
drag, startPoint x: 486, startPoint y: 562, endPoint x: 667, endPoint y: 498, distance: 191.7
click at [489, 562] on span "Javanese Pampering - 60 Mins (₹3,500.00)" at bounding box center [565, 557] width 228 height 21
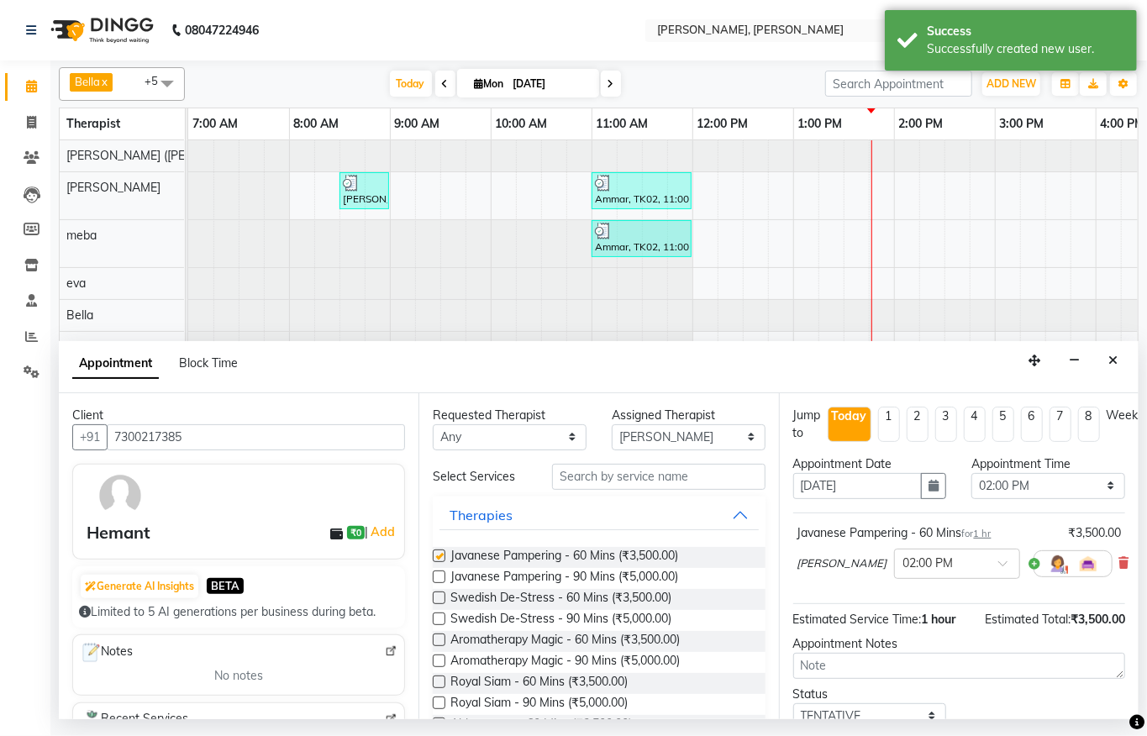
checkbox input "false"
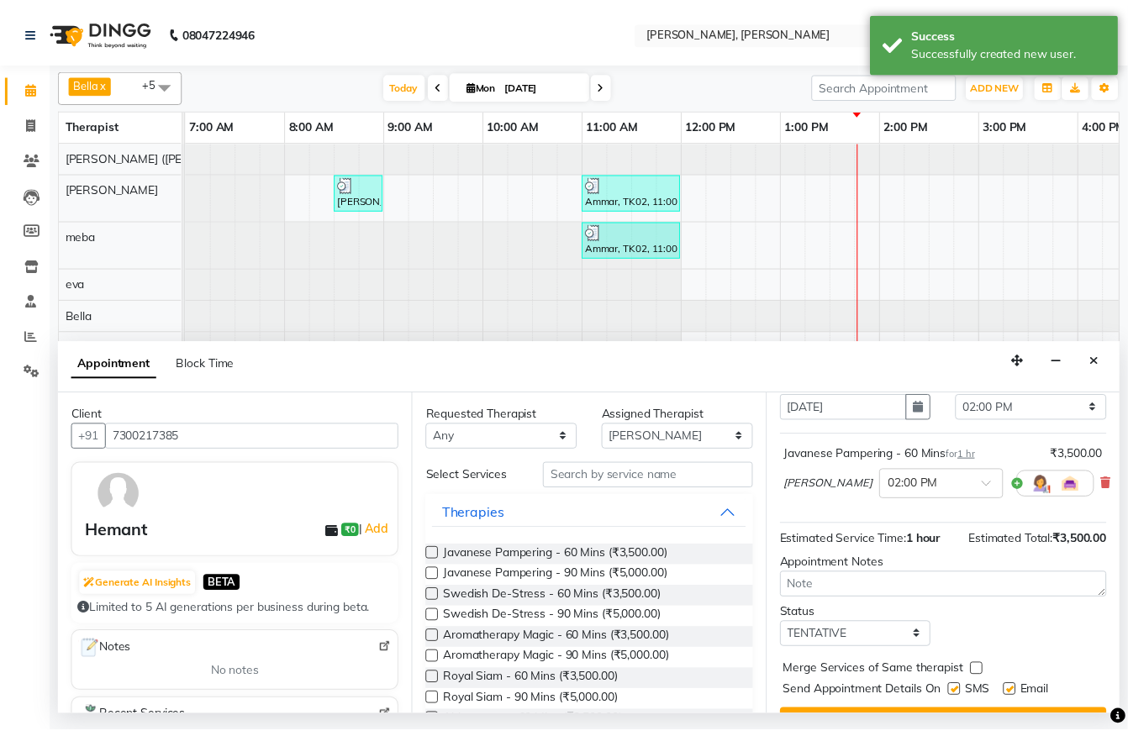
scroll to position [155, 0]
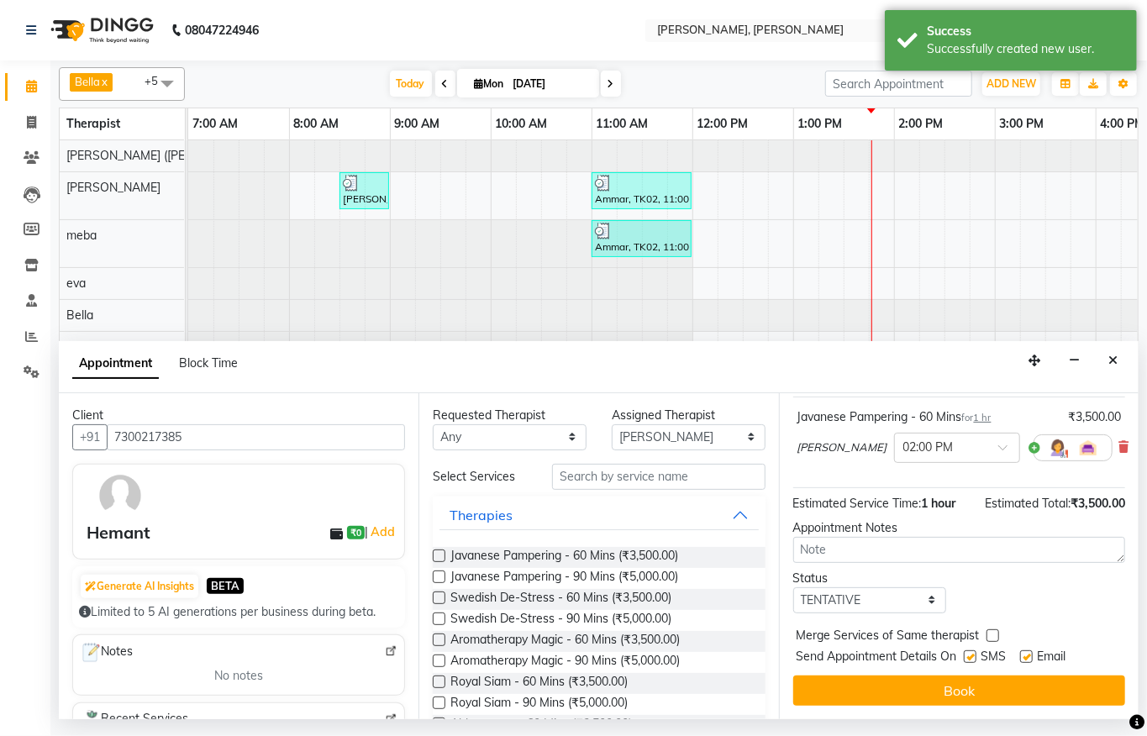
click at [852, 676] on button "Book" at bounding box center [959, 691] width 332 height 30
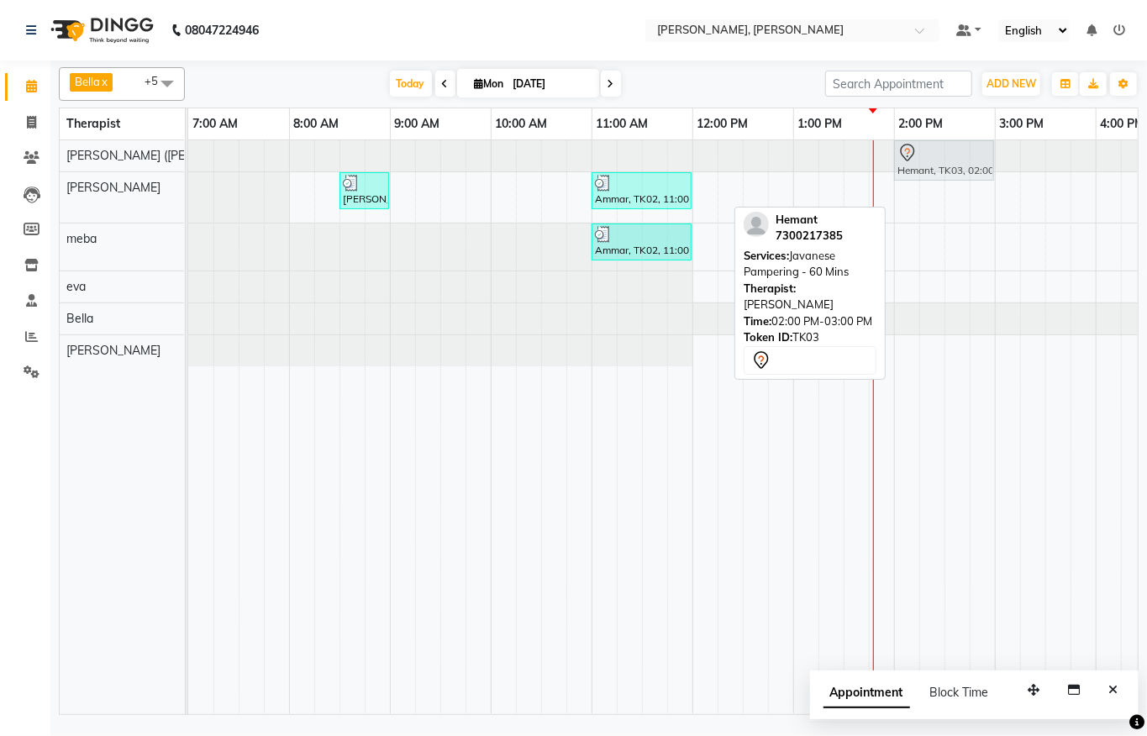
drag, startPoint x: 941, startPoint y: 197, endPoint x: 950, endPoint y: 173, distance: 25.0
click at [950, 173] on tbody "Hemant, TK03, 02:00 PM-03:00 PM, Javanese Pampering - 60 Mins [PERSON_NAME], TK…" at bounding box center [995, 253] width 1614 height 226
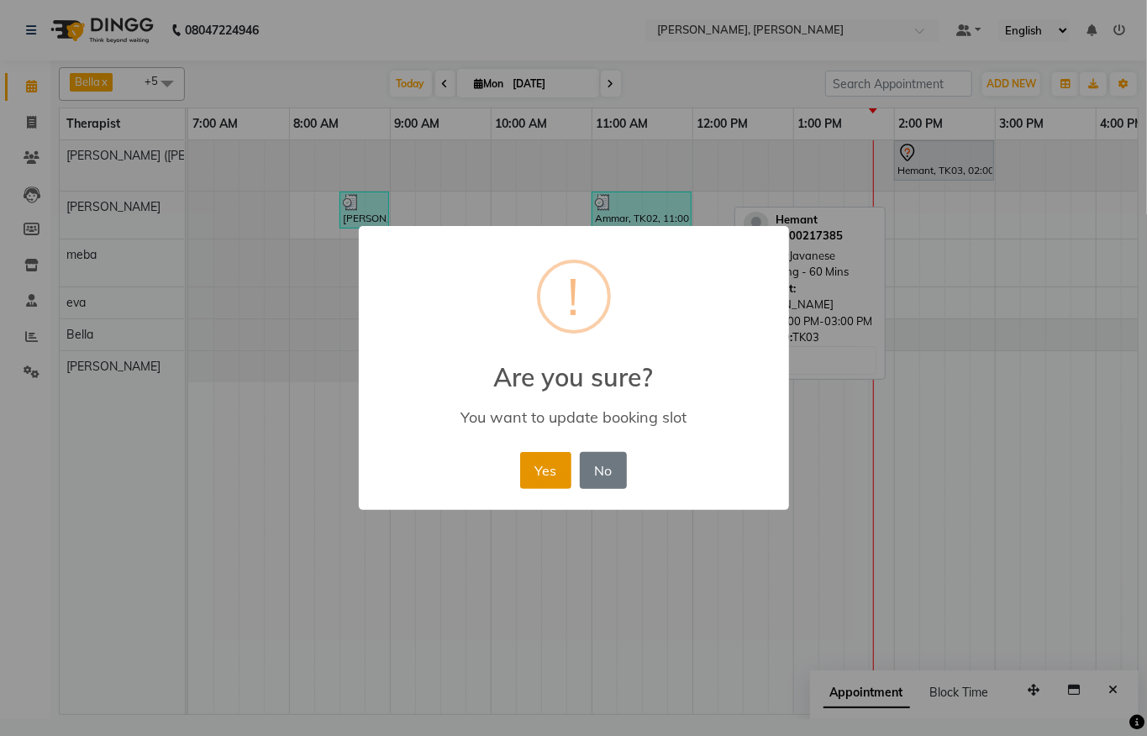
click at [536, 458] on button "Yes" at bounding box center [545, 470] width 51 height 37
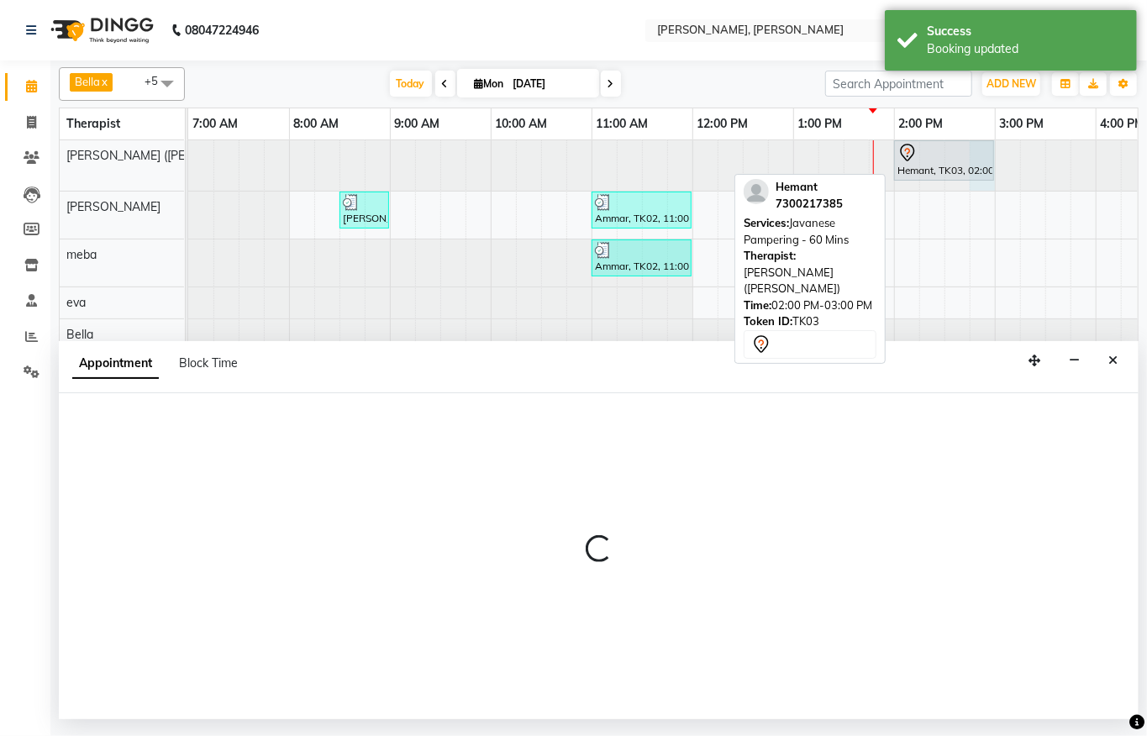
click at [970, 171] on div "Hemant, TK03, 02:00 PM-03:00 PM, Javanese Pampering - 60 Mins" at bounding box center [944, 160] width 97 height 35
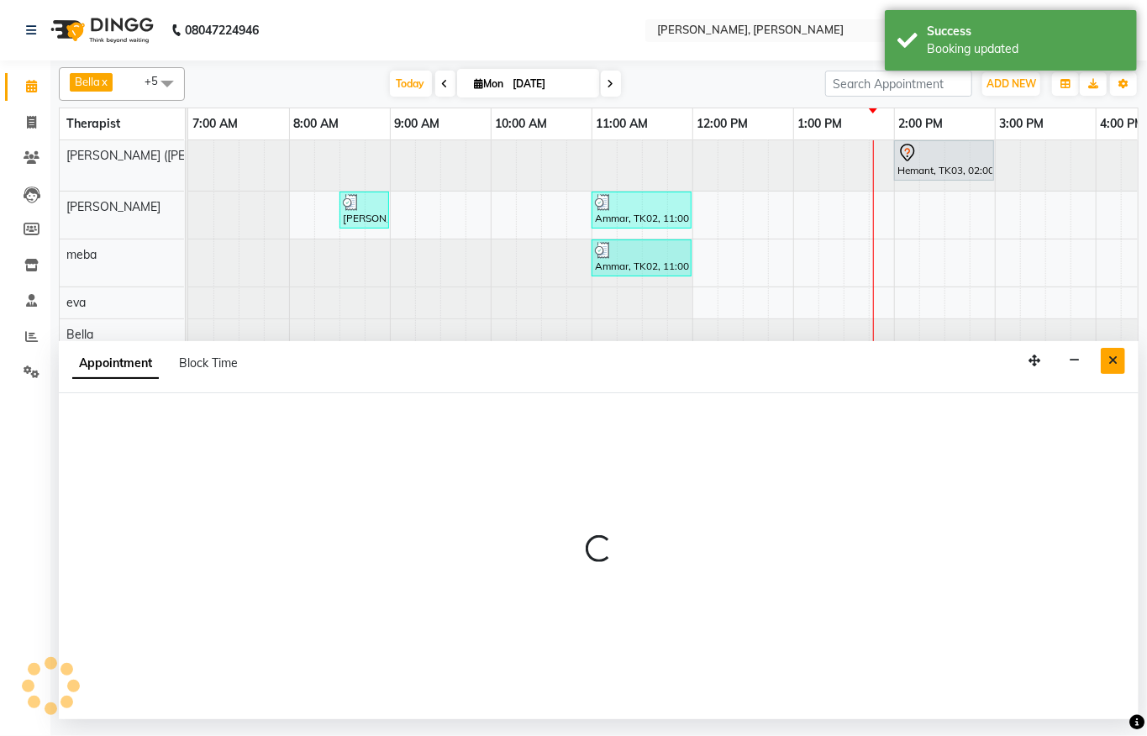
click at [1120, 361] on button "Close" at bounding box center [1113, 361] width 24 height 26
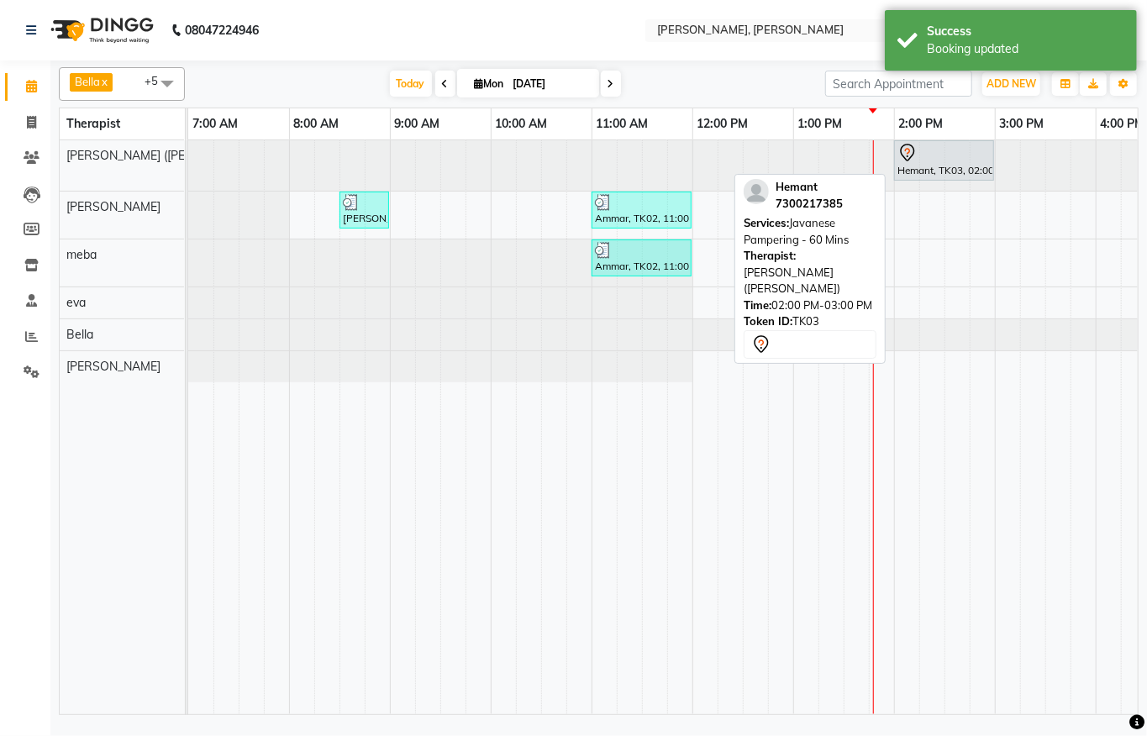
click at [988, 173] on div "Hemant, TK03, 02:00 PM-03:00 PM, Javanese Pampering - 60 Mins" at bounding box center [944, 160] width 97 height 35
select select "7"
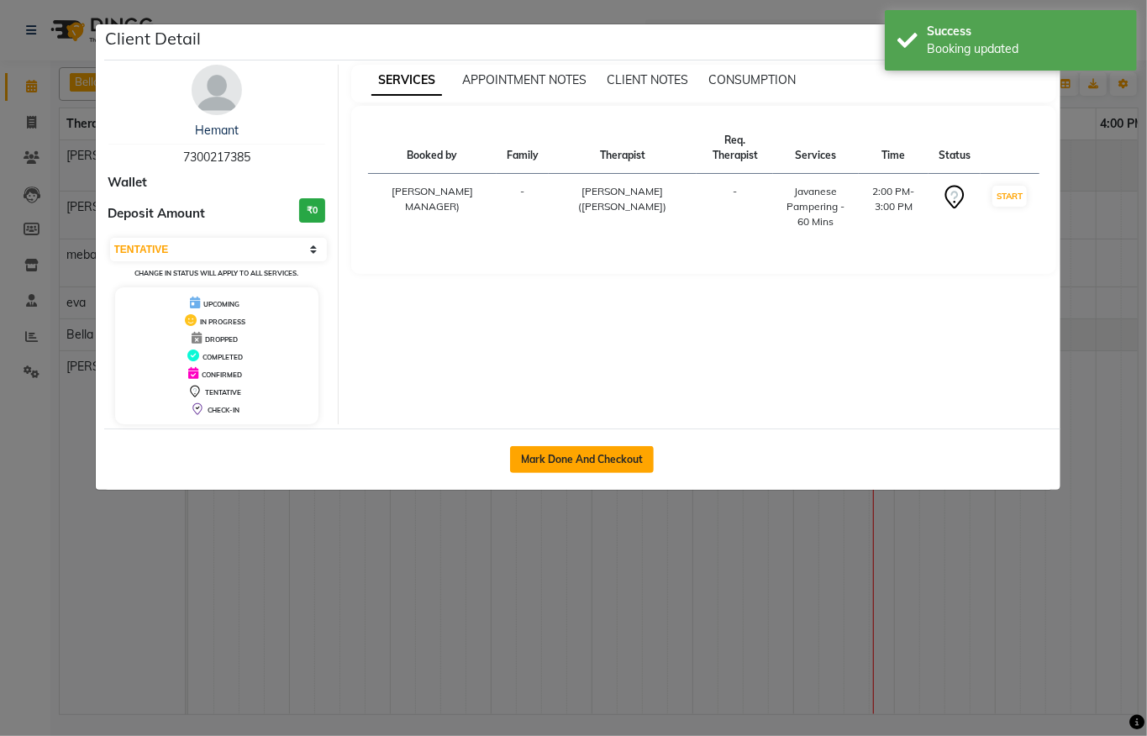
click at [530, 472] on button "Mark Done And Checkout" at bounding box center [582, 459] width 144 height 27
select select "service"
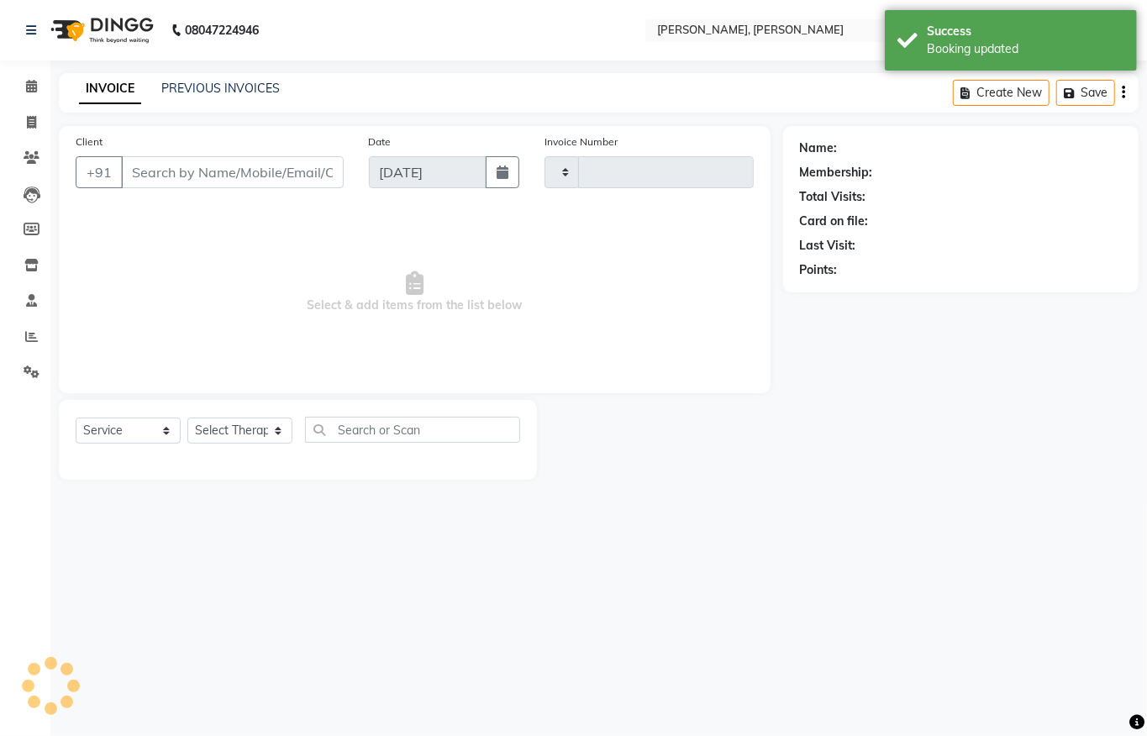
type input "1285"
select select "6399"
type input "7300217385"
select select "55791"
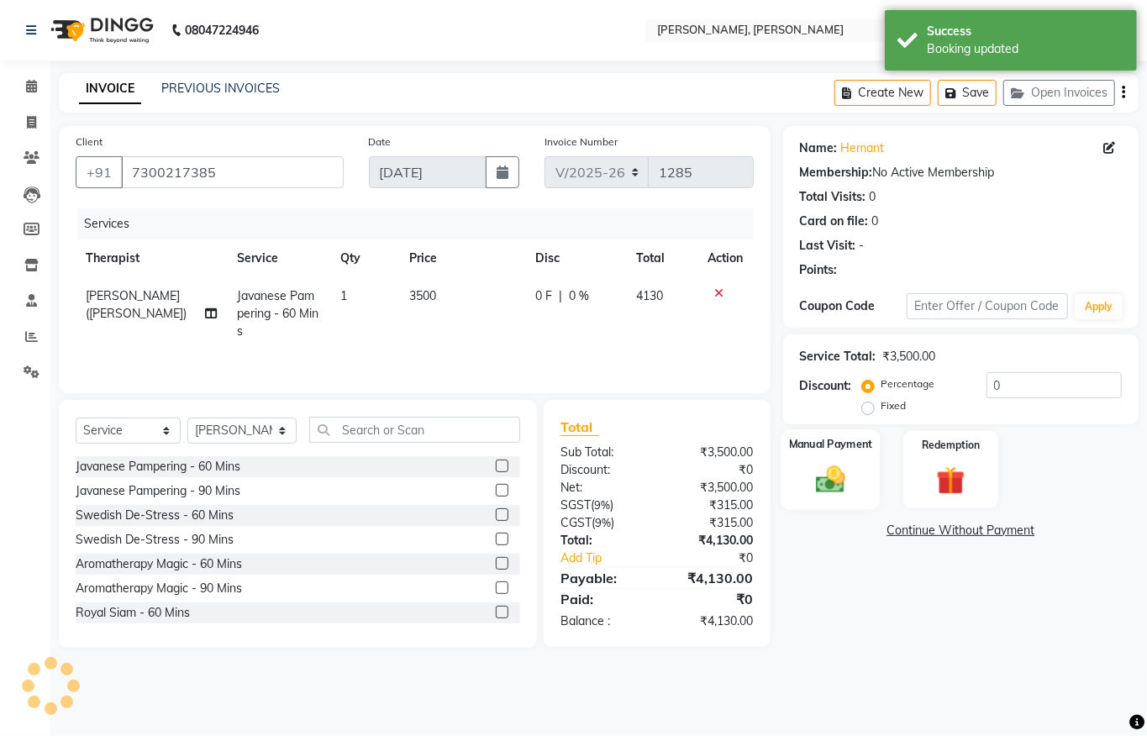
click at [851, 476] on img at bounding box center [831, 479] width 48 height 34
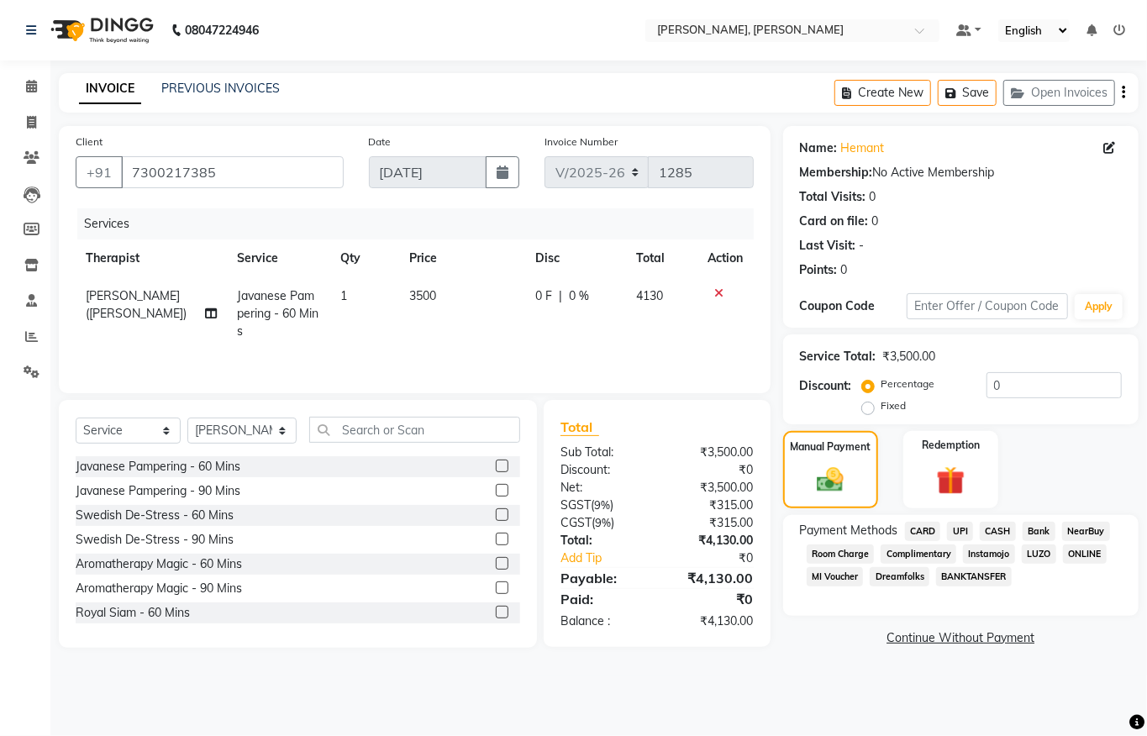
drag, startPoint x: 913, startPoint y: 524, endPoint x: 925, endPoint y: 589, distance: 65.8
click at [912, 525] on span "CARD" at bounding box center [923, 531] width 36 height 19
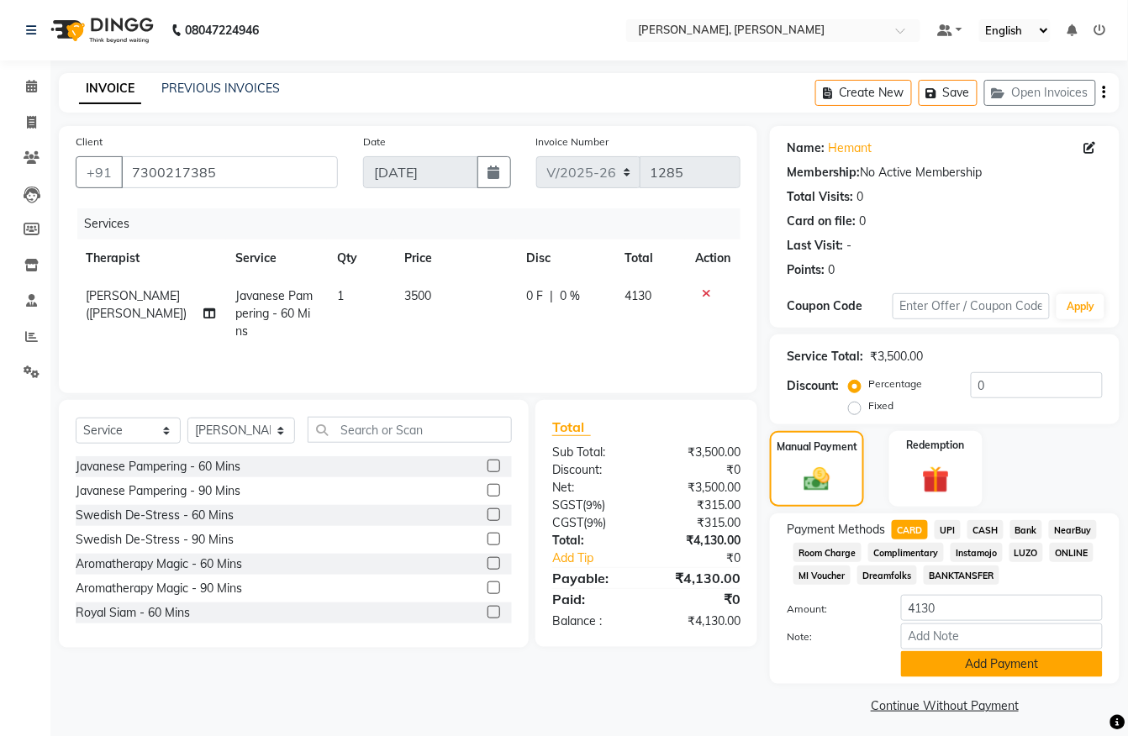
click at [1051, 672] on button "Add Payment" at bounding box center [1002, 664] width 202 height 26
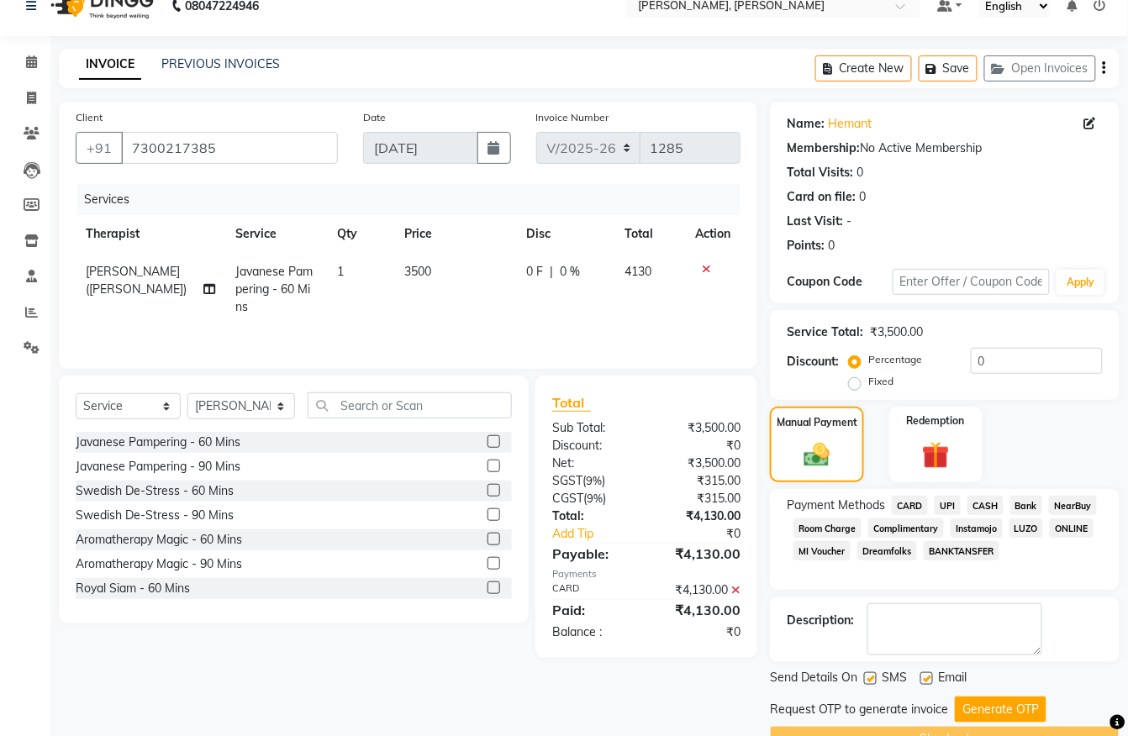
scroll to position [68, 0]
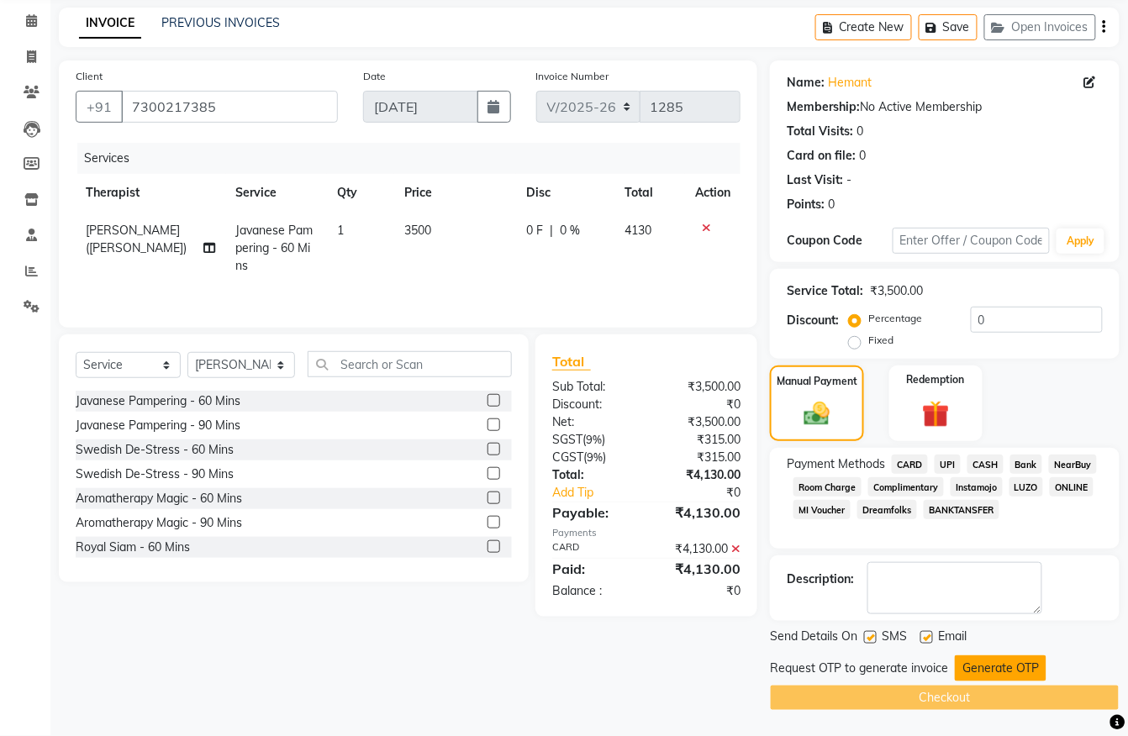
click at [997, 671] on button "Generate OTP" at bounding box center [1001, 669] width 92 height 26
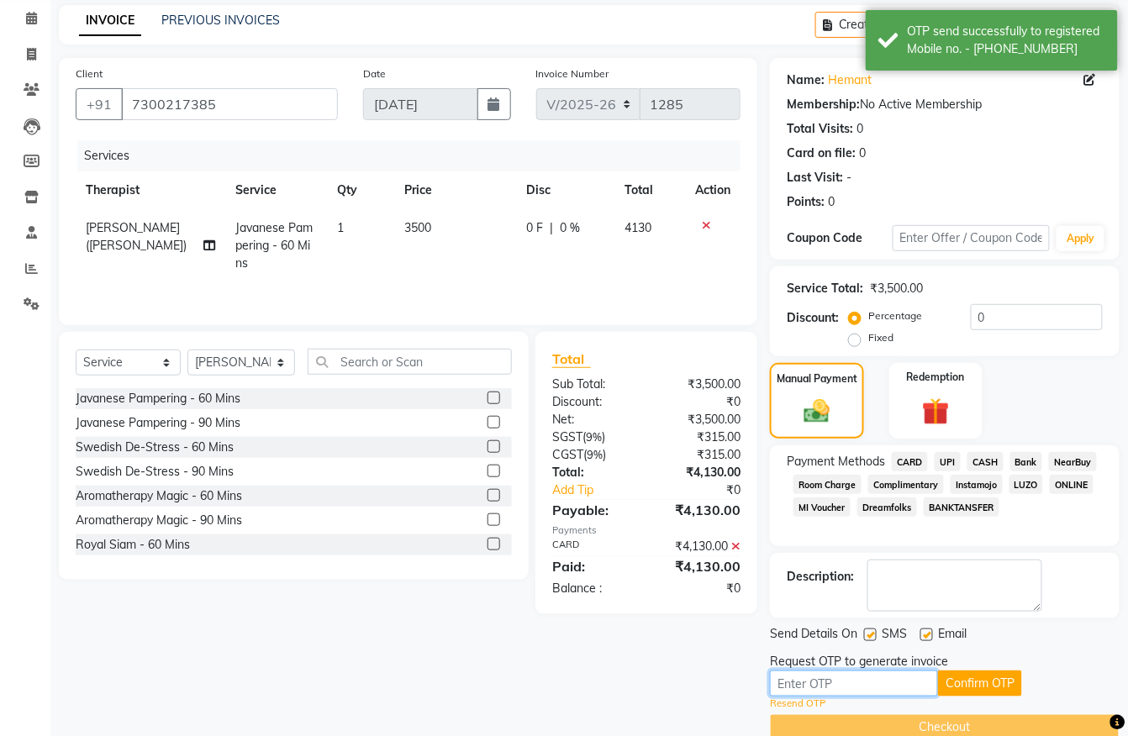
click at [913, 688] on input "text" at bounding box center [854, 684] width 168 height 26
click at [953, 694] on button "Confirm OTP" at bounding box center [980, 684] width 84 height 26
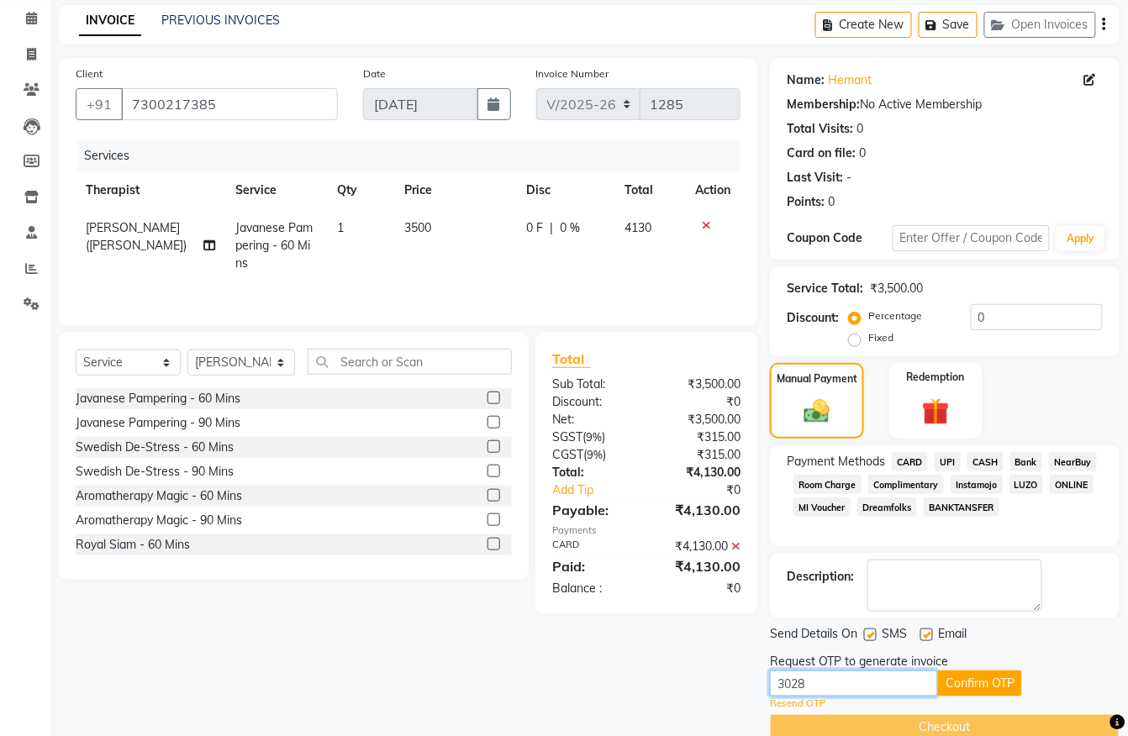
click at [820, 690] on input "3028" at bounding box center [854, 684] width 168 height 26
type input "3062"
click at [968, 686] on button "Confirm OTP" at bounding box center [980, 684] width 84 height 26
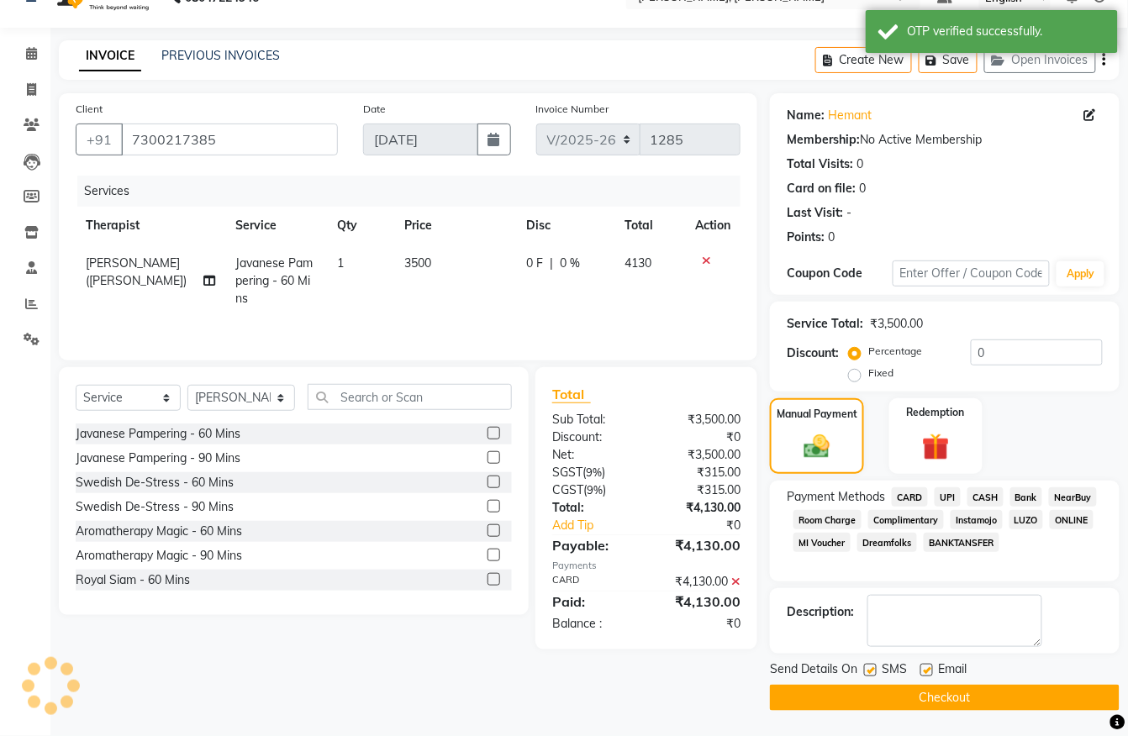
scroll to position [34, 0]
click at [946, 693] on button "Checkout" at bounding box center [945, 698] width 350 height 26
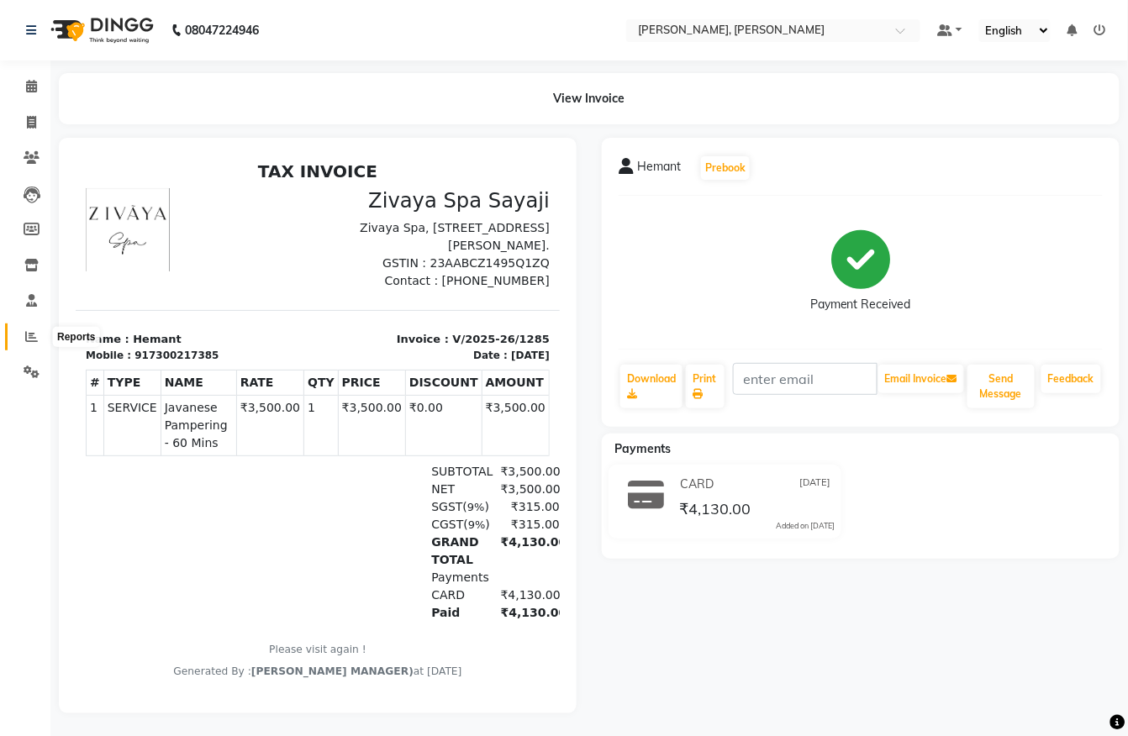
click at [20, 334] on span at bounding box center [31, 337] width 29 height 19
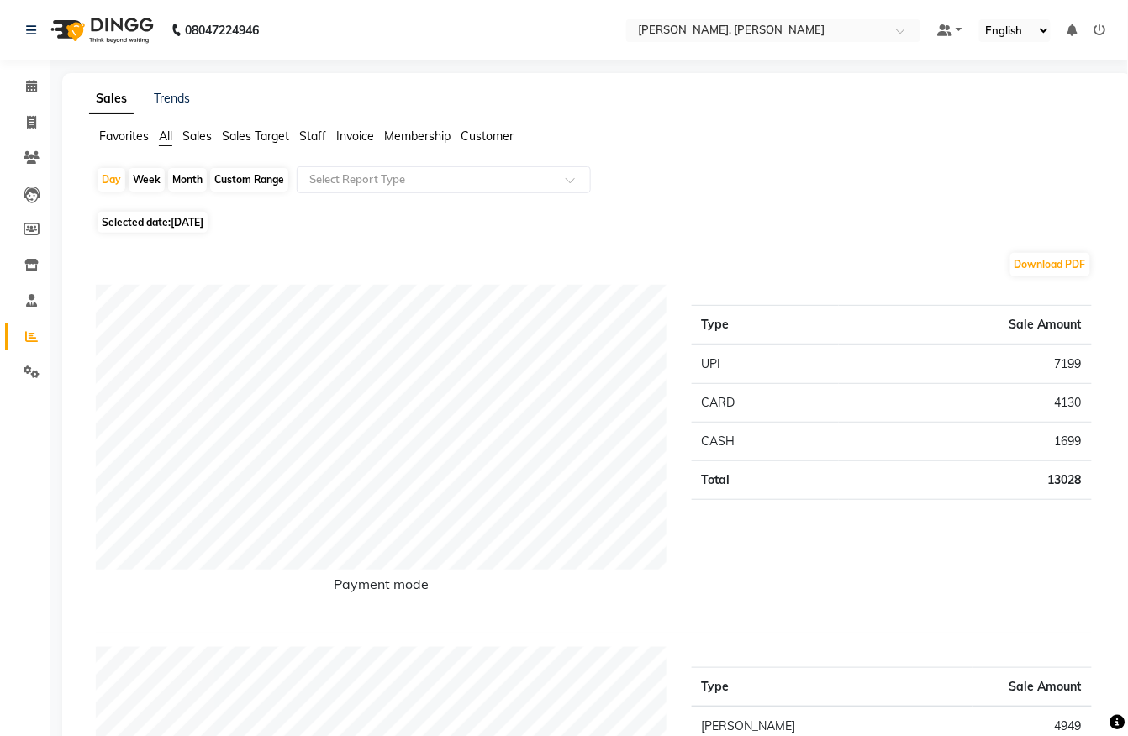
click at [800, 356] on td "UPI" at bounding box center [765, 365] width 147 height 40
click at [18, 314] on link "Staff" at bounding box center [25, 301] width 40 height 28
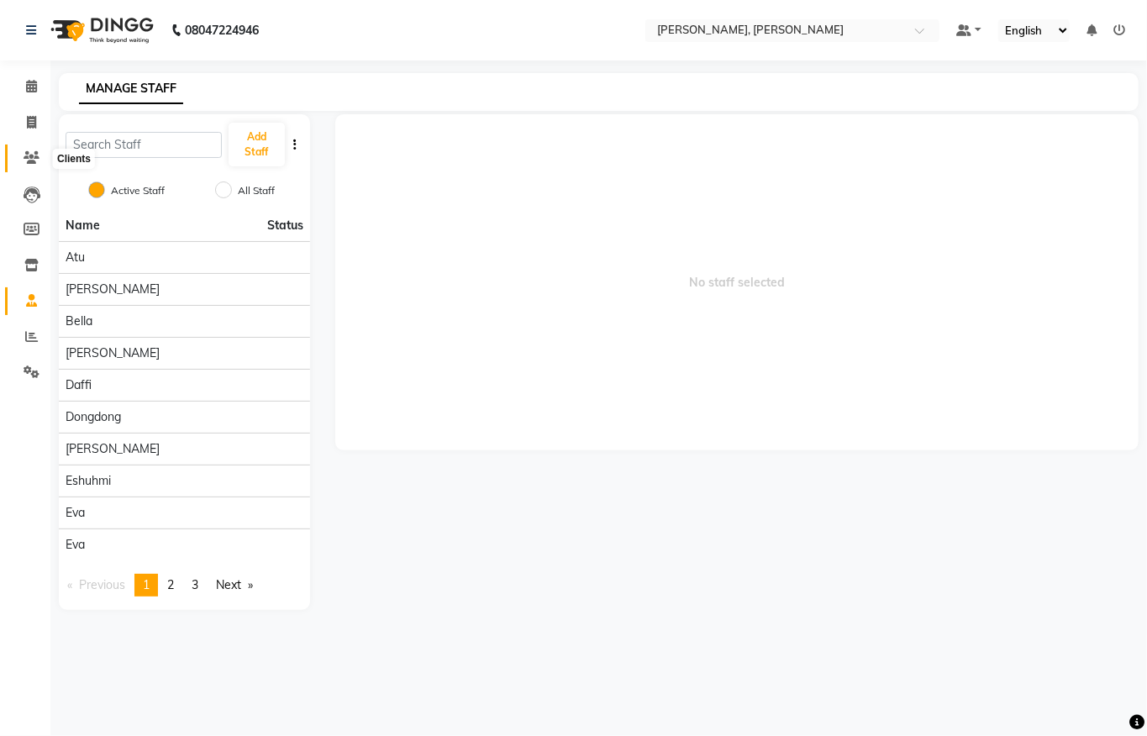
click at [32, 155] on icon at bounding box center [32, 157] width 16 height 13
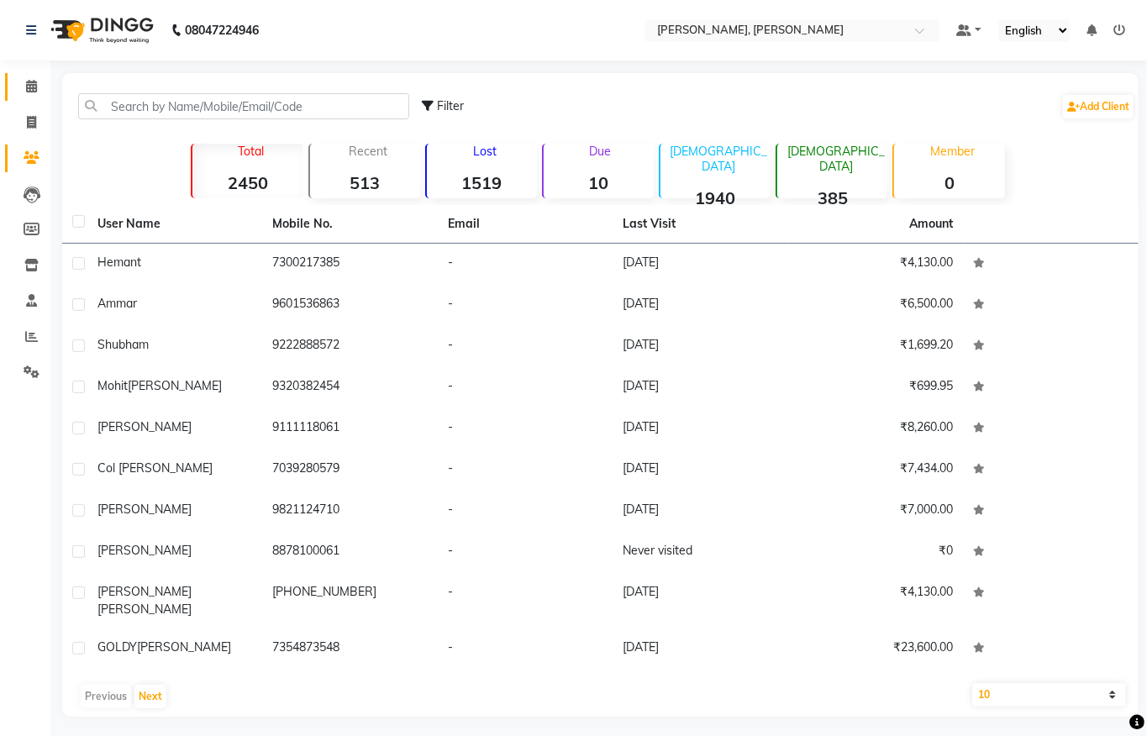
click at [41, 98] on link "Calendar" at bounding box center [25, 87] width 40 height 28
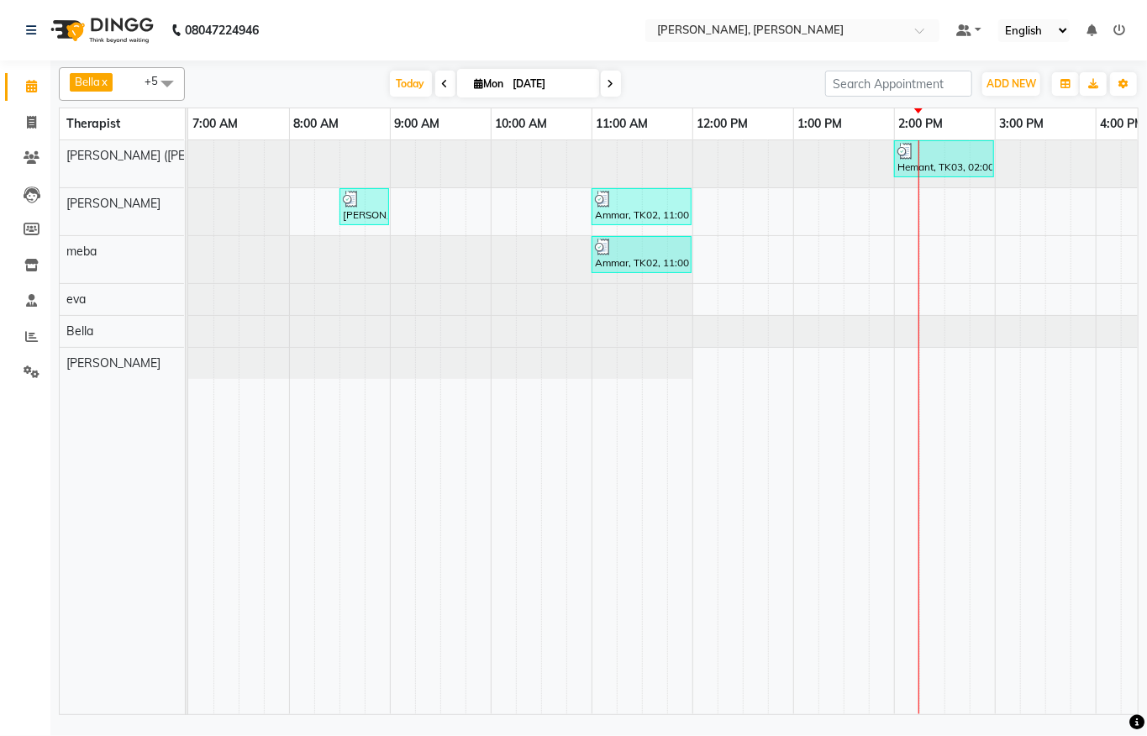
click at [523, 79] on input "[DATE]" at bounding box center [551, 83] width 84 height 25
select select "9"
select select "2025"
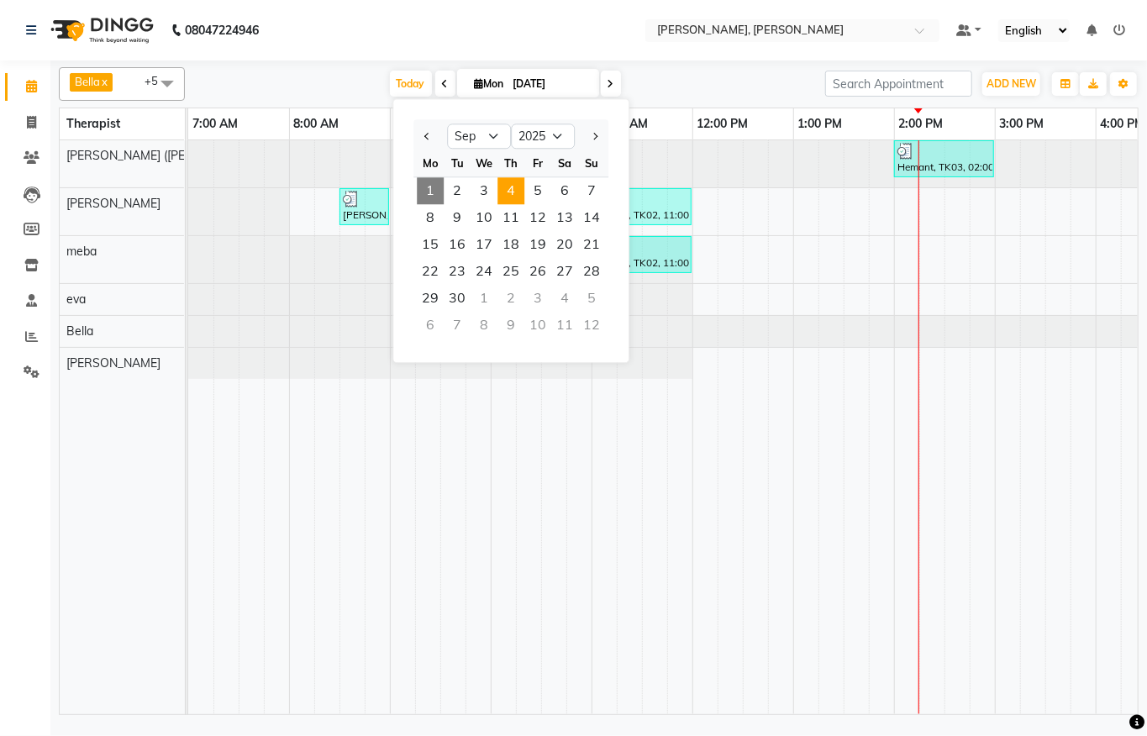
click at [518, 195] on span "4" at bounding box center [511, 190] width 27 height 27
type input "[DATE]"
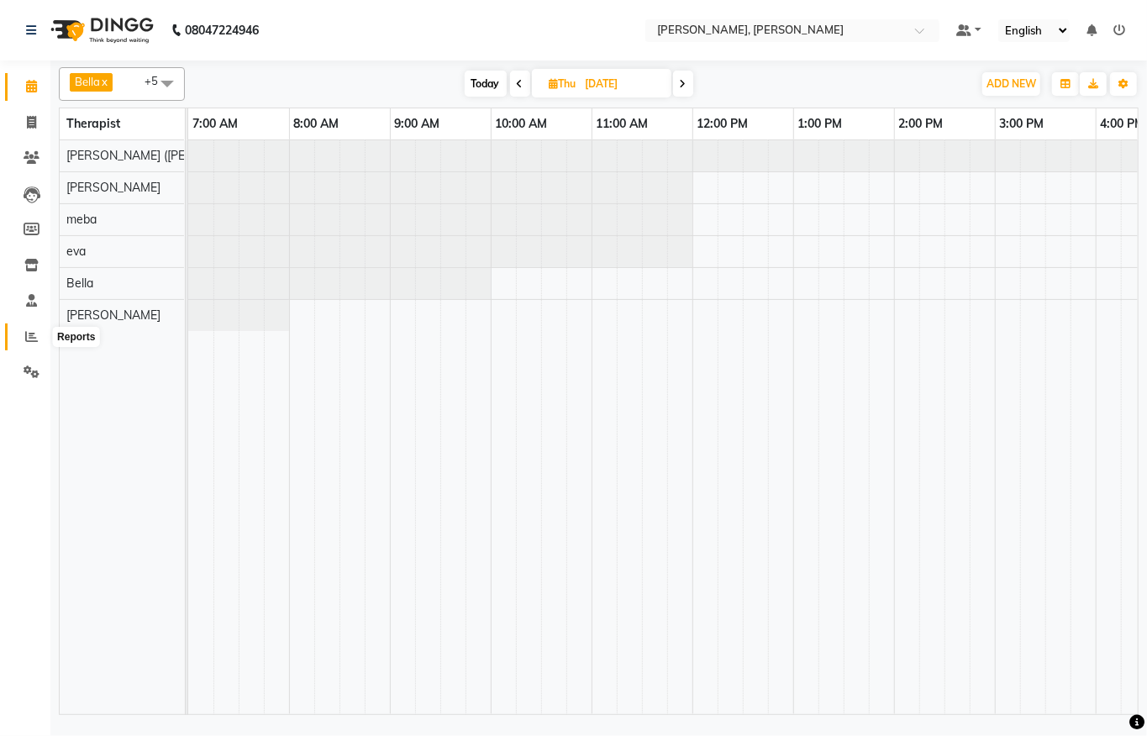
click at [44, 336] on span at bounding box center [31, 337] width 29 height 19
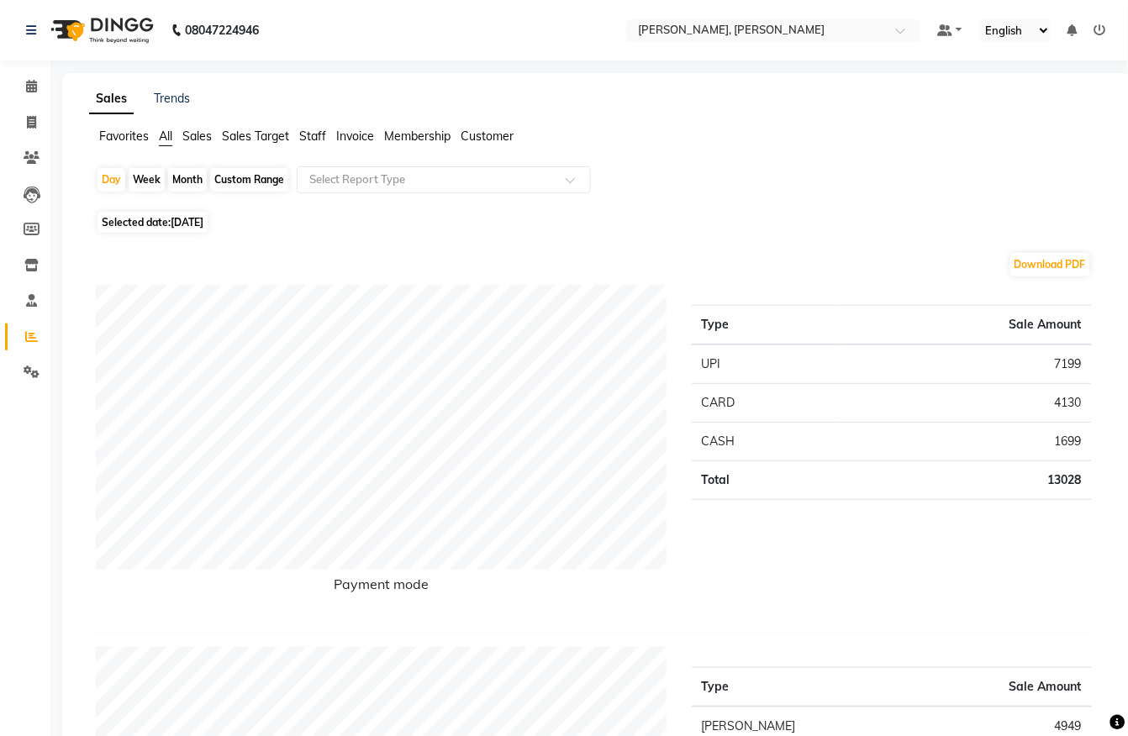
click at [132, 24] on img at bounding box center [100, 30] width 115 height 47
drag, startPoint x: 132, startPoint y: 24, endPoint x: 160, endPoint y: 18, distance: 28.4
click at [132, 24] on img at bounding box center [100, 30] width 115 height 47
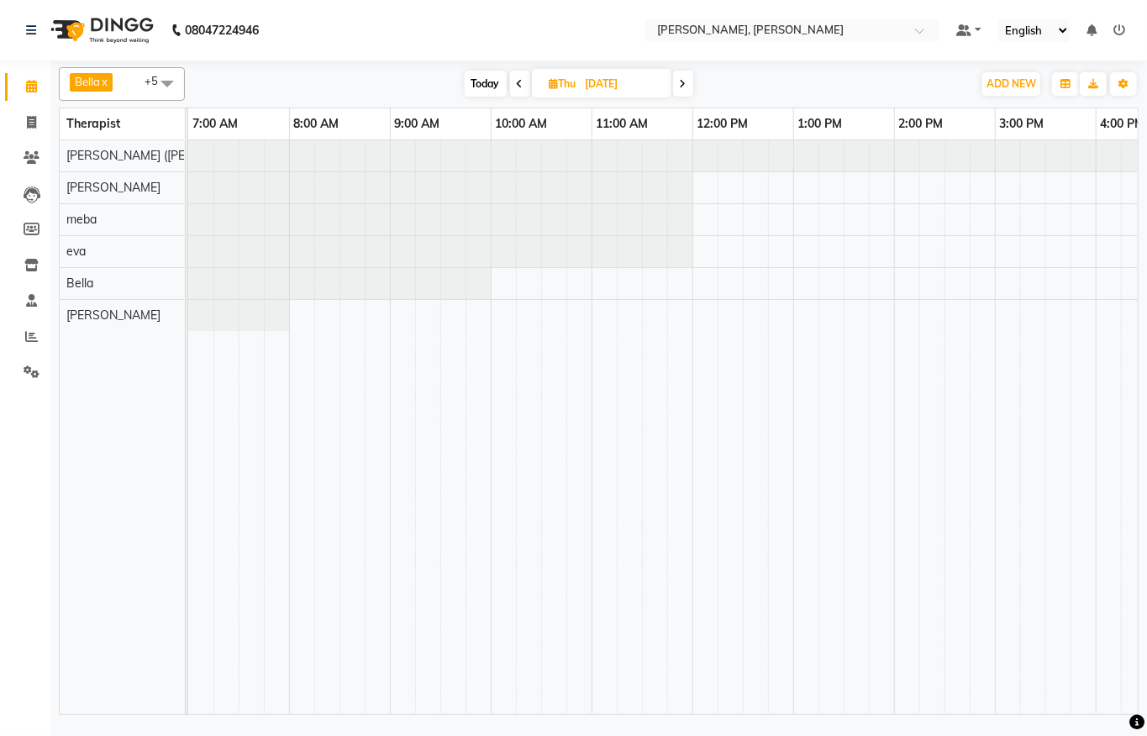
click at [514, 81] on span at bounding box center [520, 84] width 20 height 26
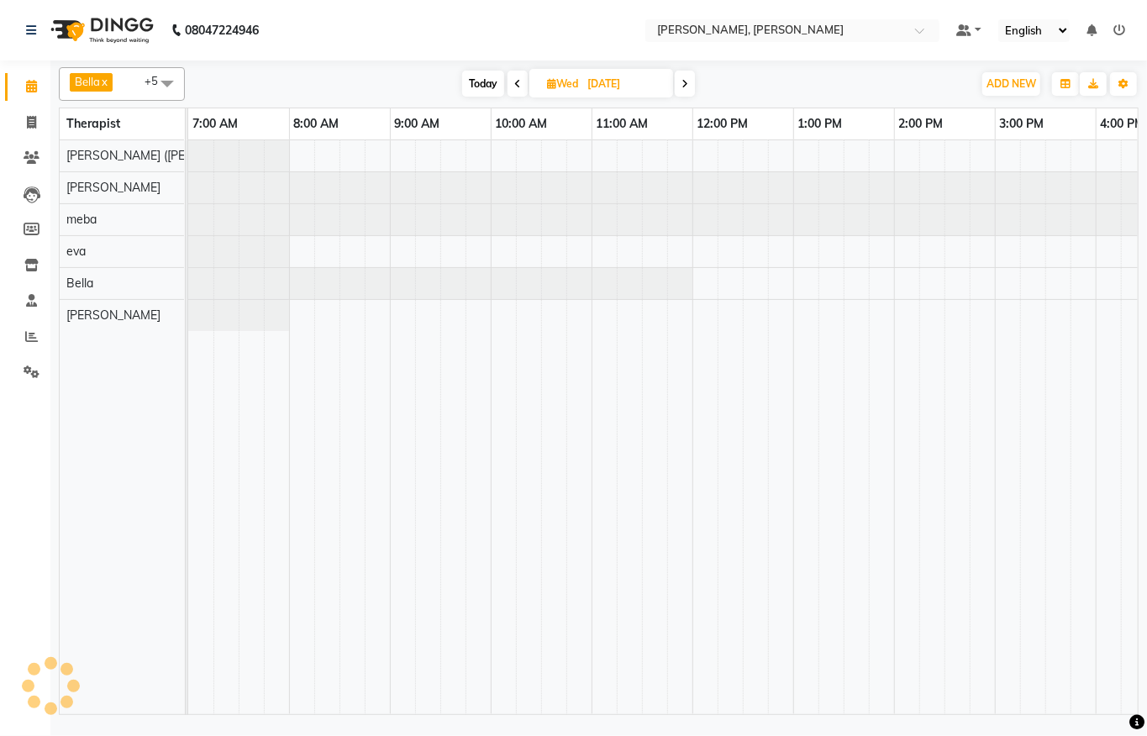
scroll to position [0, 664]
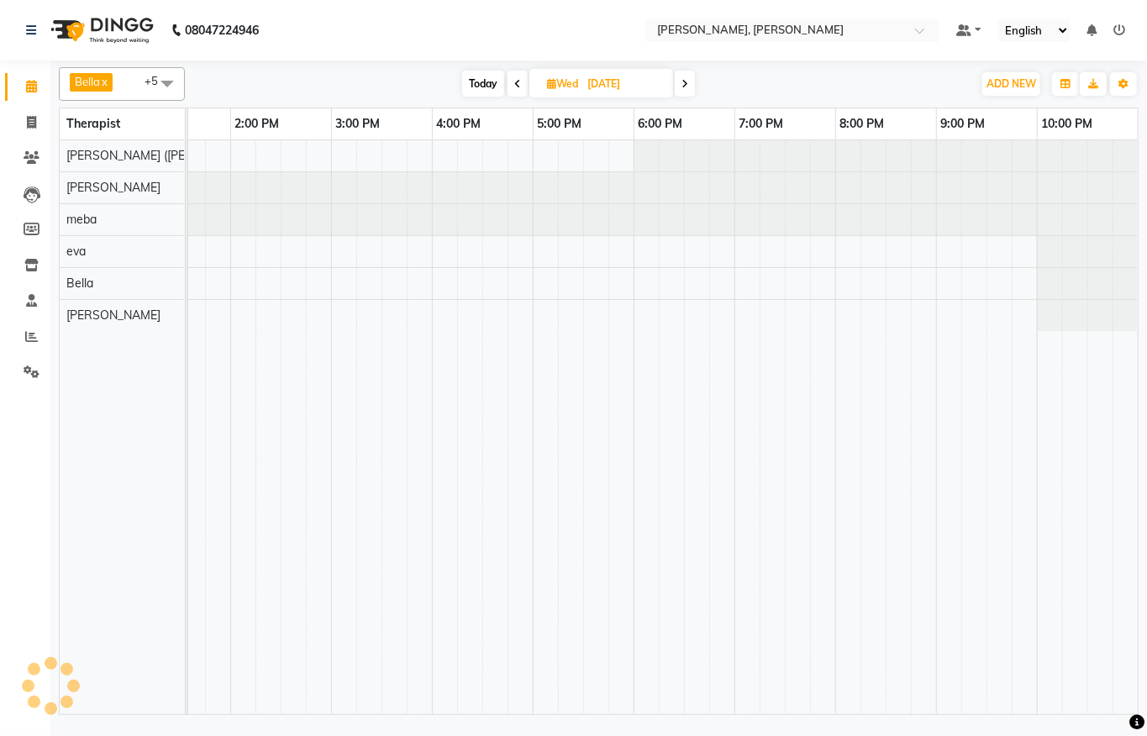
click at [514, 81] on icon at bounding box center [517, 84] width 7 height 10
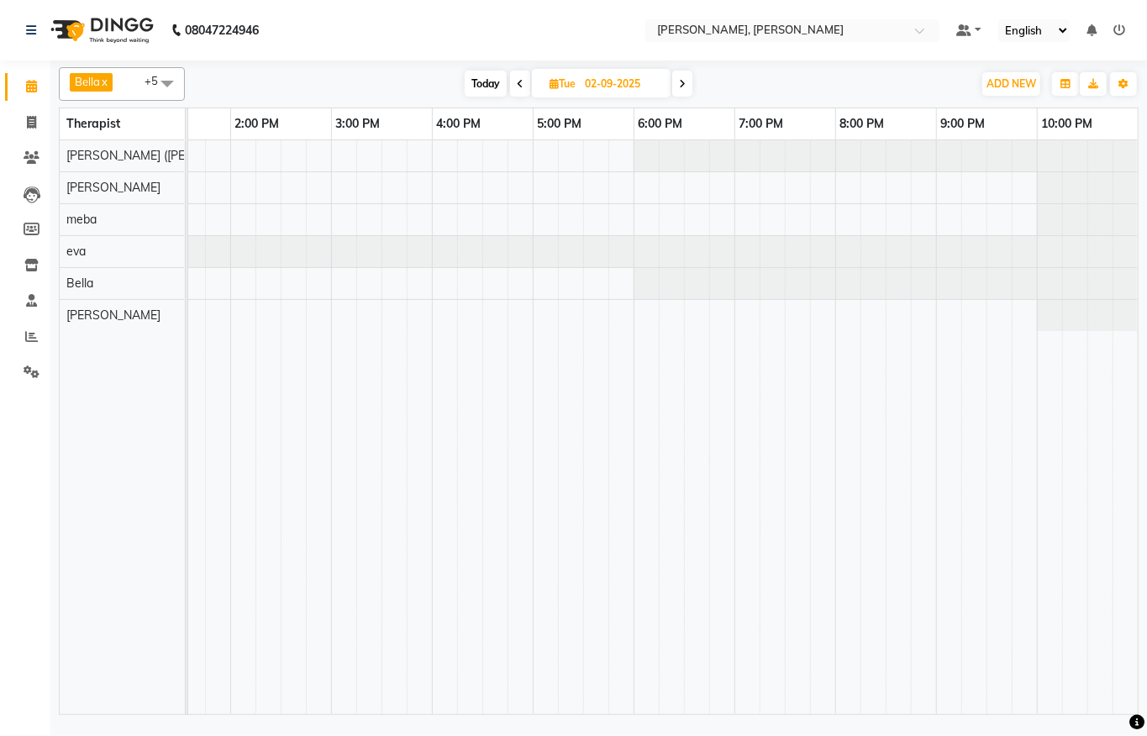
click at [514, 81] on span at bounding box center [520, 84] width 20 height 26
type input "[DATE]"
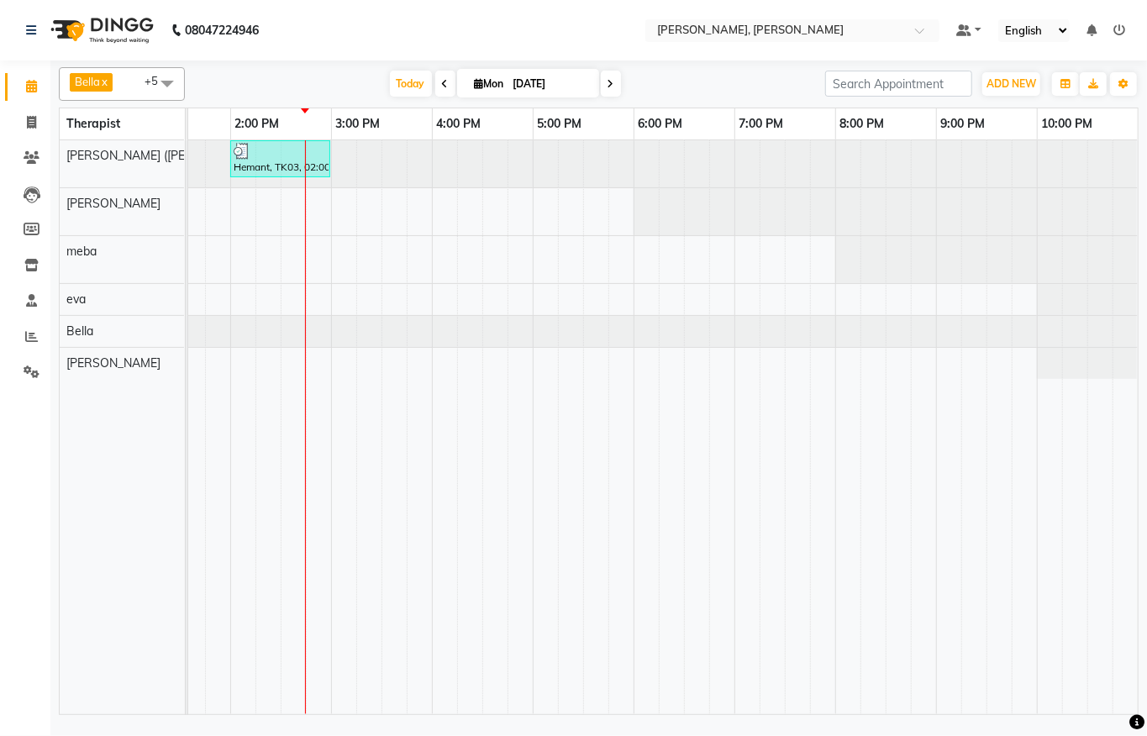
click at [1041, 62] on div "[PERSON_NAME] x [PERSON_NAME] x [PERSON_NAME] x [PERSON_NAME] x [PERSON_NAME] (…" at bounding box center [599, 388] width 1080 height 655
click at [14, 326] on link "Reports" at bounding box center [25, 338] width 40 height 28
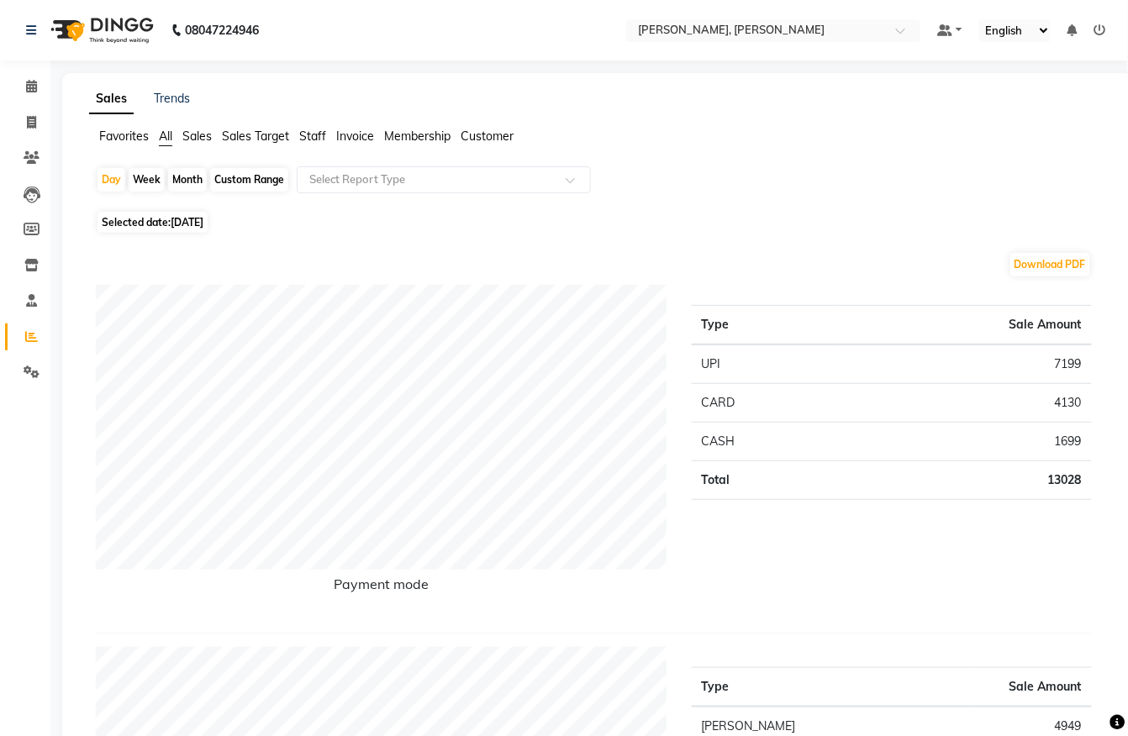
click at [28, 142] on li "Clients" at bounding box center [25, 158] width 50 height 36
click at [35, 166] on span at bounding box center [31, 158] width 29 height 19
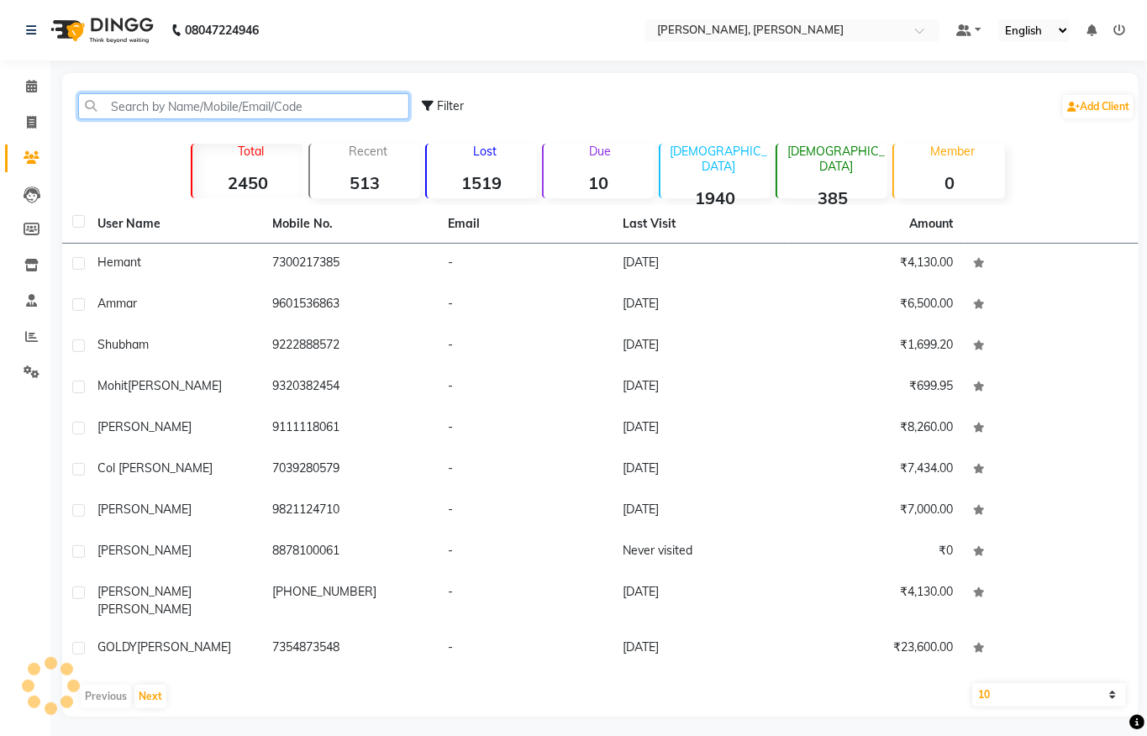
click at [244, 104] on input "text" at bounding box center [243, 106] width 331 height 26
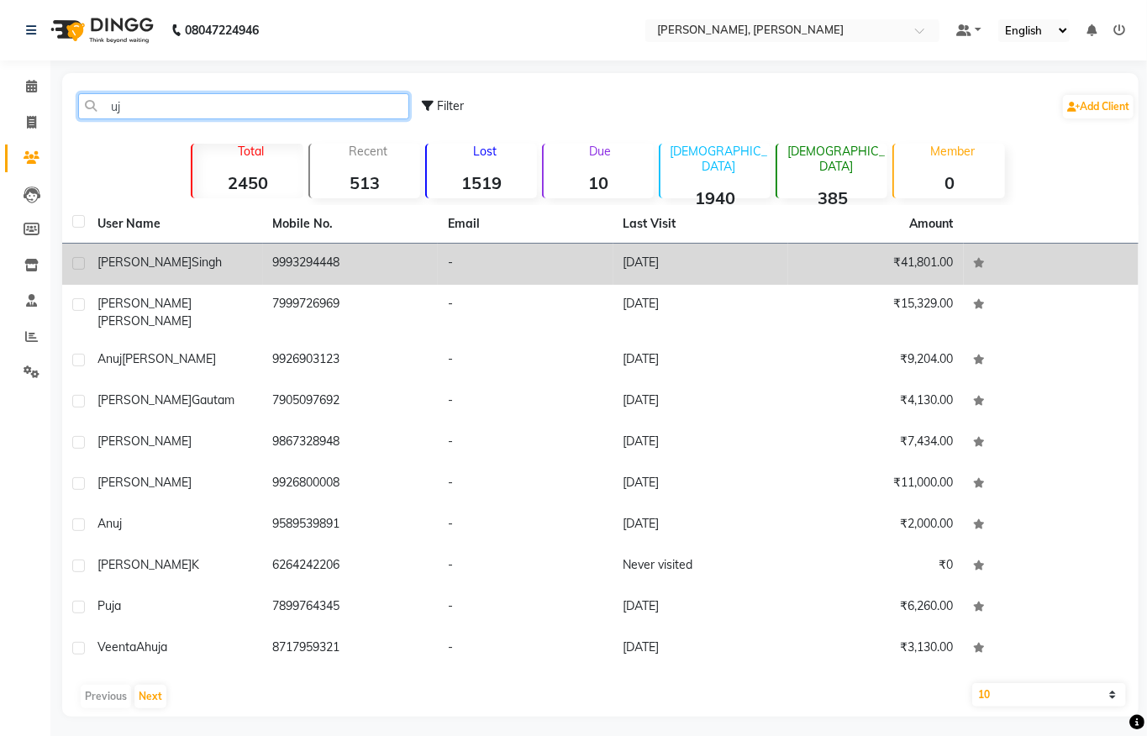
type input "uj"
click at [259, 245] on td "[PERSON_NAME]" at bounding box center [175, 264] width 176 height 41
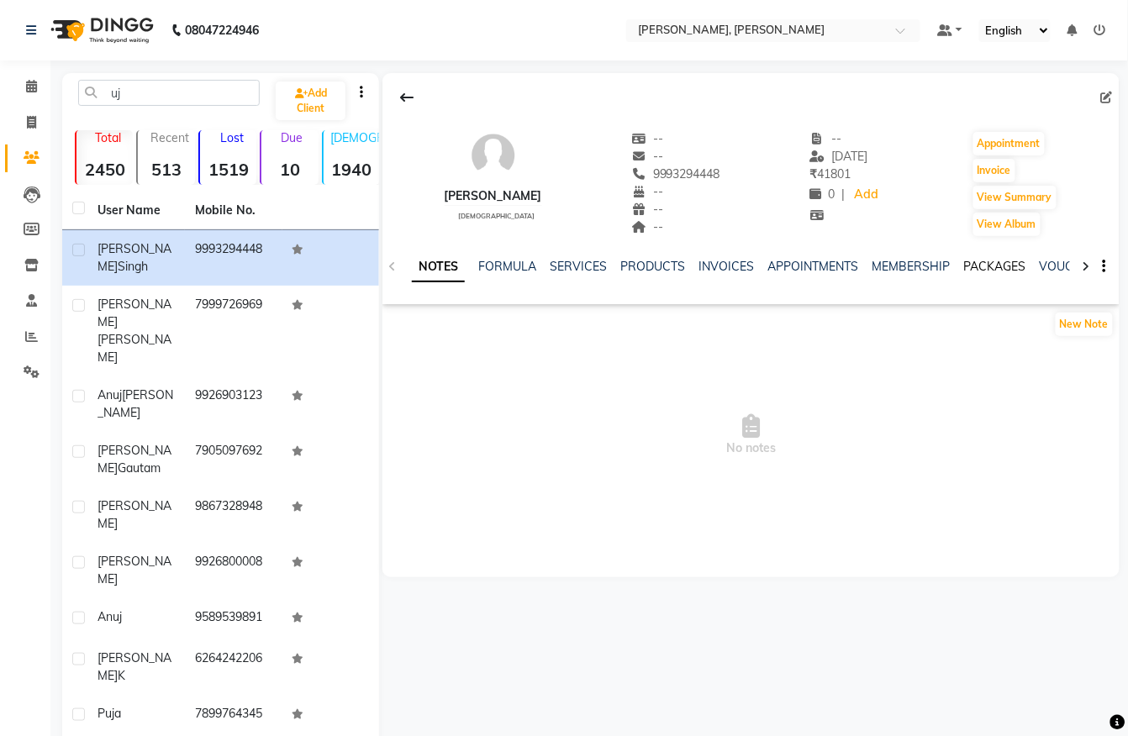
click at [983, 264] on link "PACKAGES" at bounding box center [994, 266] width 62 height 15
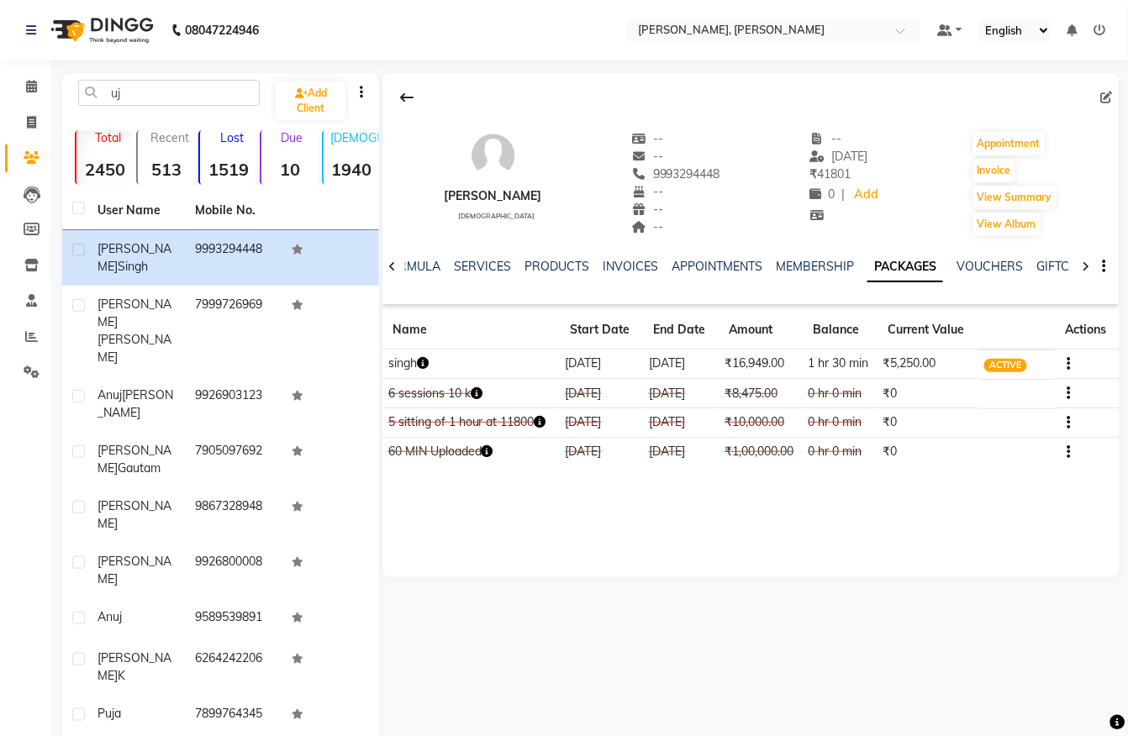
click at [427, 360] on icon "button" at bounding box center [423, 363] width 12 height 12
click at [34, 91] on icon at bounding box center [31, 86] width 11 height 13
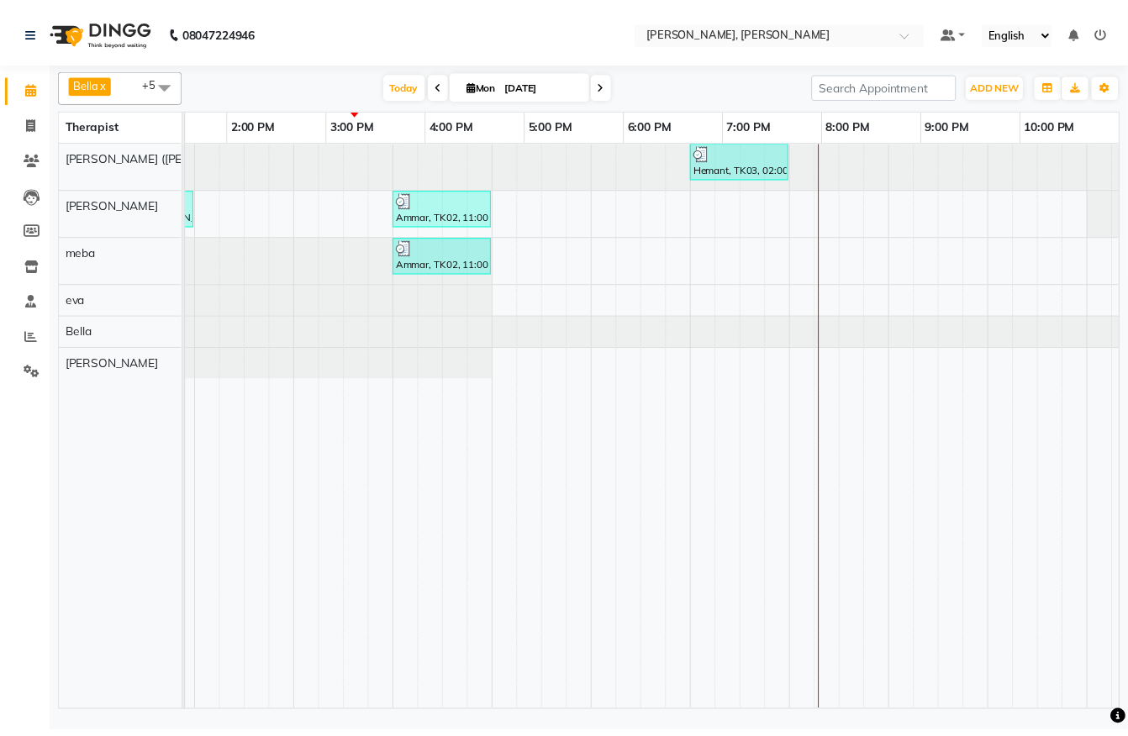
scroll to position [0, 682]
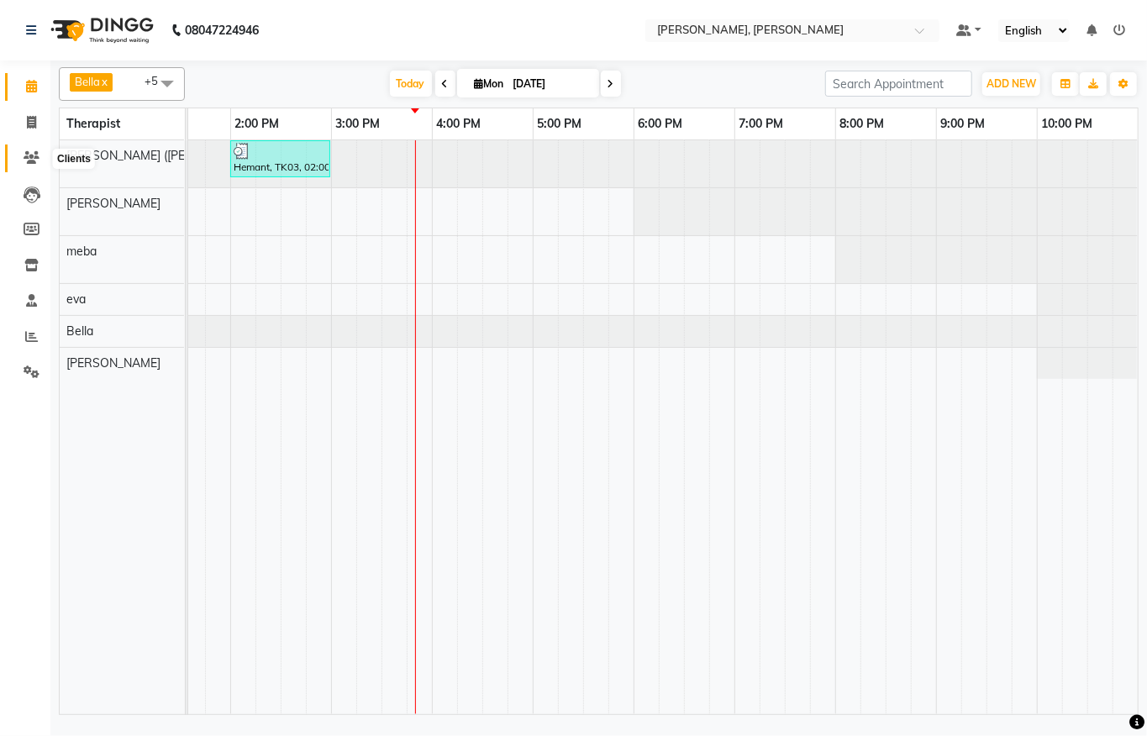
click at [38, 155] on icon at bounding box center [32, 157] width 16 height 13
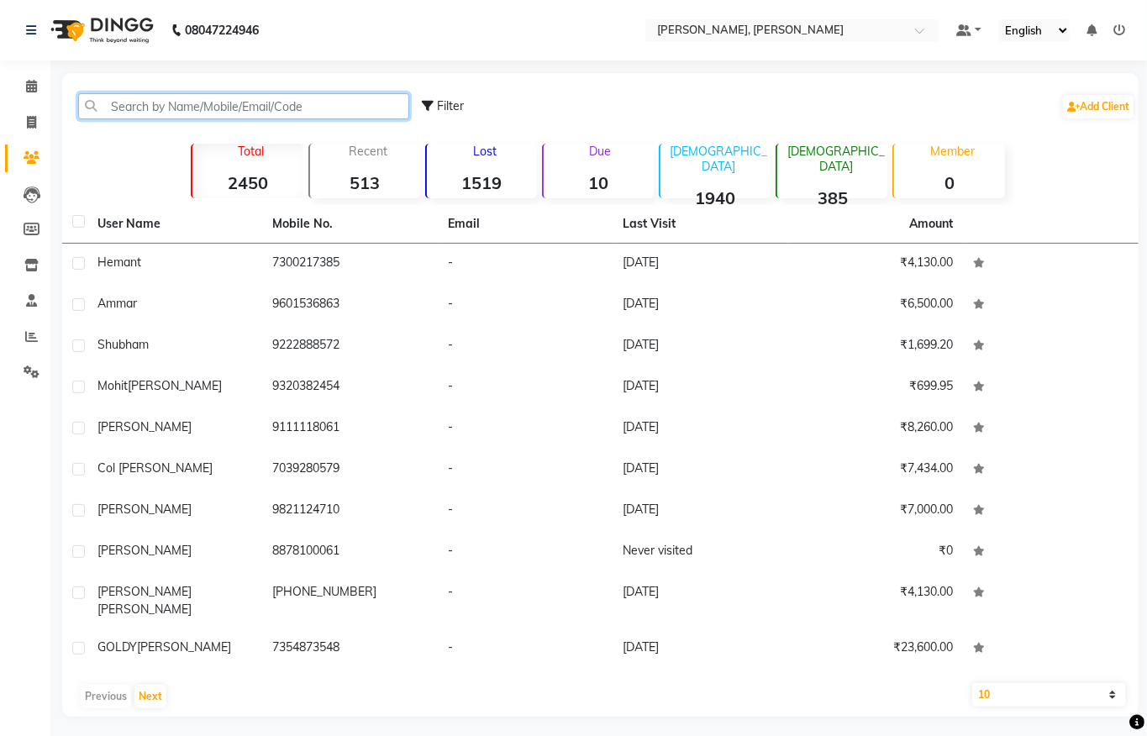
click at [202, 115] on input "text" at bounding box center [243, 106] width 331 height 26
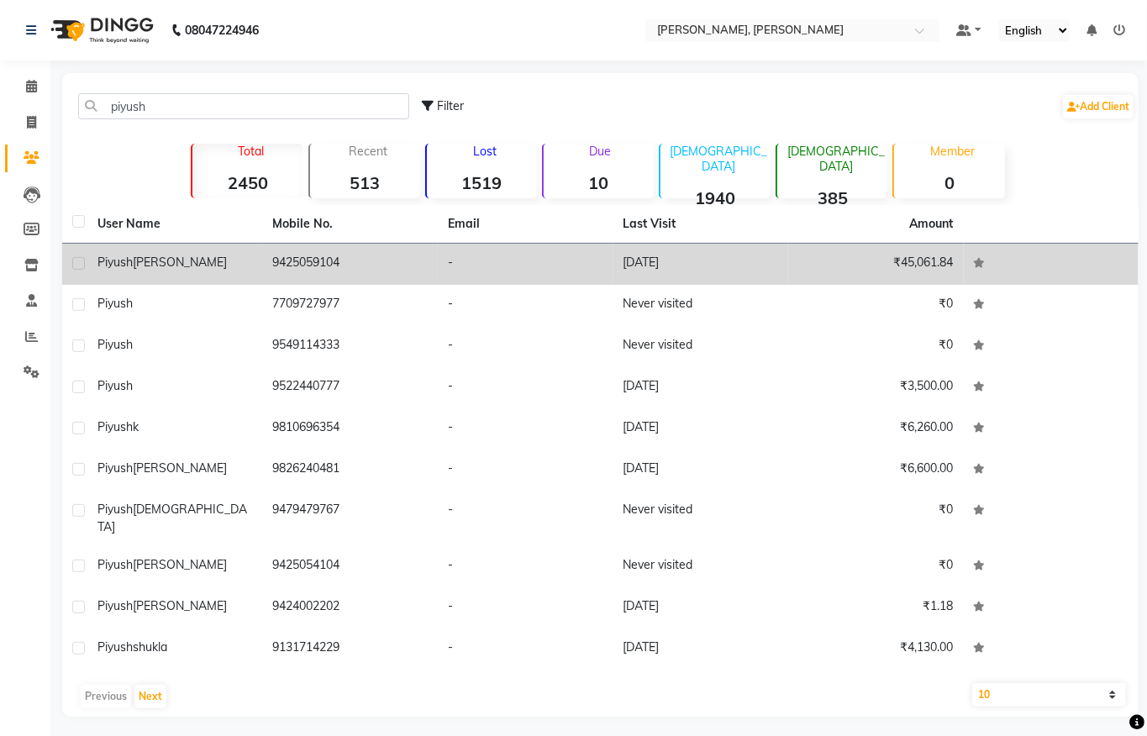
click at [260, 277] on td "[PERSON_NAME]" at bounding box center [175, 264] width 176 height 41
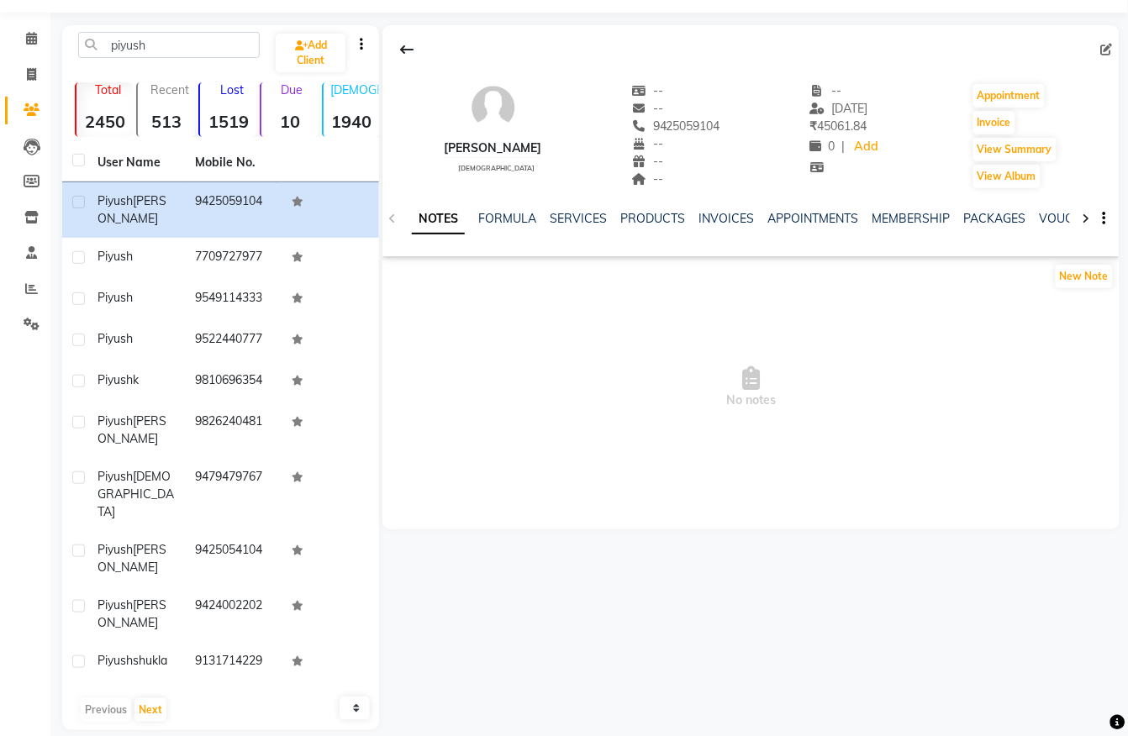
scroll to position [50, 0]
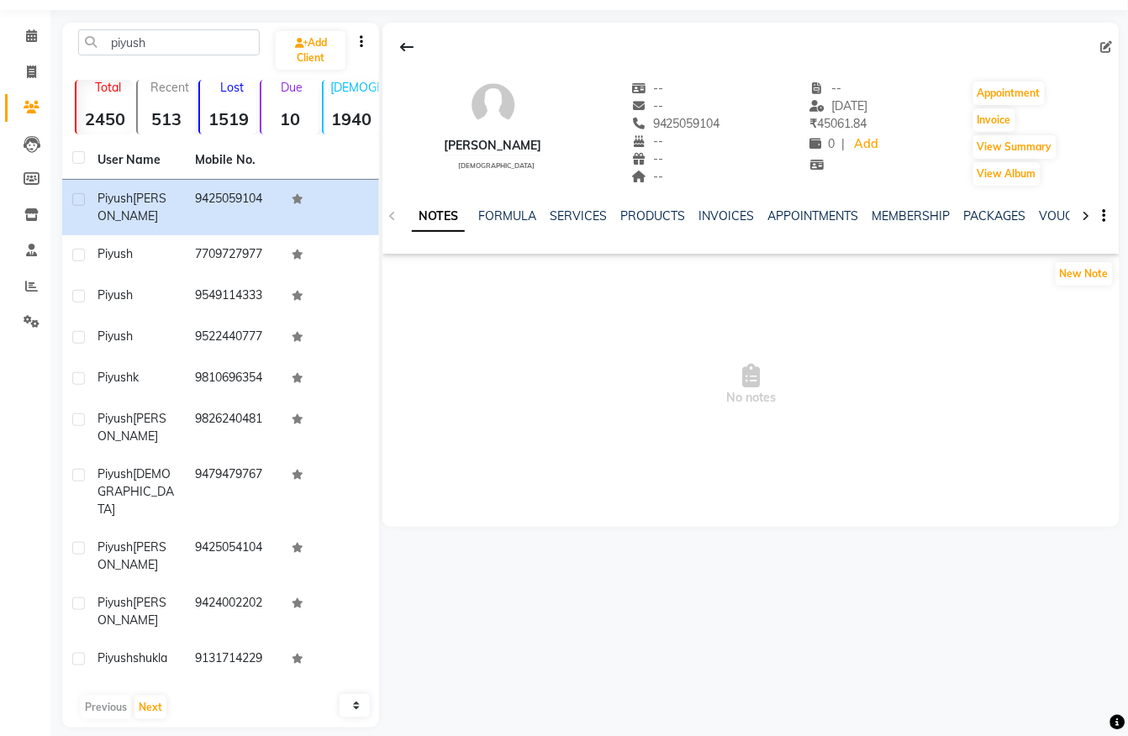
click at [629, 405] on span "No notes" at bounding box center [750, 385] width 737 height 168
click at [182, 48] on input "piyush" at bounding box center [169, 42] width 182 height 26
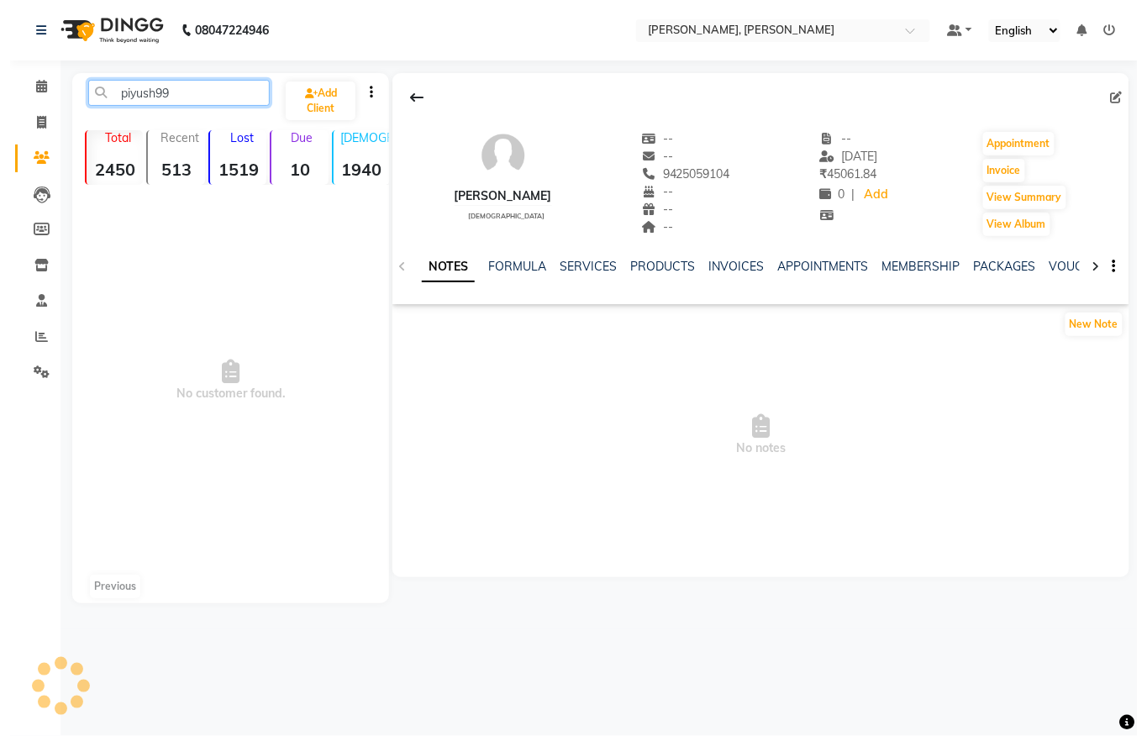
scroll to position [0, 0]
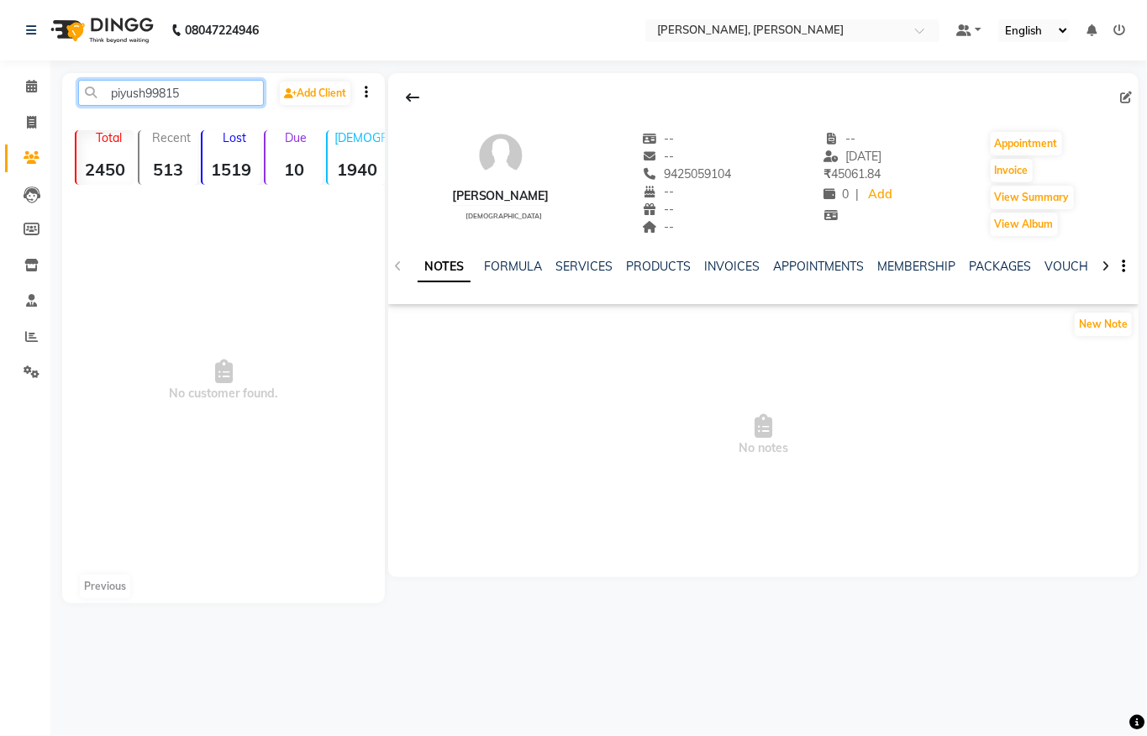
drag, startPoint x: 149, startPoint y: 86, endPoint x: 0, endPoint y: 50, distance: 152.9
click at [0, 51] on app-home "08047224946 Select Location × [PERSON_NAME], [PERSON_NAME] Default Panel My Pan…" at bounding box center [573, 314] width 1147 height 629
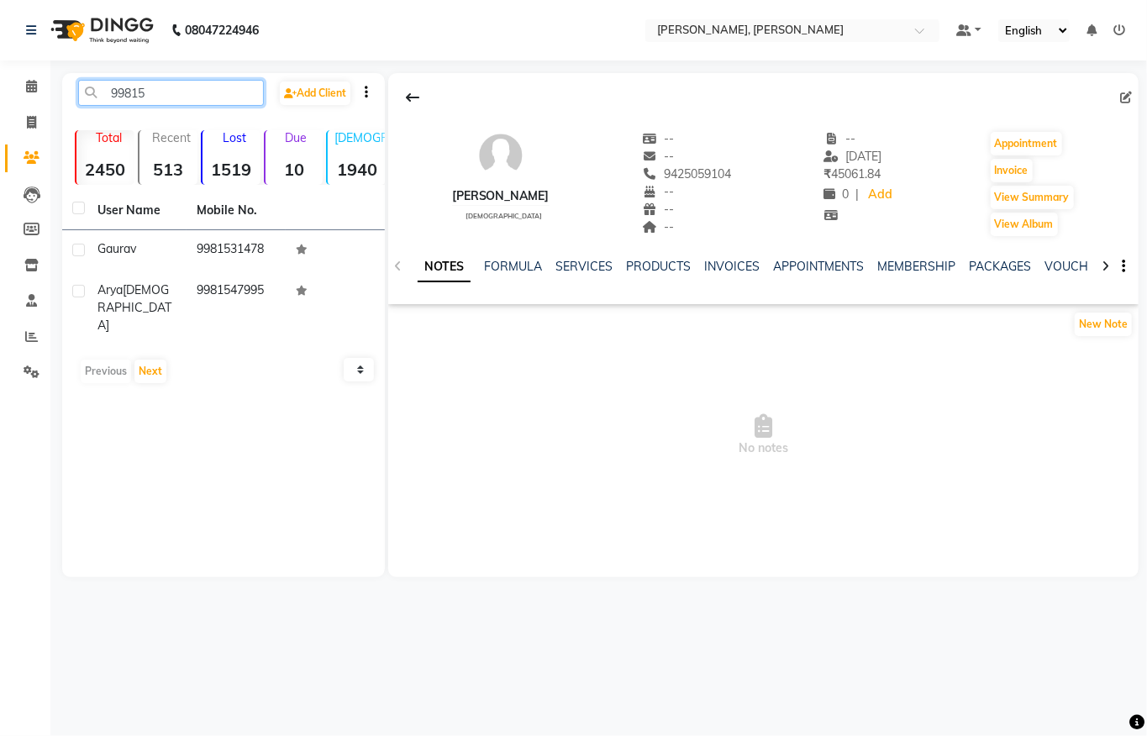
type input "99815"
